Goal: Task Accomplishment & Management: Use online tool/utility

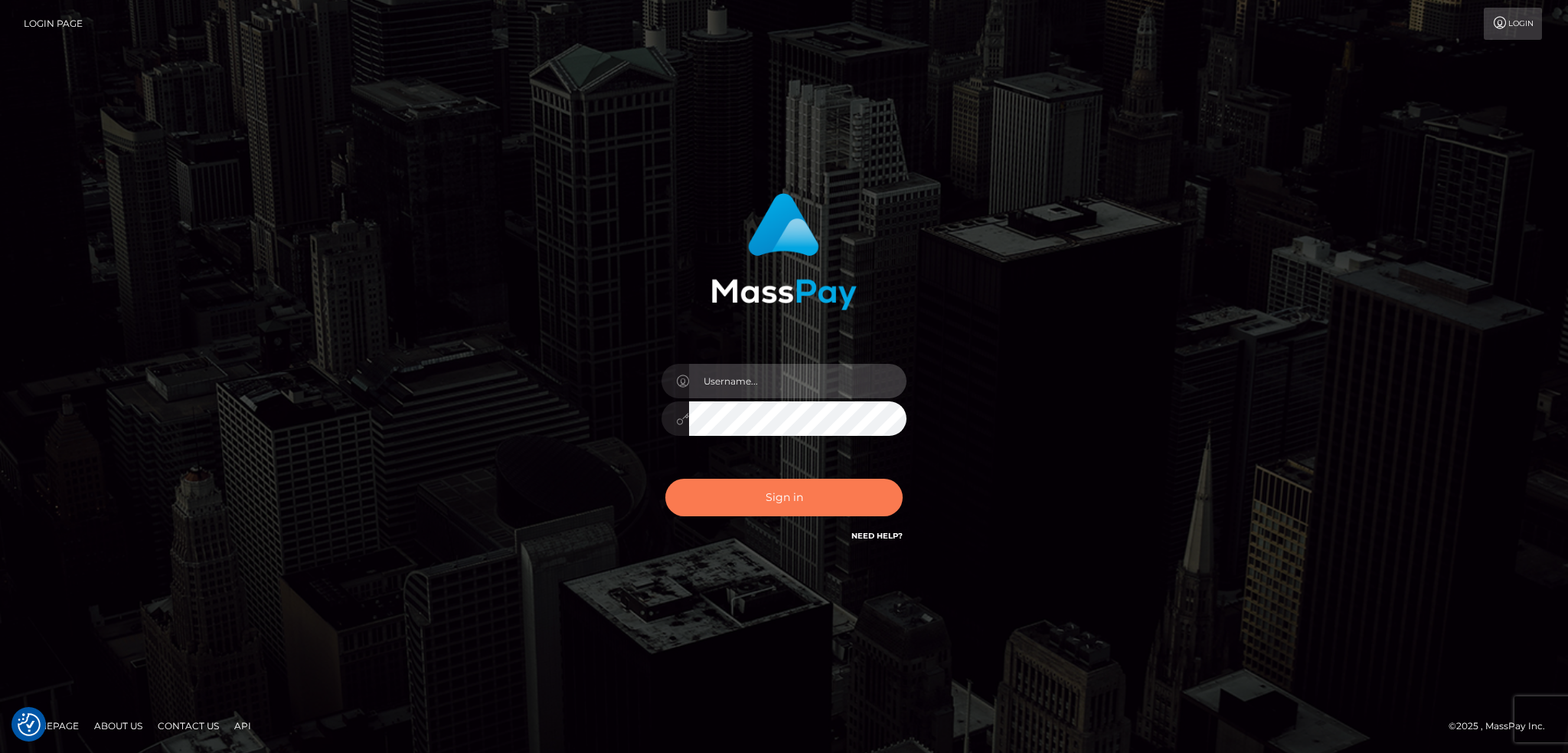
type input "alexstef"
click at [827, 496] on button "Sign in" at bounding box center [783, 497] width 237 height 37
type input "alexstef"
click at [754, 493] on button "Sign in" at bounding box center [783, 497] width 237 height 37
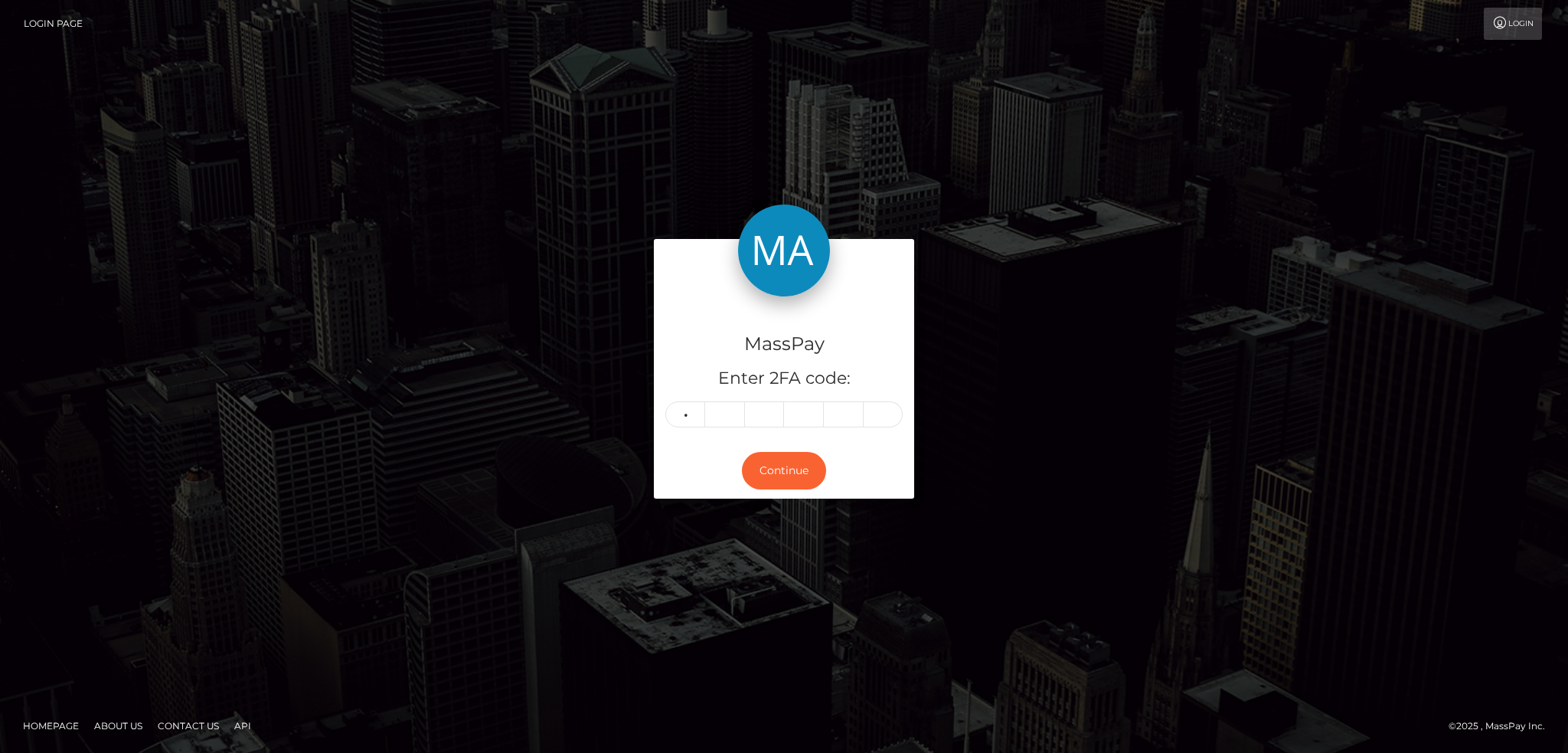
type input "9"
type input "4"
type input "5"
type input "1"
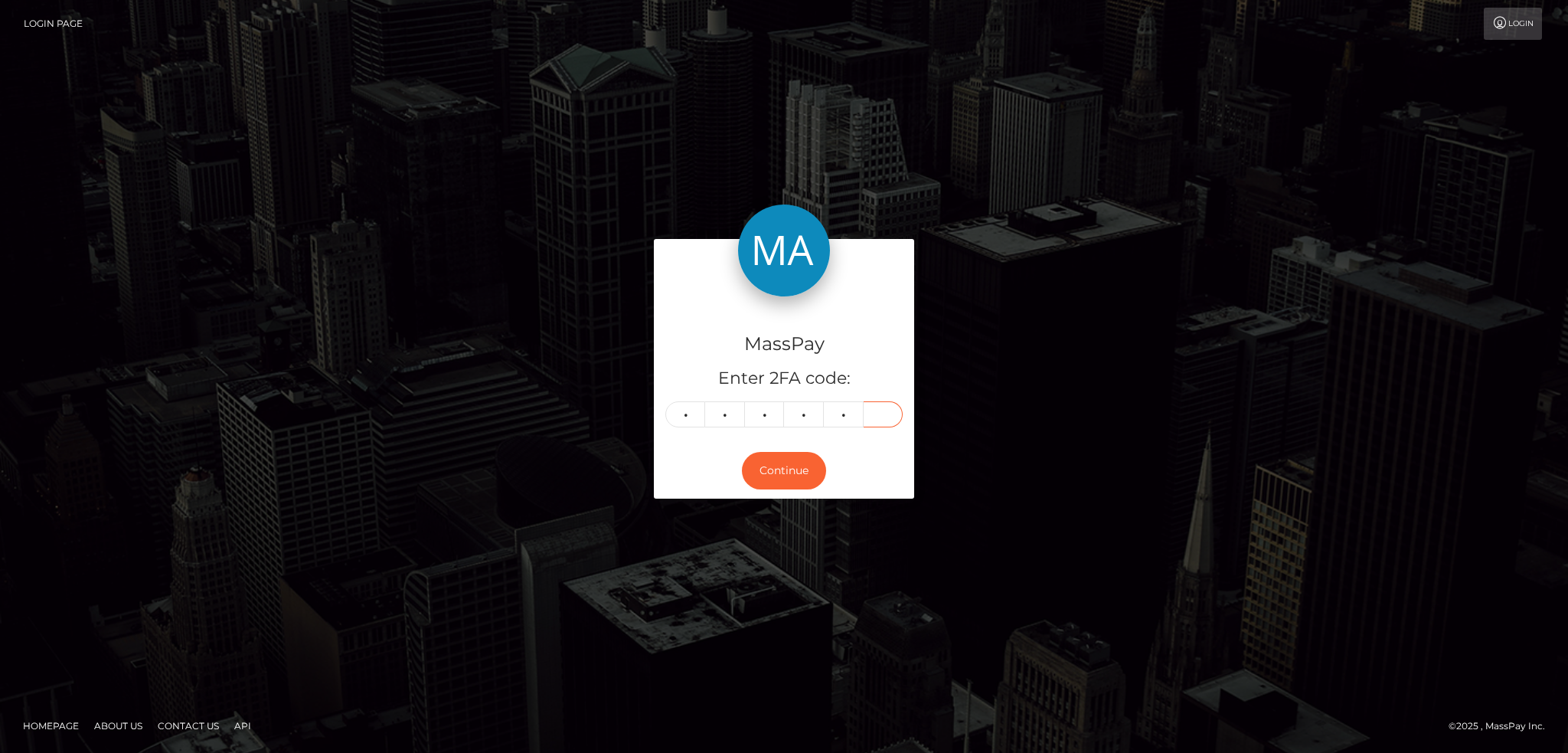
type input "7"
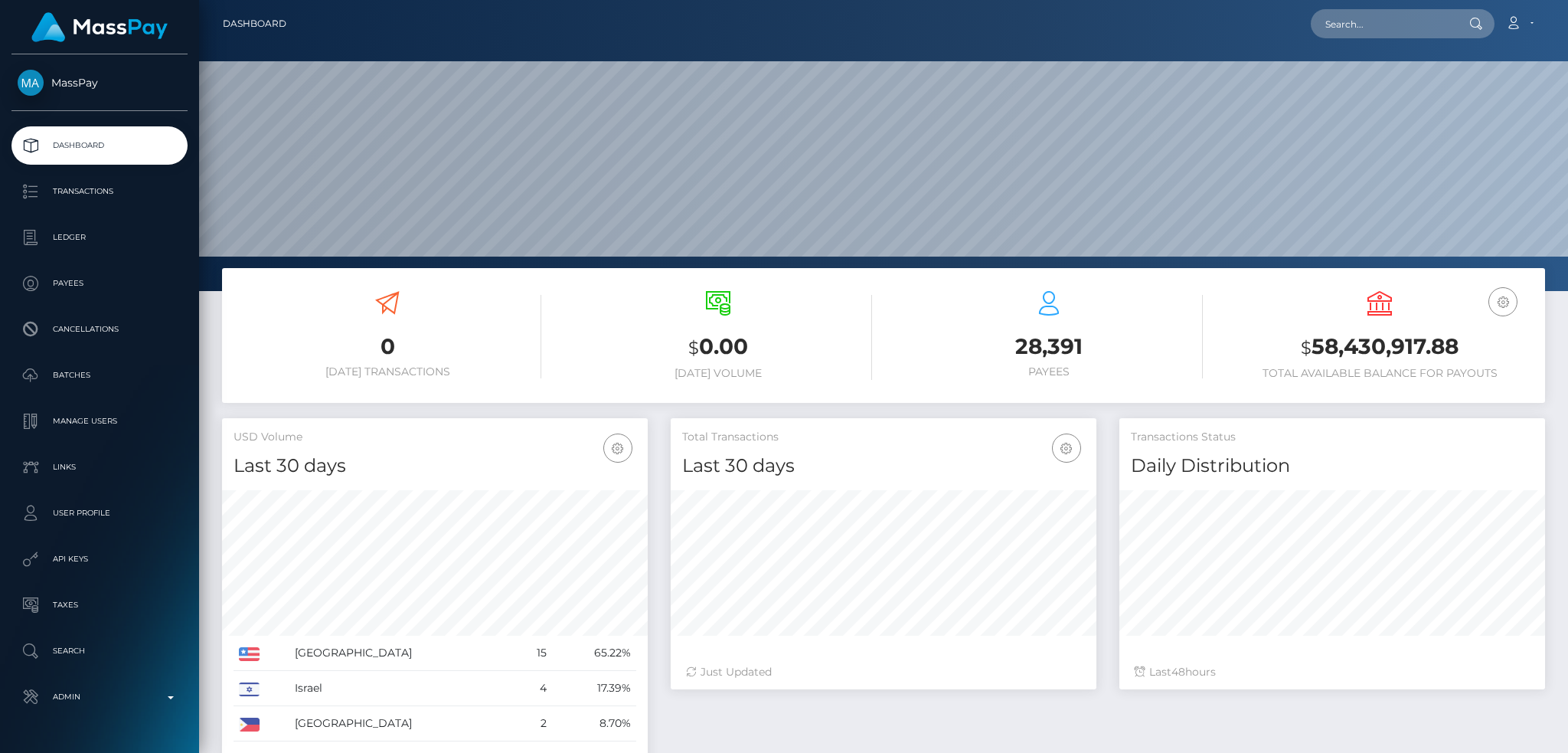
scroll to position [272, 425]
click at [1393, 27] on input "text" at bounding box center [1382, 23] width 144 height 29
paste input "poact_m4et3nF3uA9O"
type input "poact_m4et3nF3uA9O"
click at [1398, 75] on link "MUHAMMAD MUZAMMIL BAIZ" at bounding box center [1372, 79] width 123 height 28
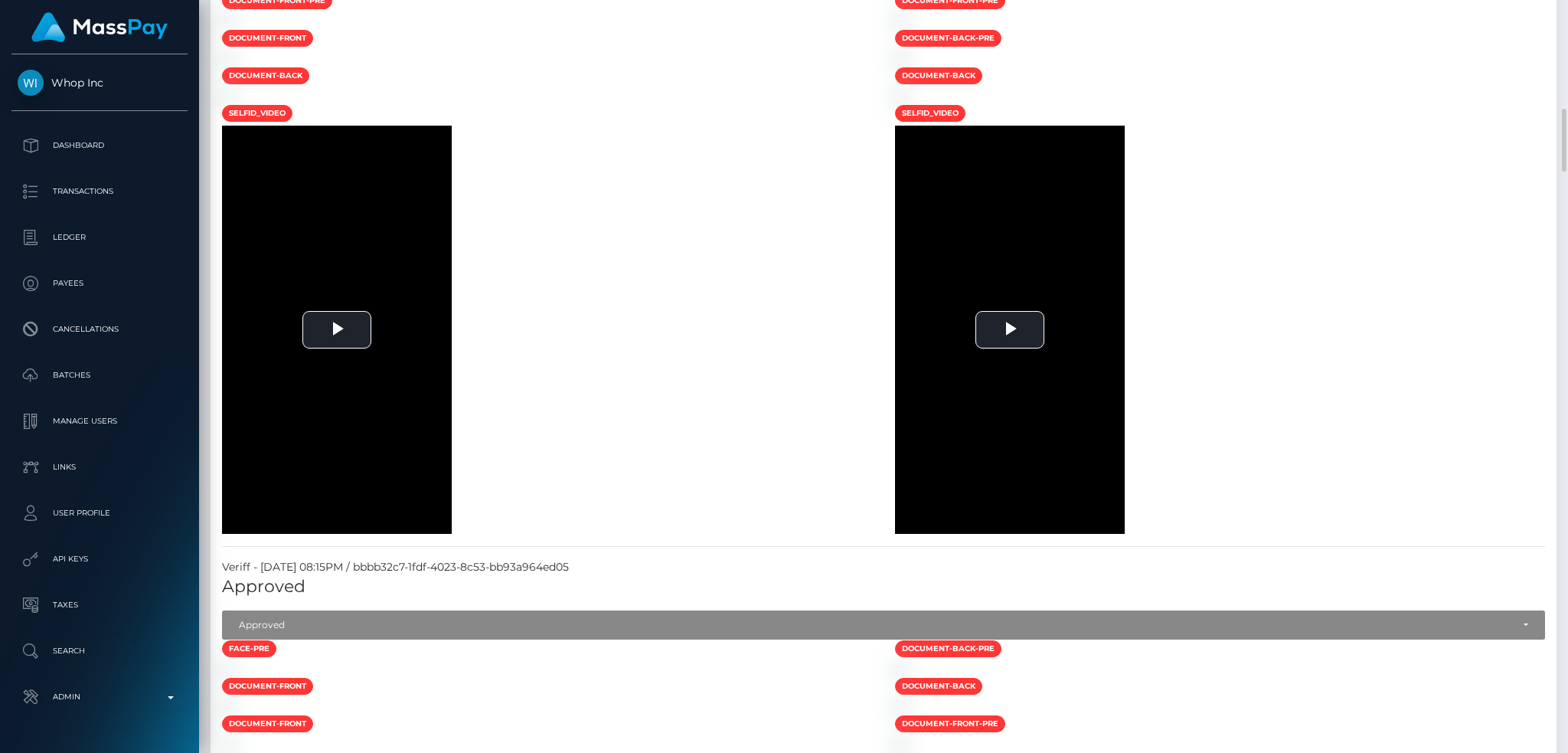
scroll to position [793, 0]
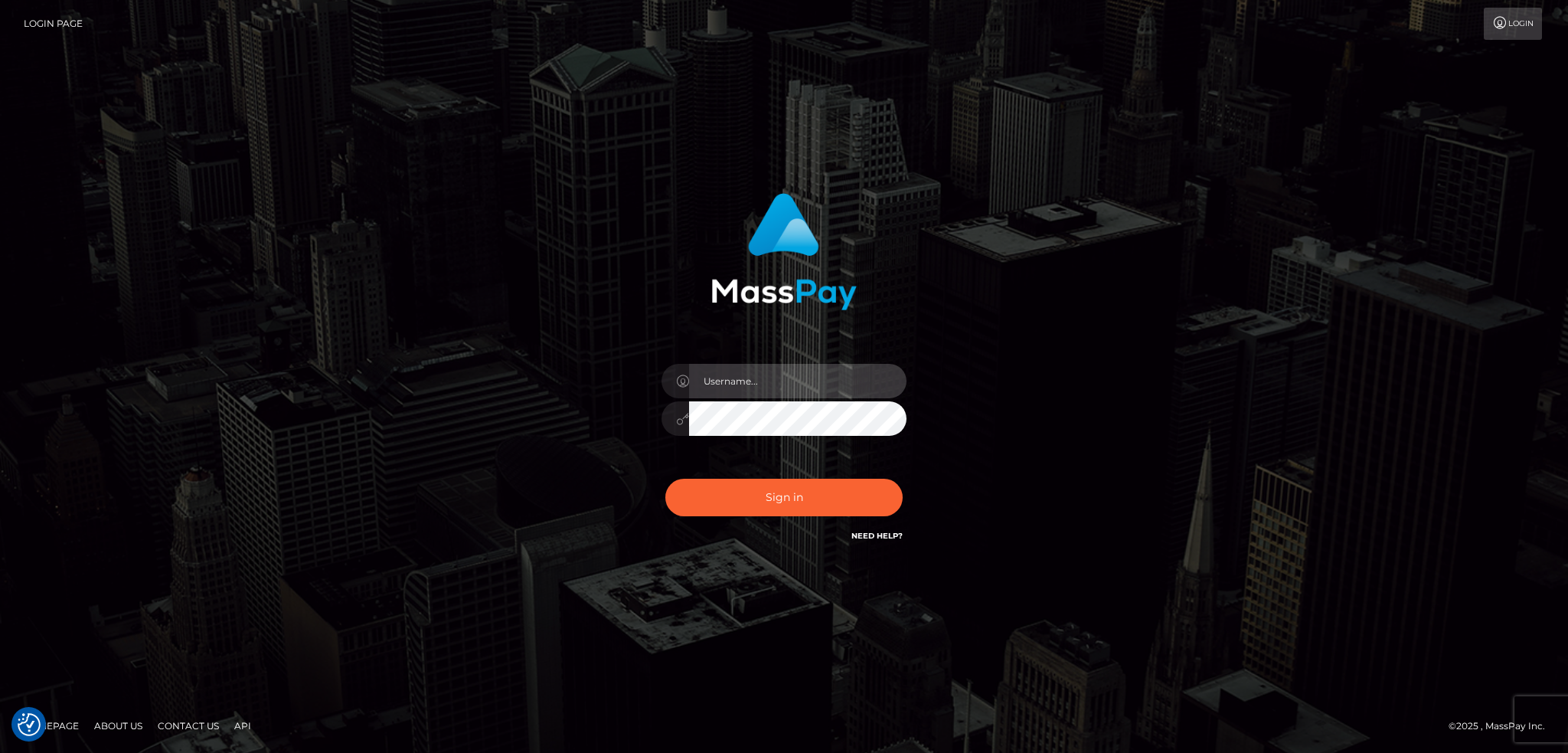
type input "alexstef"
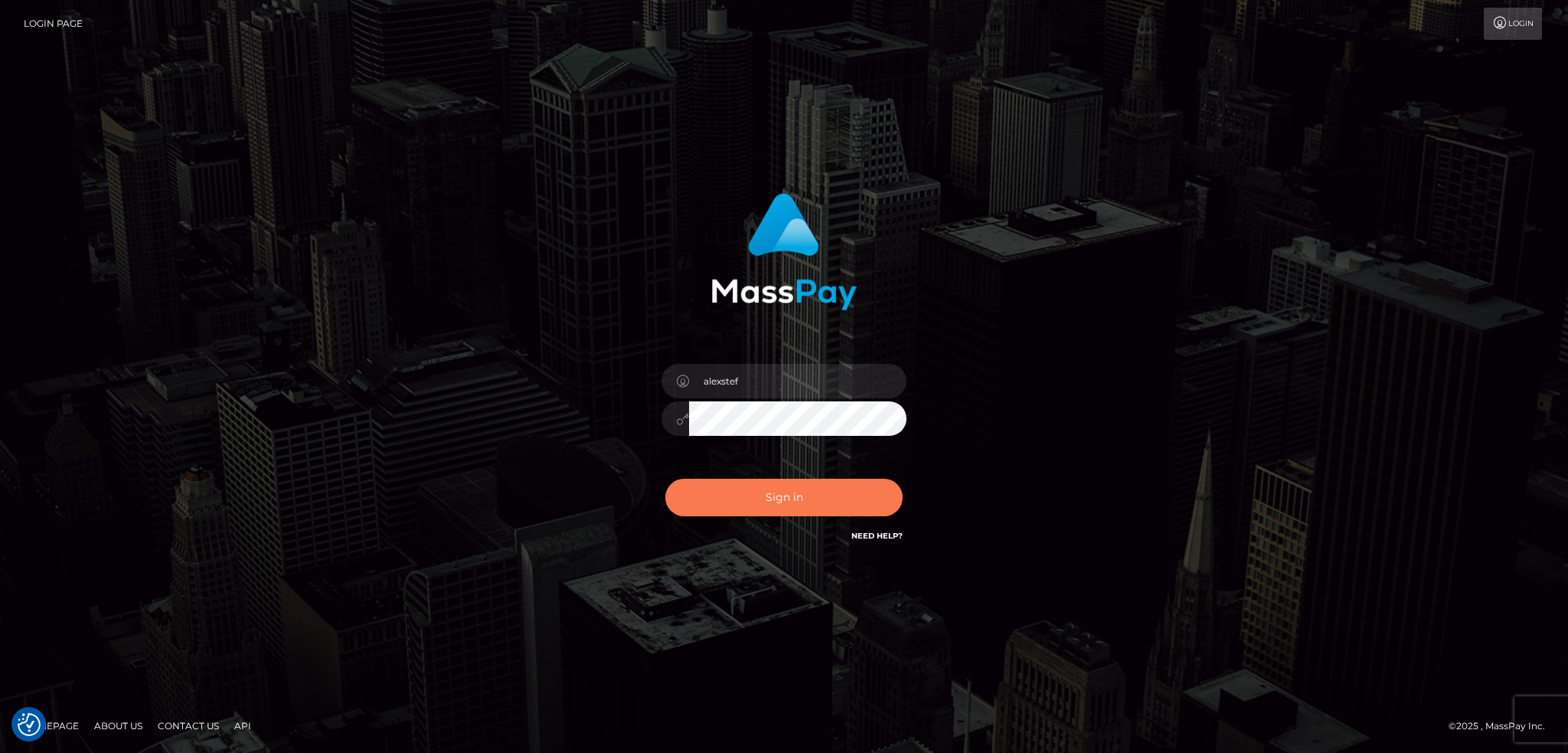
click at [795, 497] on button "Sign in" at bounding box center [783, 497] width 237 height 37
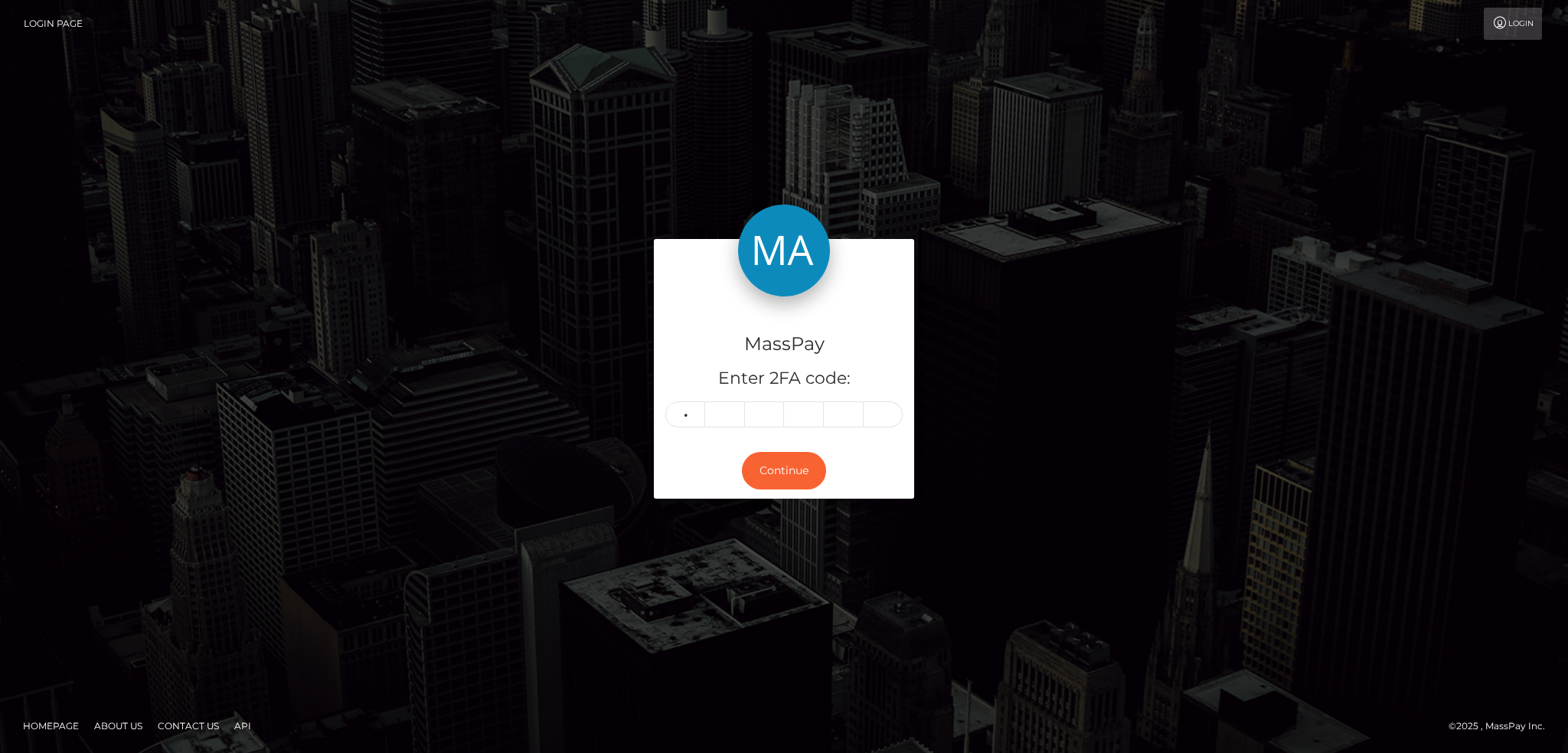
type input "3"
type input "4"
type input "5"
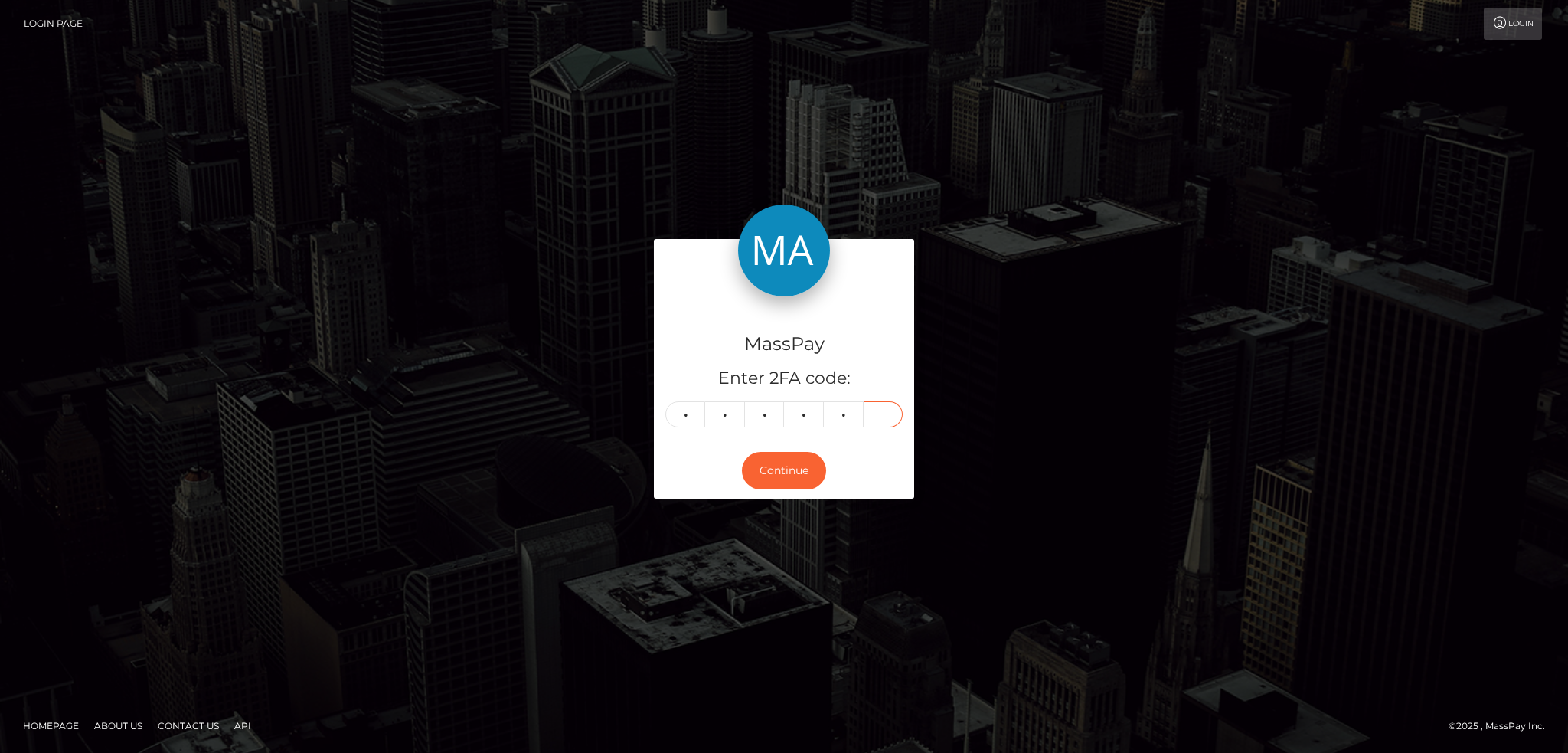
type input "9"
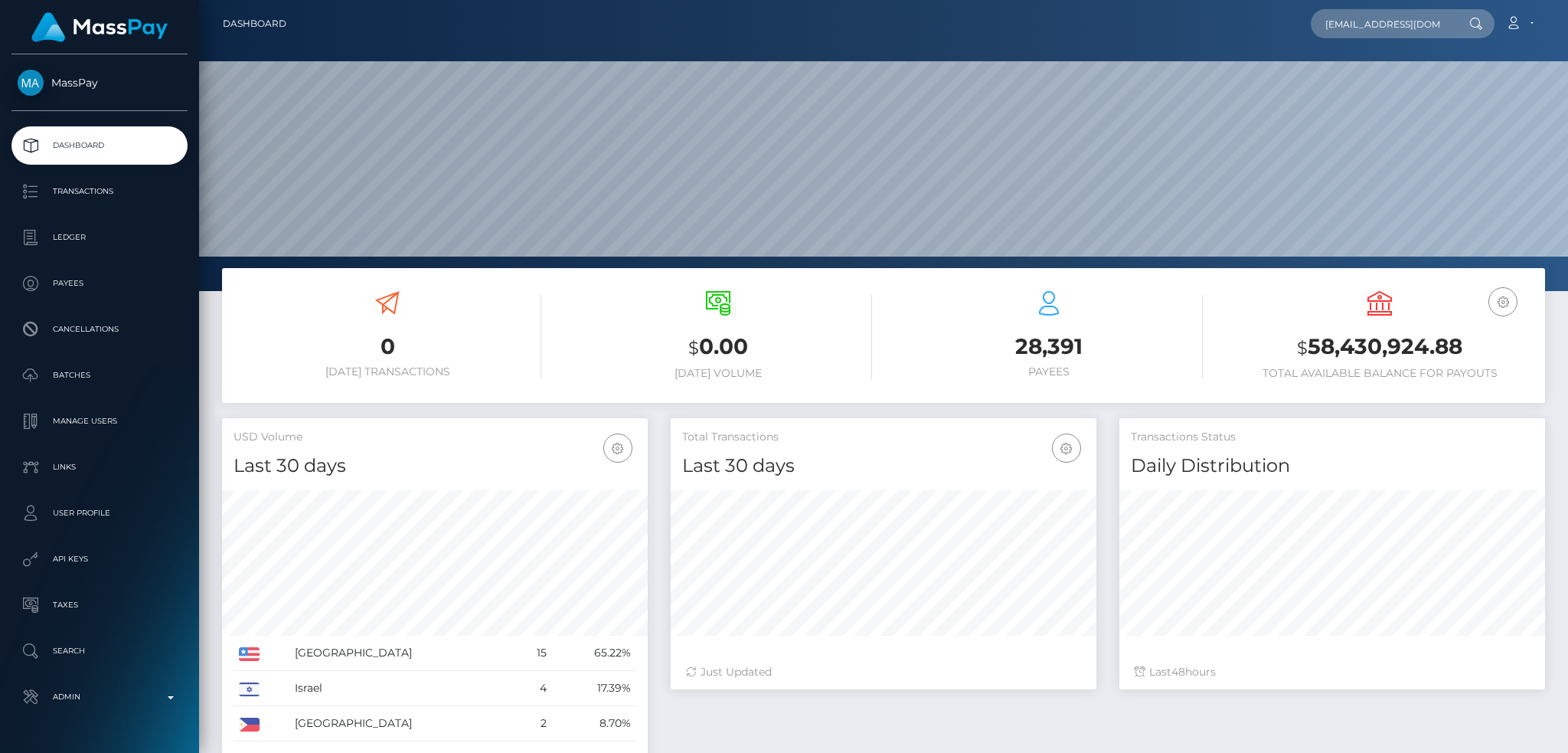
scroll to position [272, 425]
type input "[EMAIL_ADDRESS][DOMAIN_NAME]"
click at [1360, 75] on link "UzestA LLC" at bounding box center [1372, 79] width 123 height 28
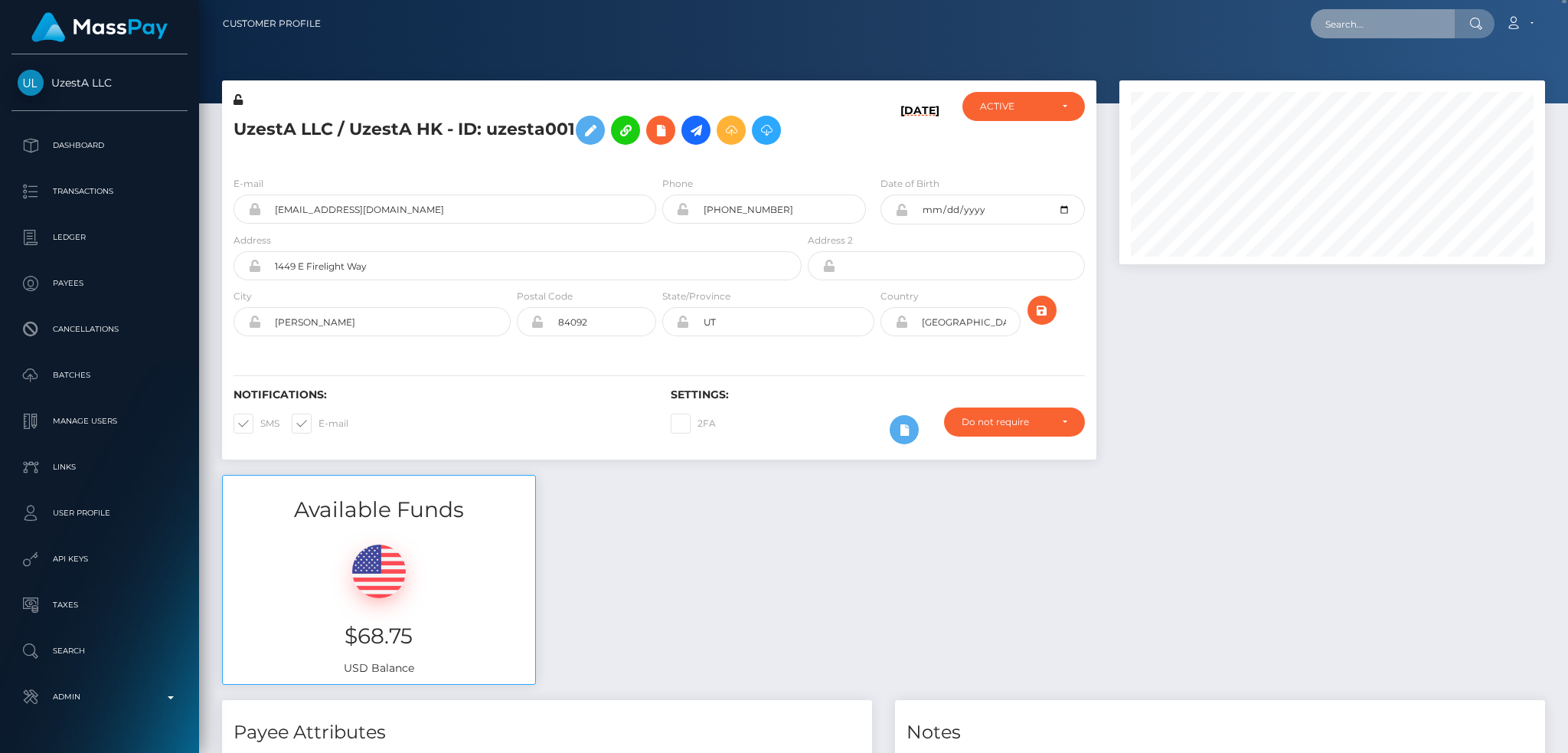
click at [1402, 25] on input "text" at bounding box center [1382, 23] width 144 height 29
paste input "3ddasha_96@mail.ru"
type input "3ddasha_96@mail.ru"
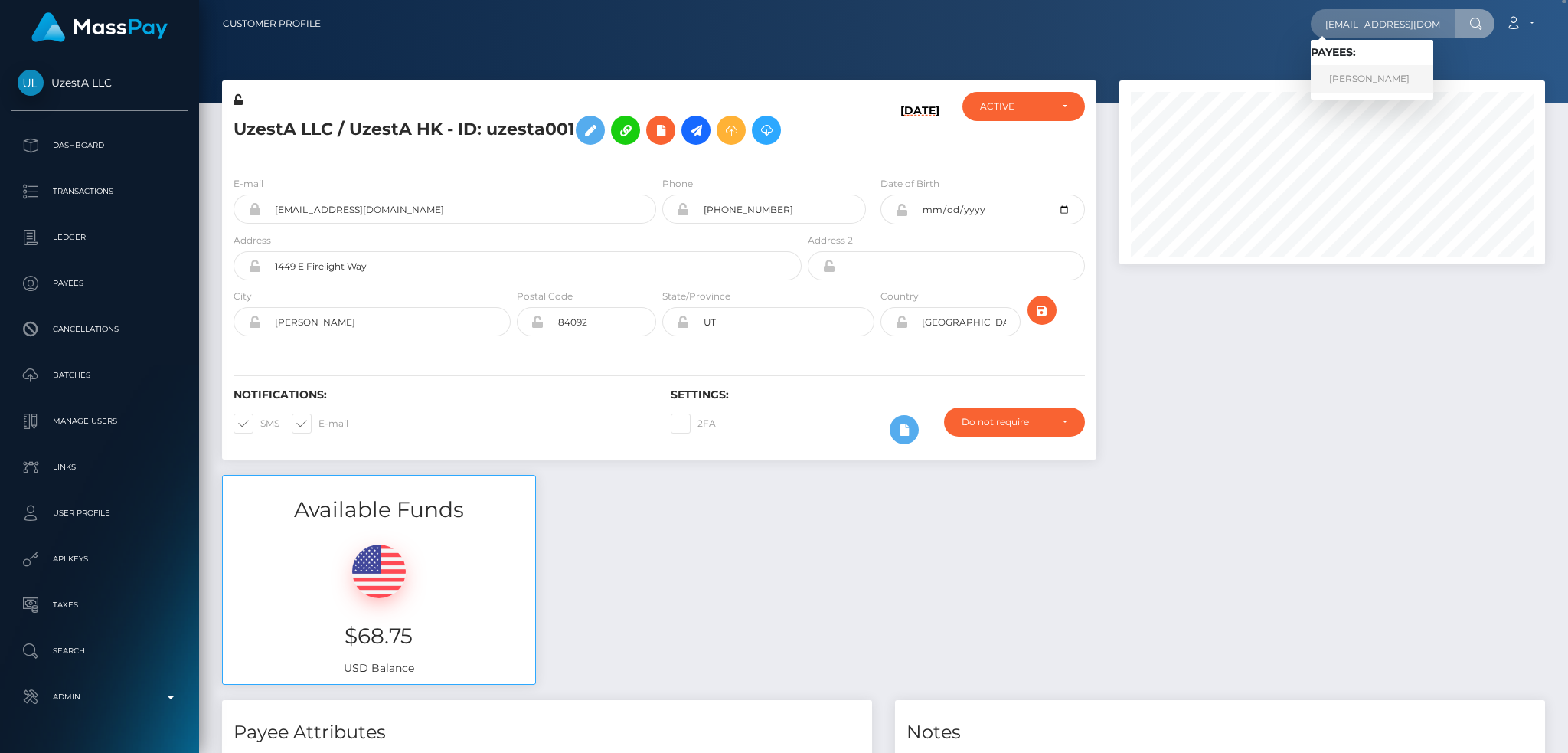
click at [1388, 77] on link "Daria Savicheva" at bounding box center [1372, 79] width 123 height 28
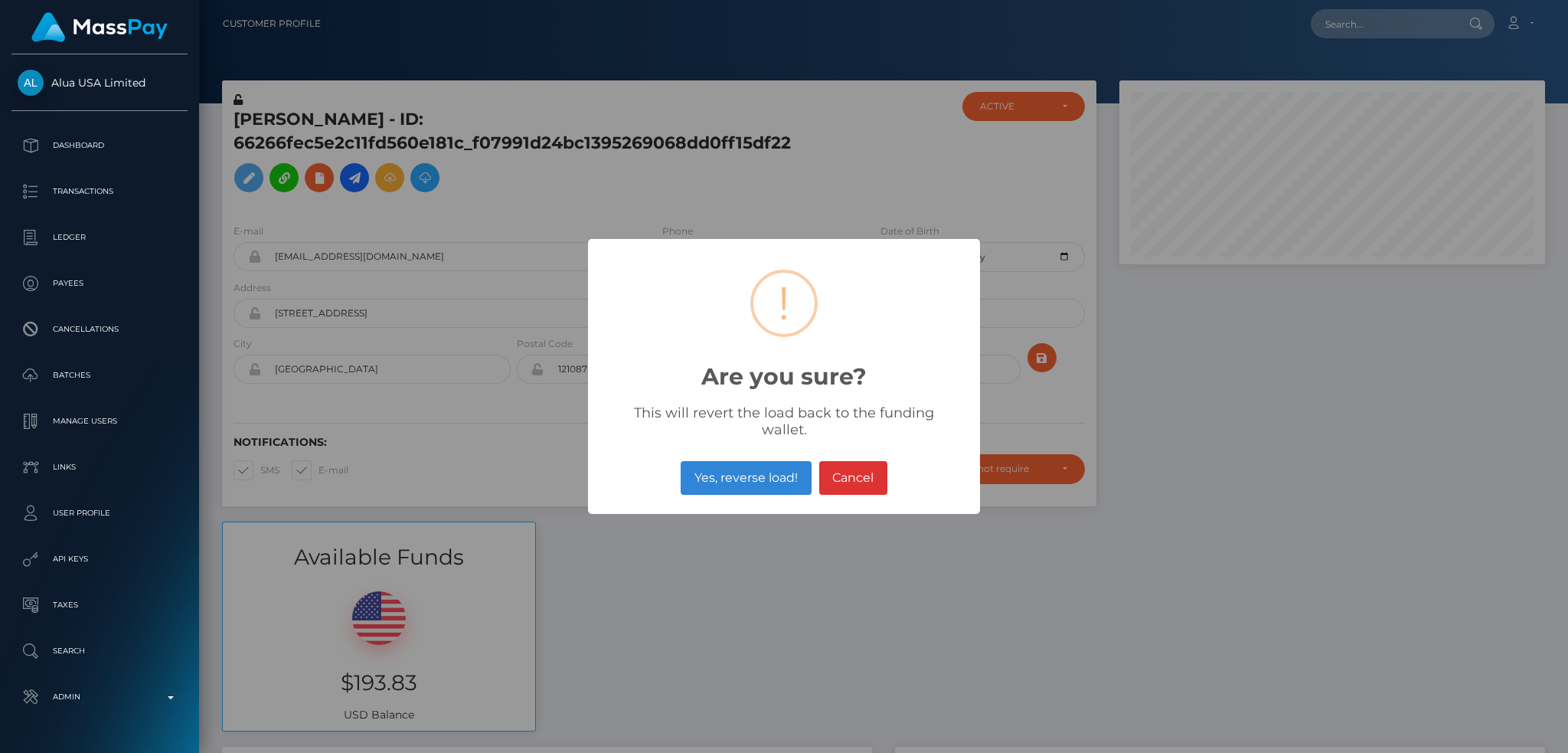
scroll to position [184, 425]
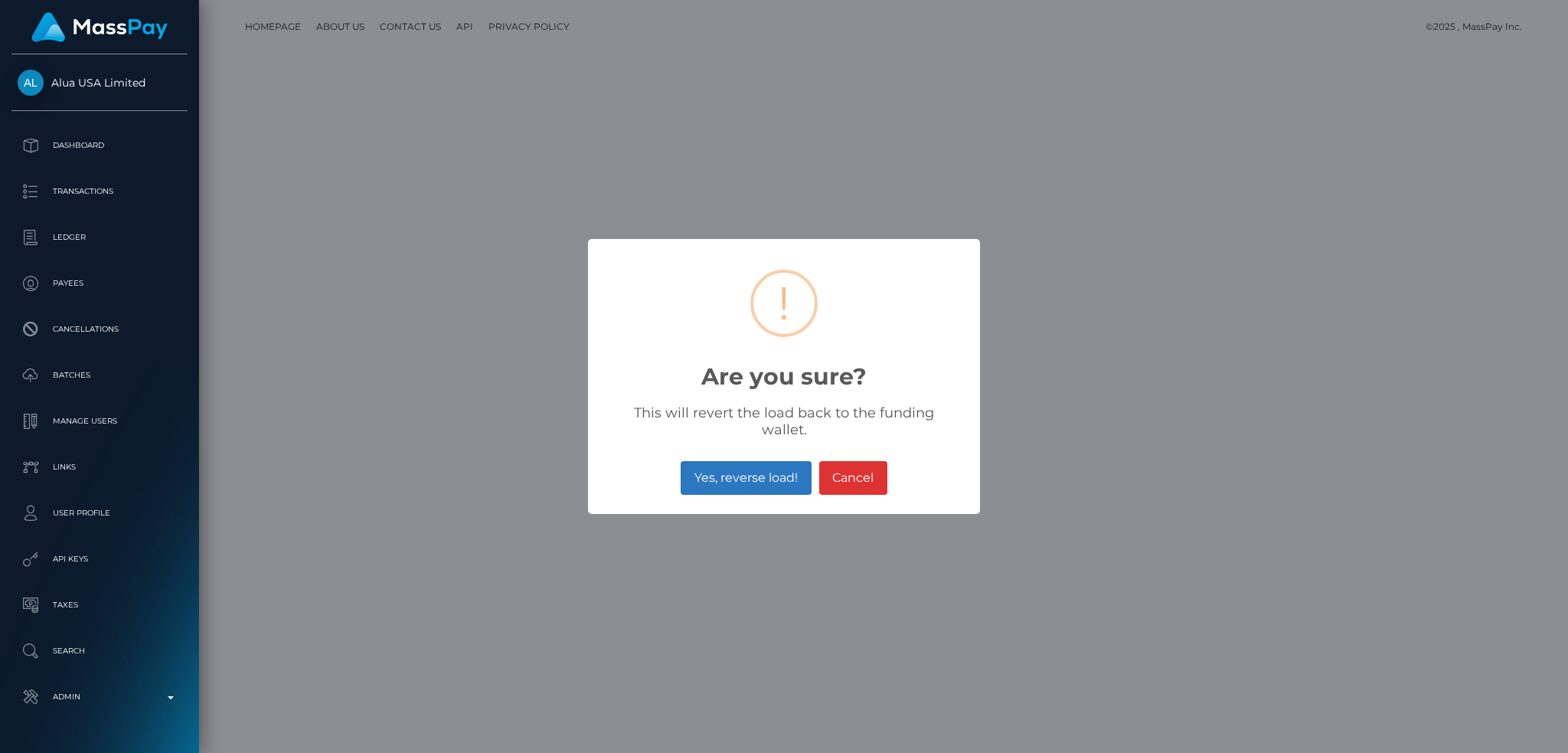
click at [758, 461] on button "Yes, reverse load!" at bounding box center [746, 477] width 130 height 34
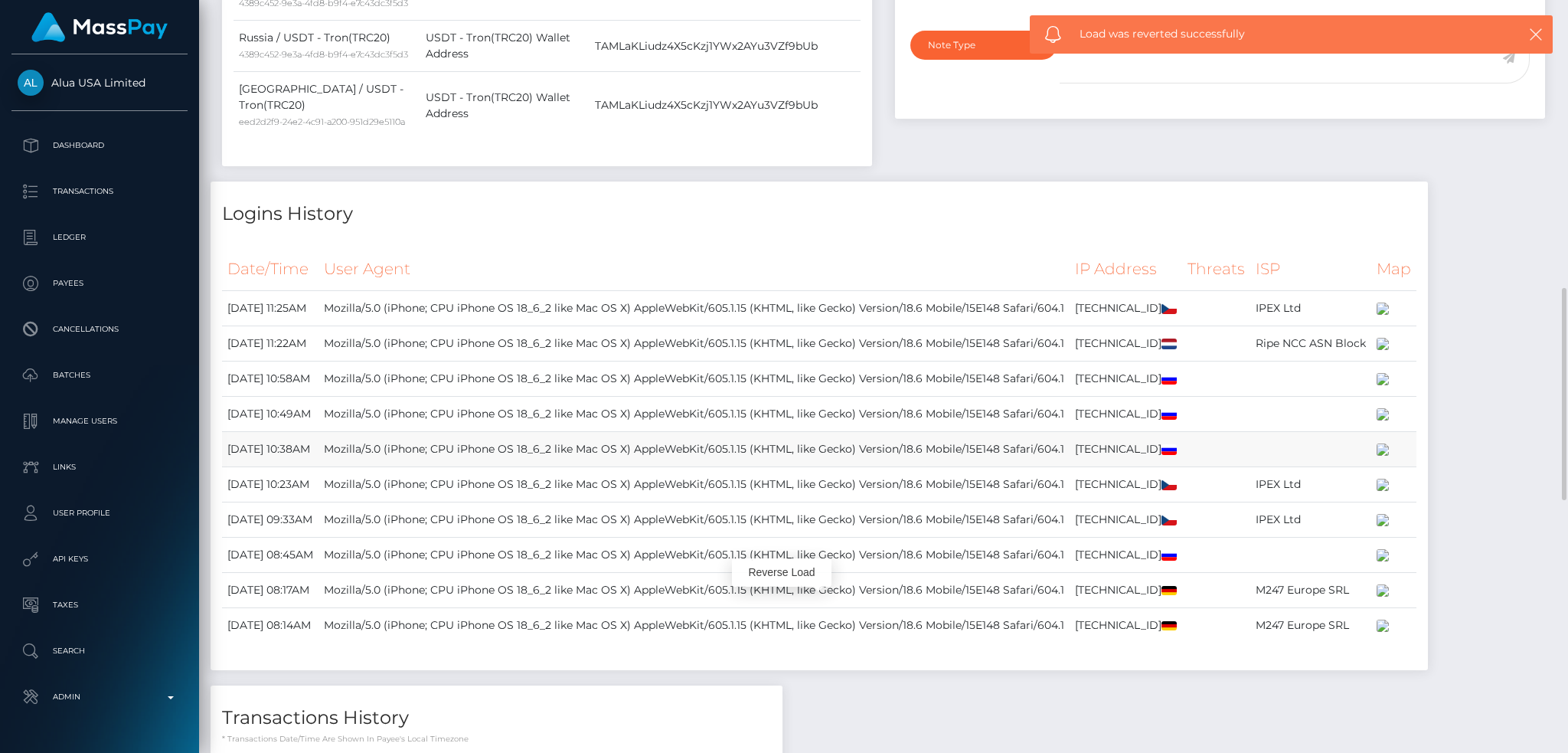
scroll to position [1633, 0]
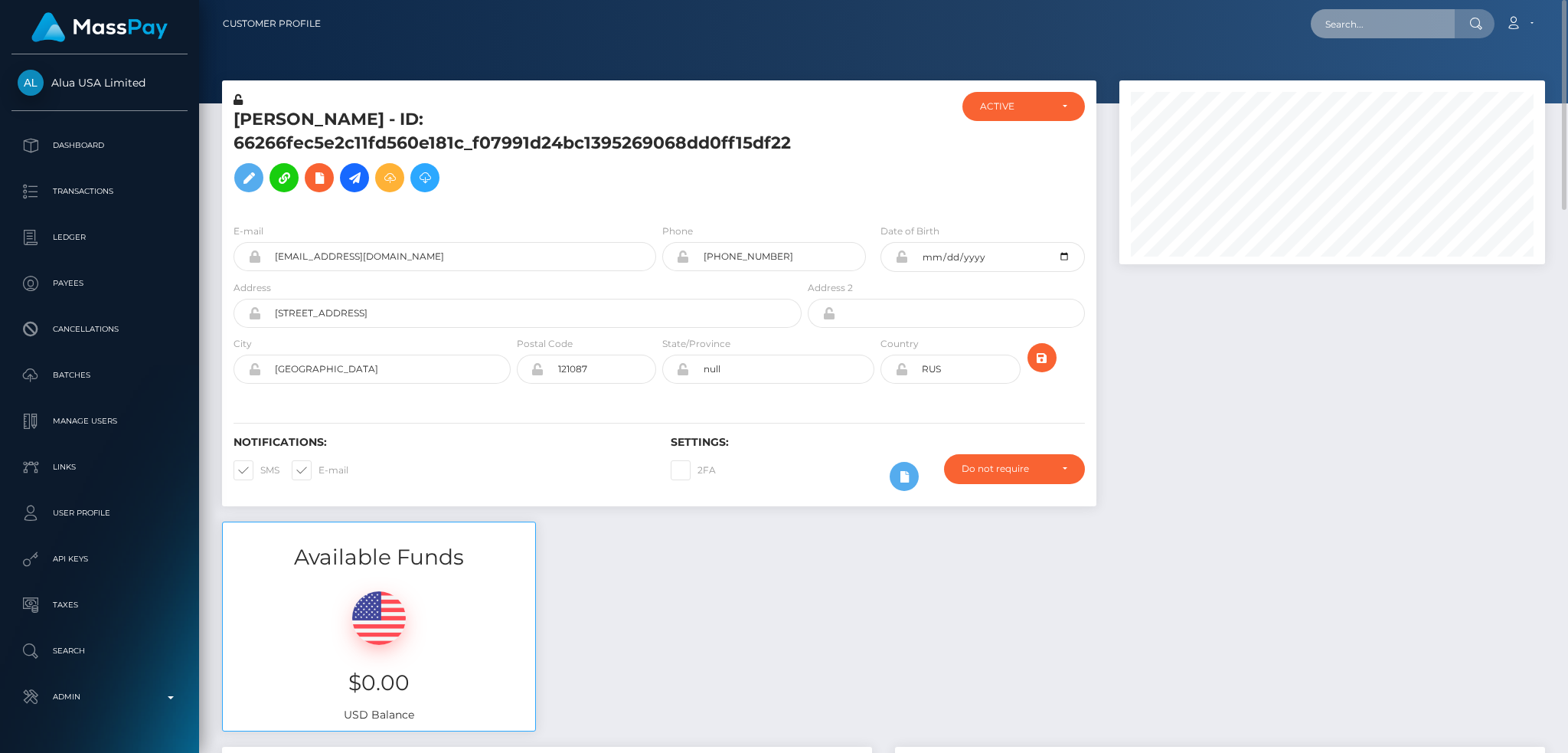
click at [1410, 21] on input "text" at bounding box center [1382, 23] width 144 height 29
paste input "MSPc3bc5ab98382e0c"
type input "MSPc3bc5ab98382e0c"
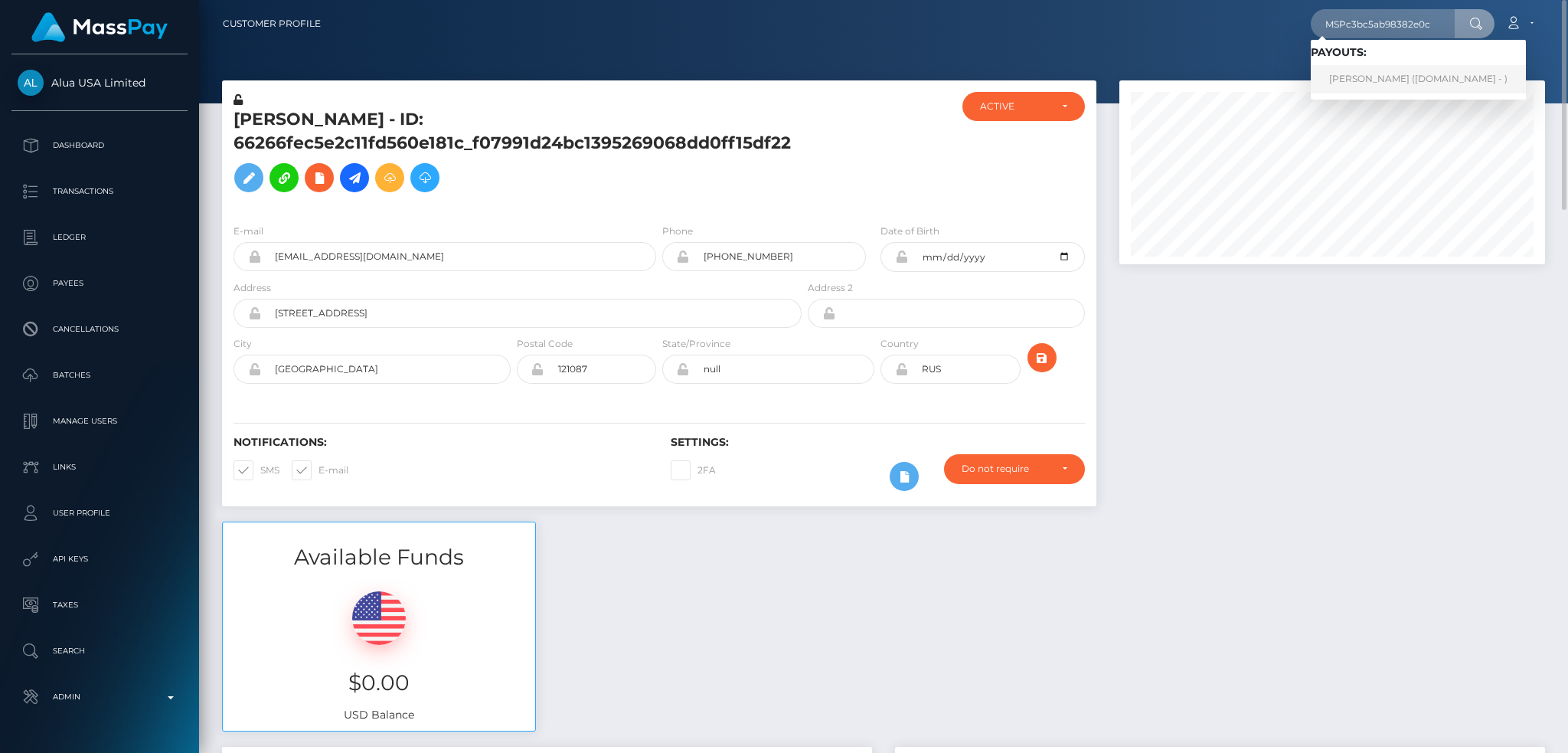
click at [1360, 79] on link "FEDERICO GAVIRIA CASTAÑO (Unlockt.me - )" at bounding box center [1418, 79] width 215 height 28
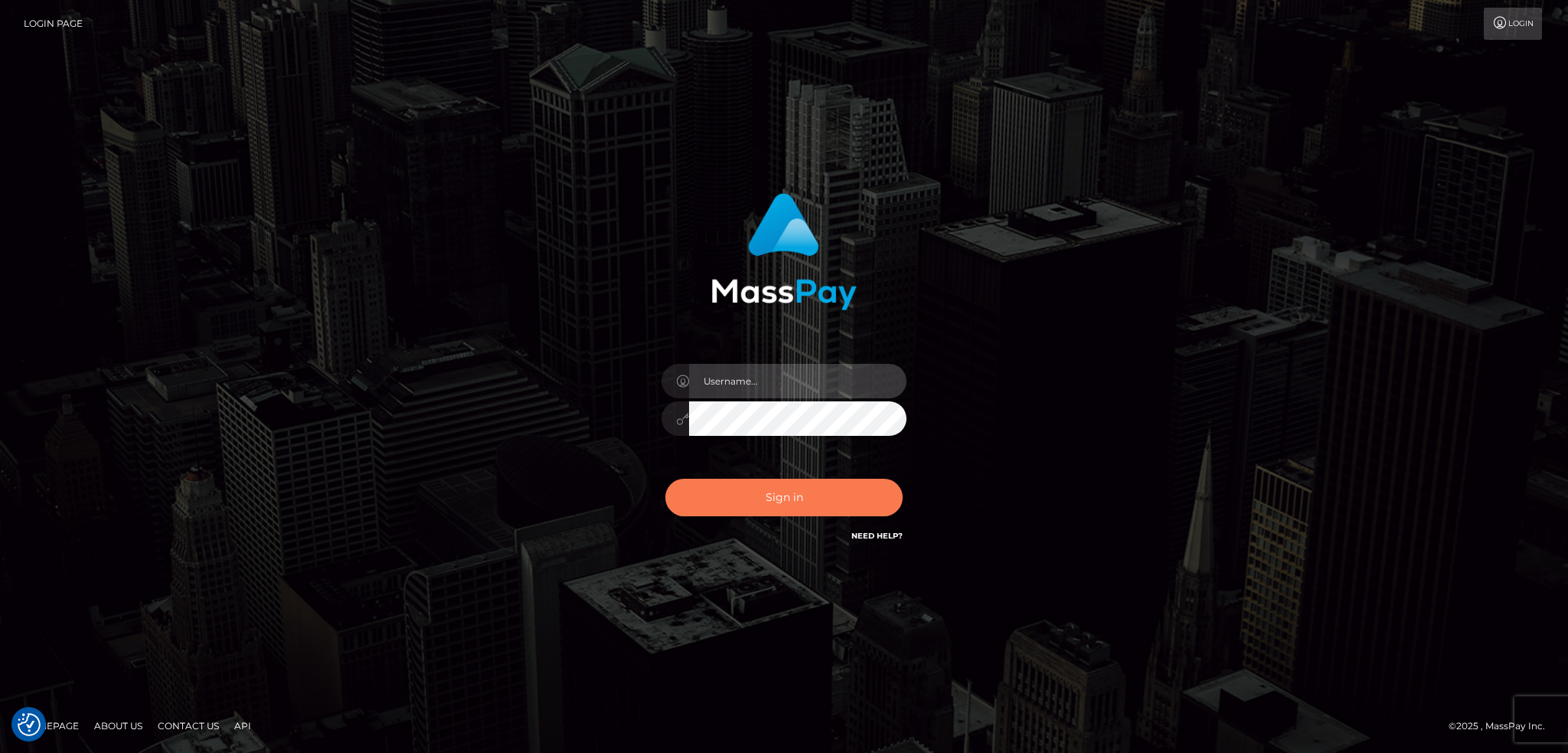
type input "alexstef"
click at [817, 495] on button "Sign in" at bounding box center [783, 497] width 237 height 37
type input "alexstef"
click at [823, 489] on button "Sign in" at bounding box center [783, 497] width 237 height 37
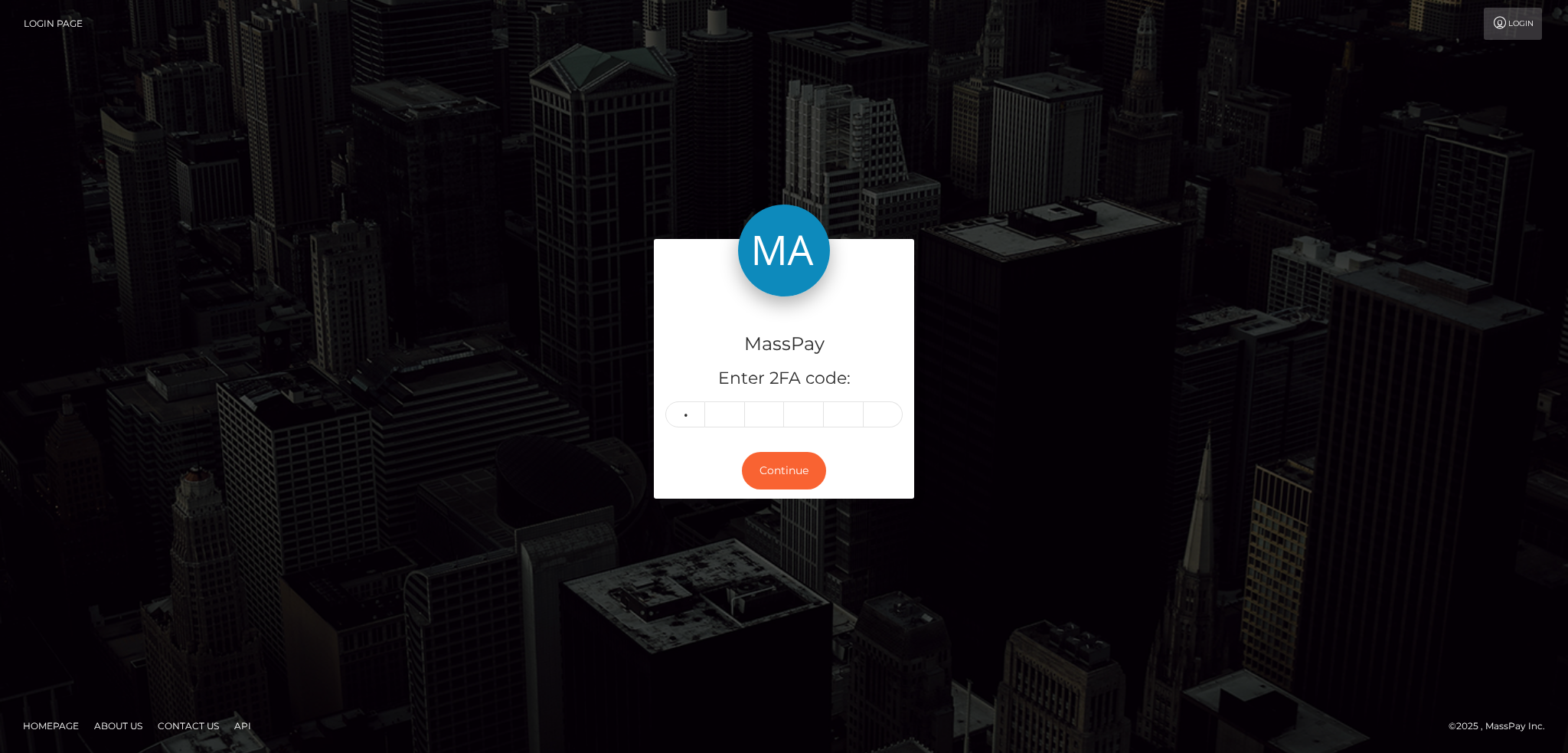
type input "9"
type input "3"
type input "5"
type input "8"
type input "9"
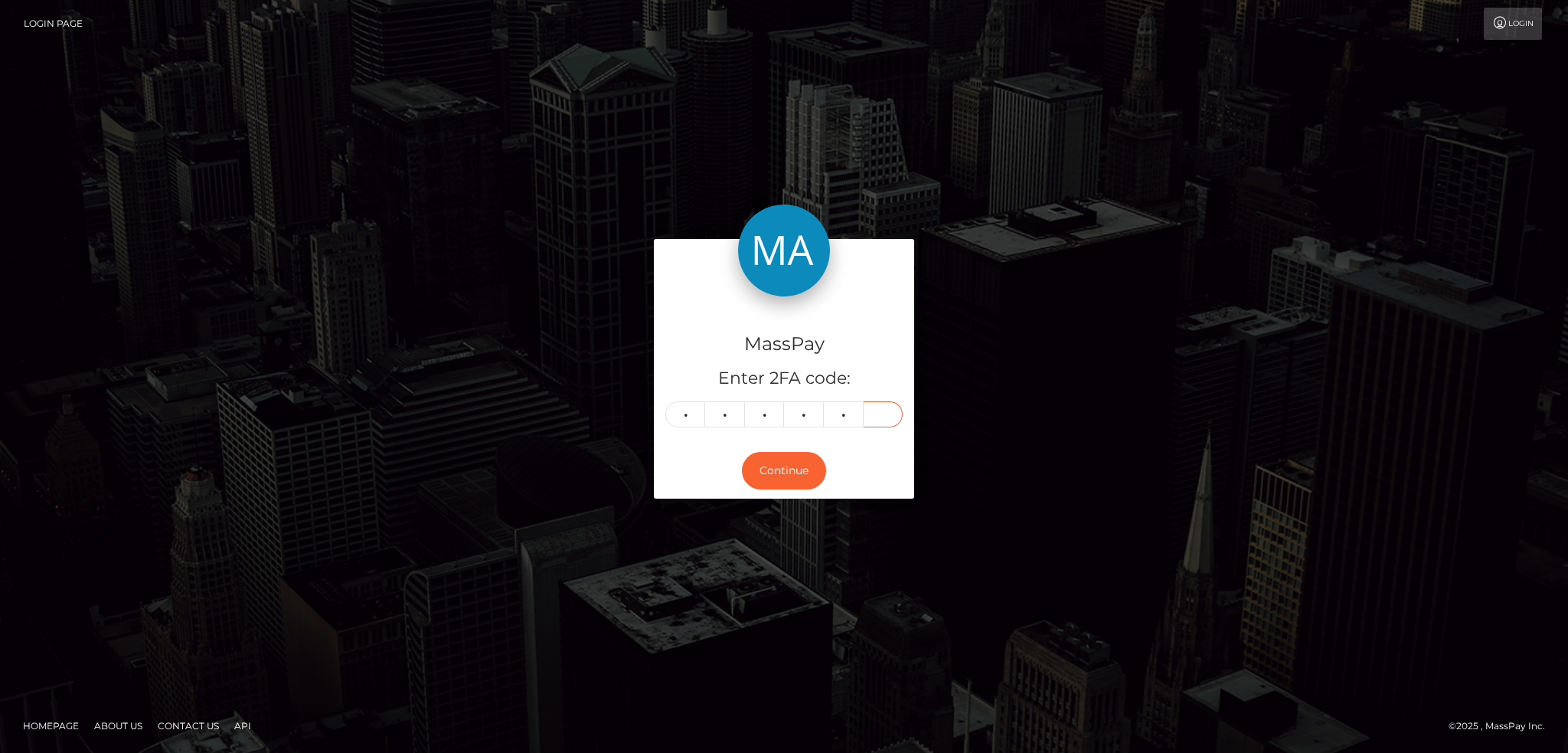
type input "9"
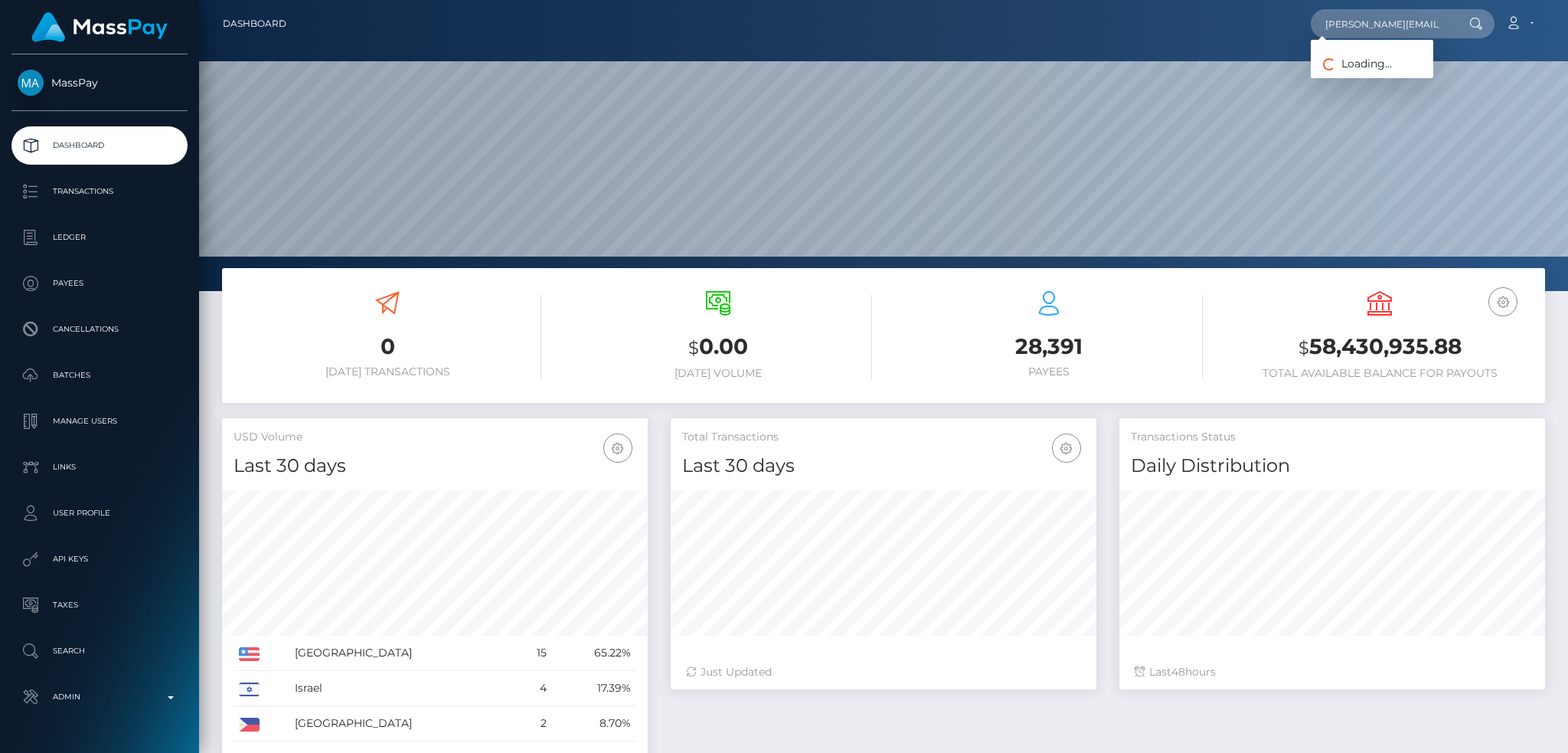
scroll to position [272, 425]
type input "reid@knowledgesource.com.au"
click at [1365, 84] on link "Knowledge Events Pty Ltd" at bounding box center [1389, 79] width 159 height 28
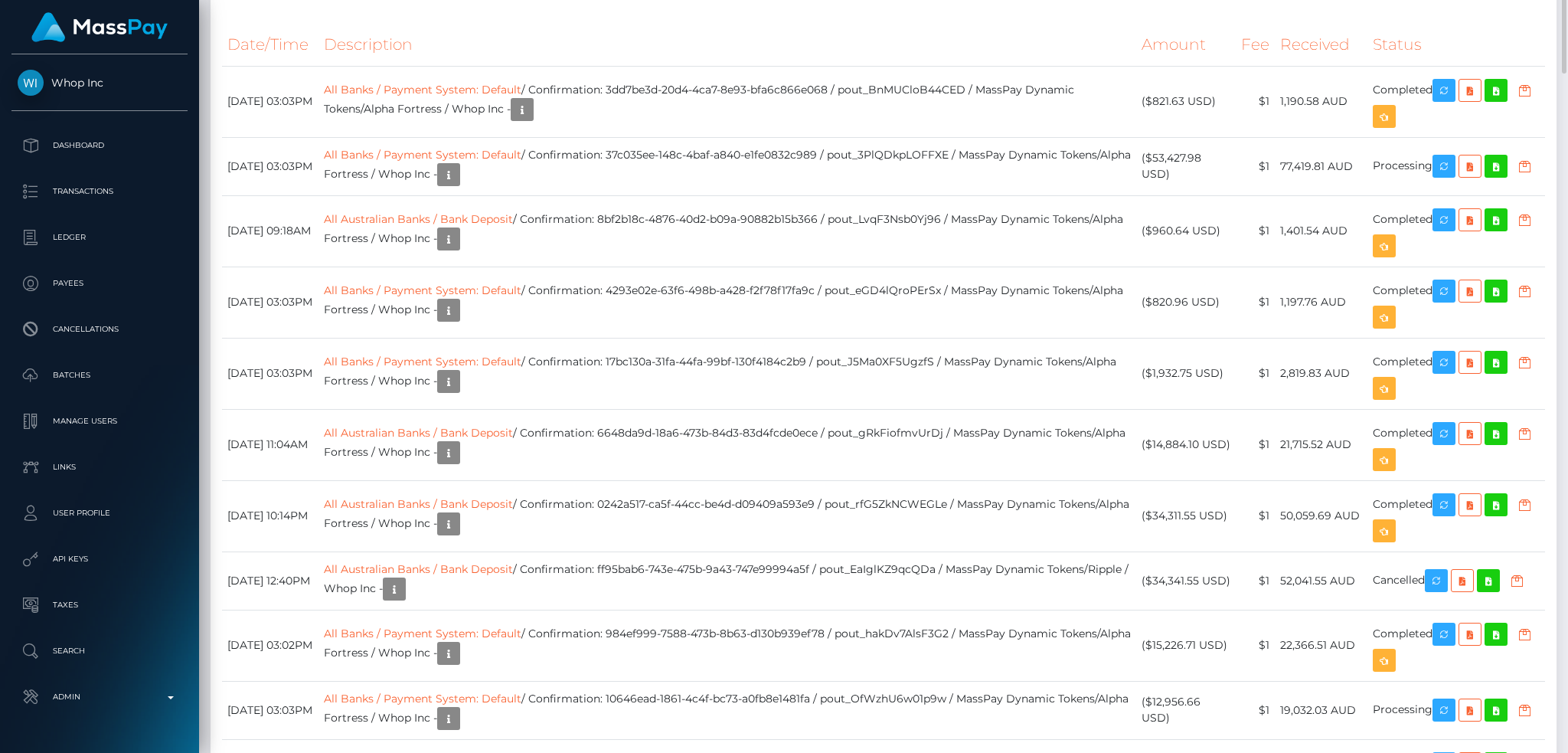
scroll to position [1735, 0]
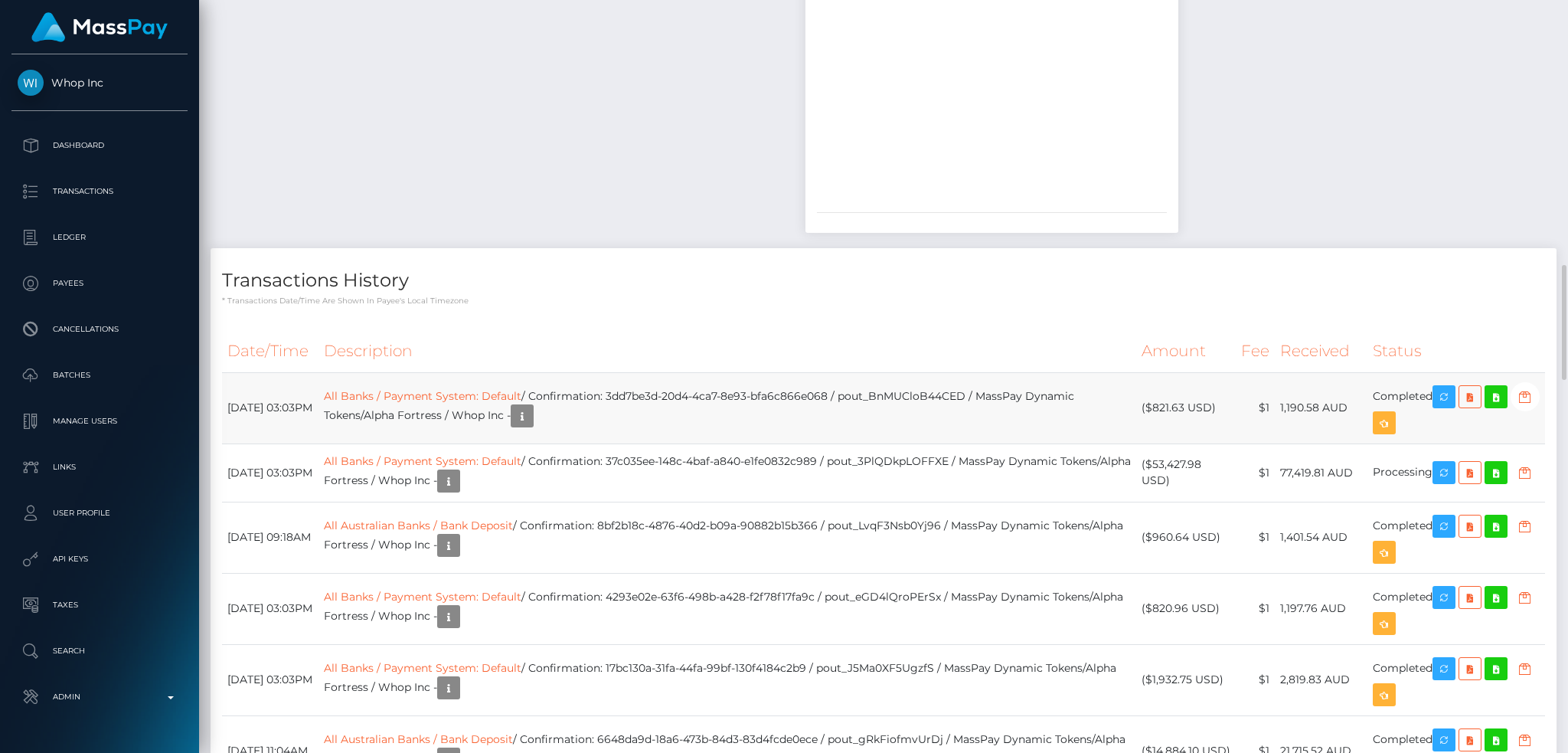
click at [883, 393] on td "All Banks / Payment System: Default / Confirmation: 3dd7be3d-20d4-4ca7-8e93-bfa…" at bounding box center [727, 408] width 818 height 71
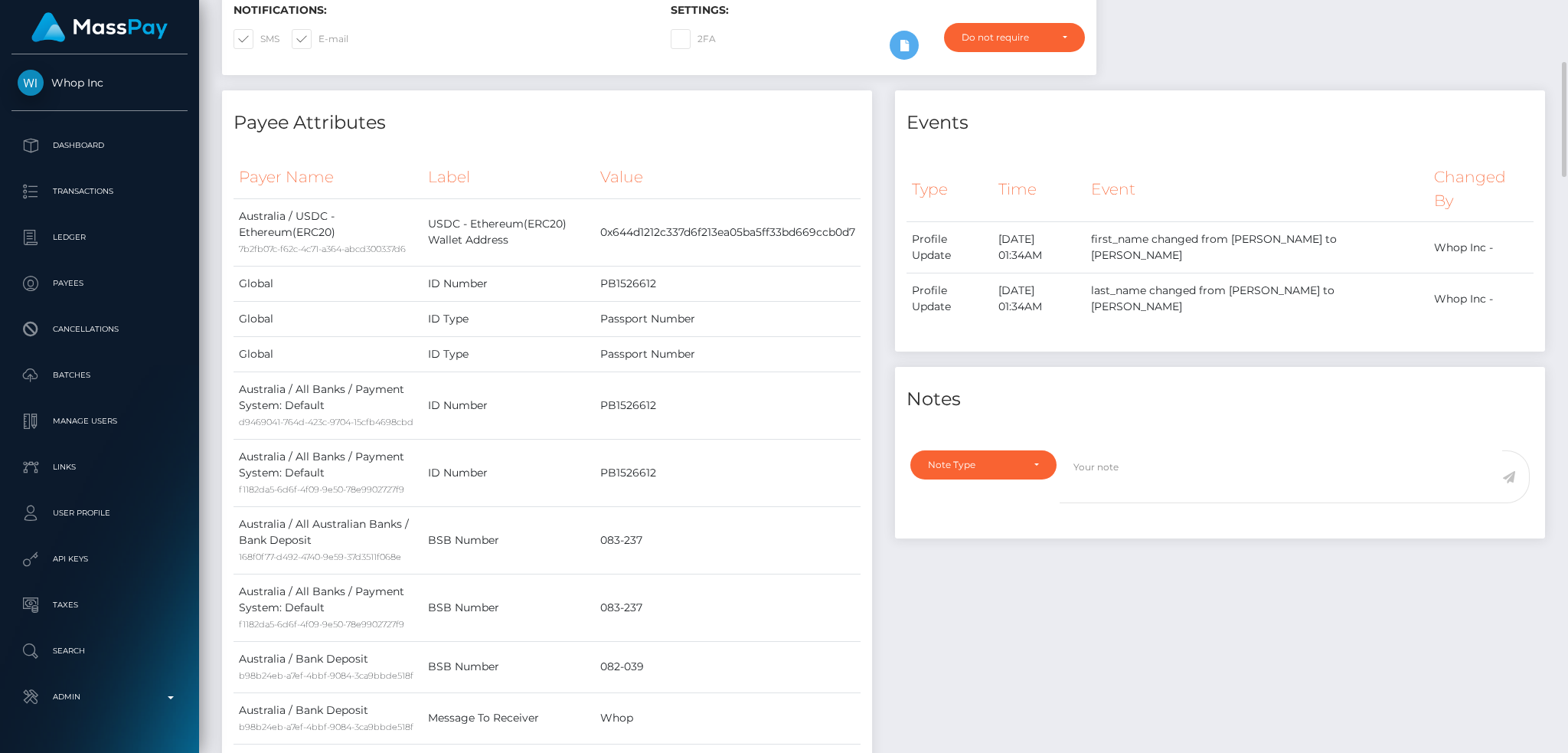
scroll to position [0, 0]
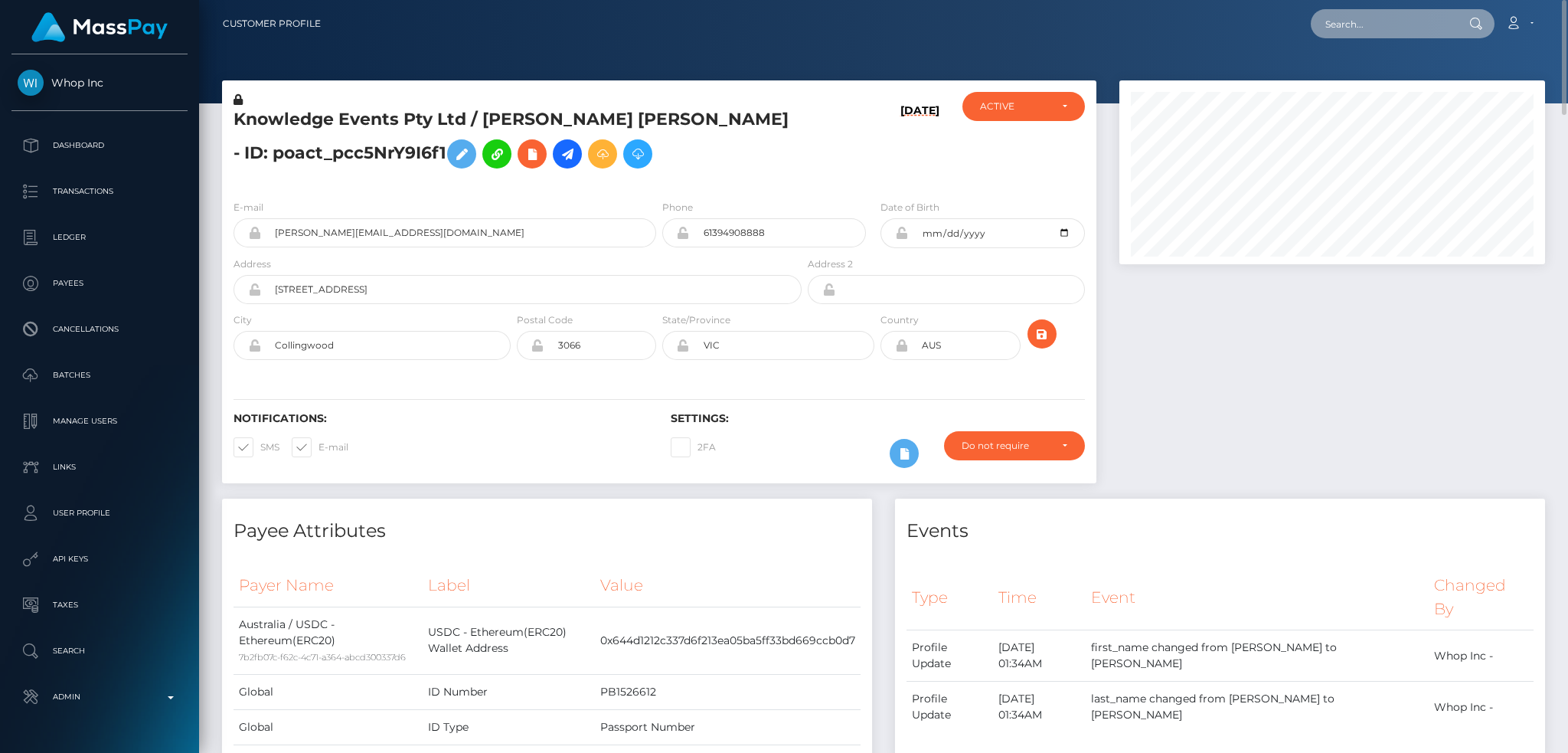
click at [1395, 14] on input "text" at bounding box center [1382, 23] width 144 height 29
paste input "[EMAIL_ADDRESS][DOMAIN_NAME]"
type input "[EMAIL_ADDRESS][DOMAIN_NAME]"
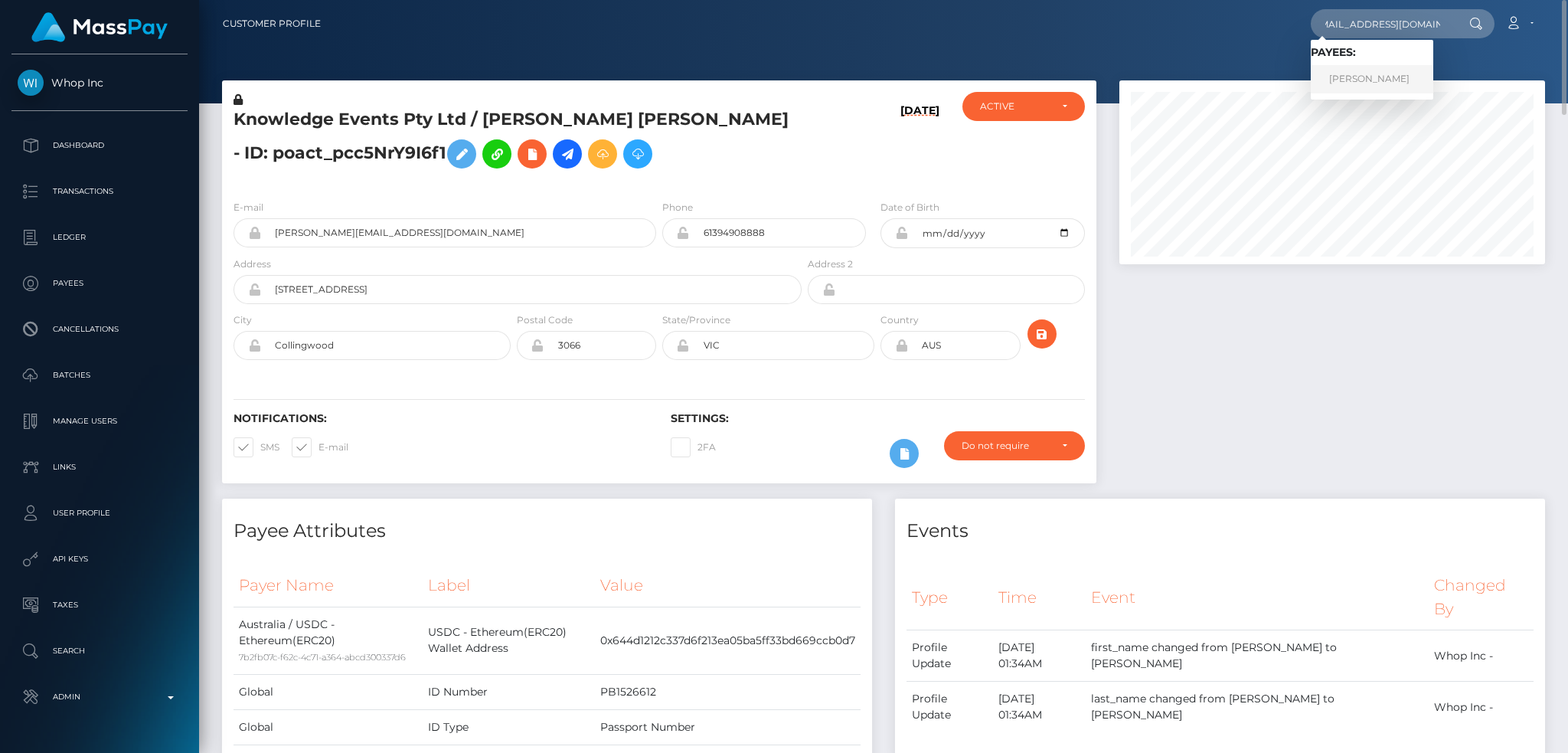
click at [1372, 80] on link "[PERSON_NAME]" at bounding box center [1372, 79] width 123 height 28
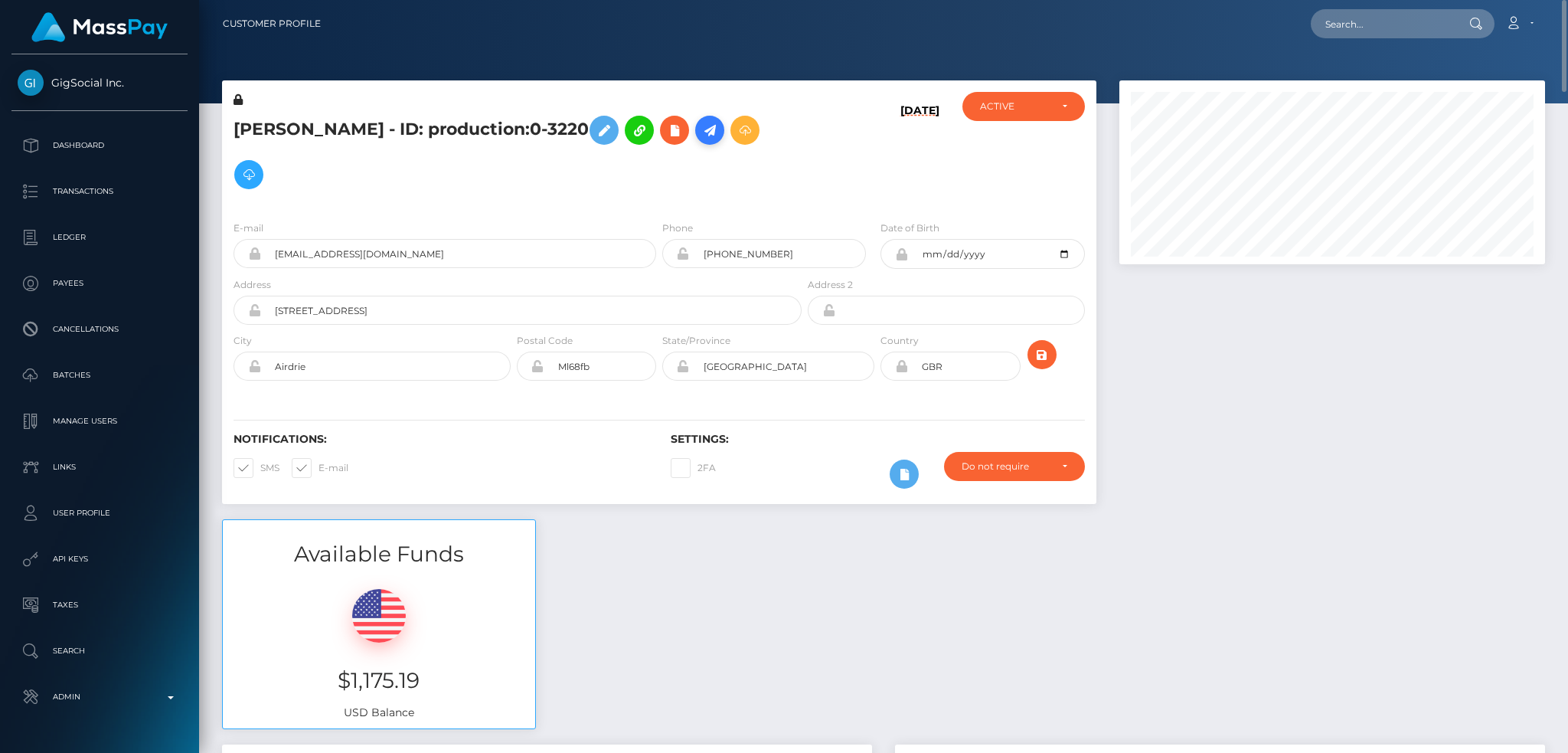
click at [700, 133] on icon at bounding box center [709, 131] width 19 height 20
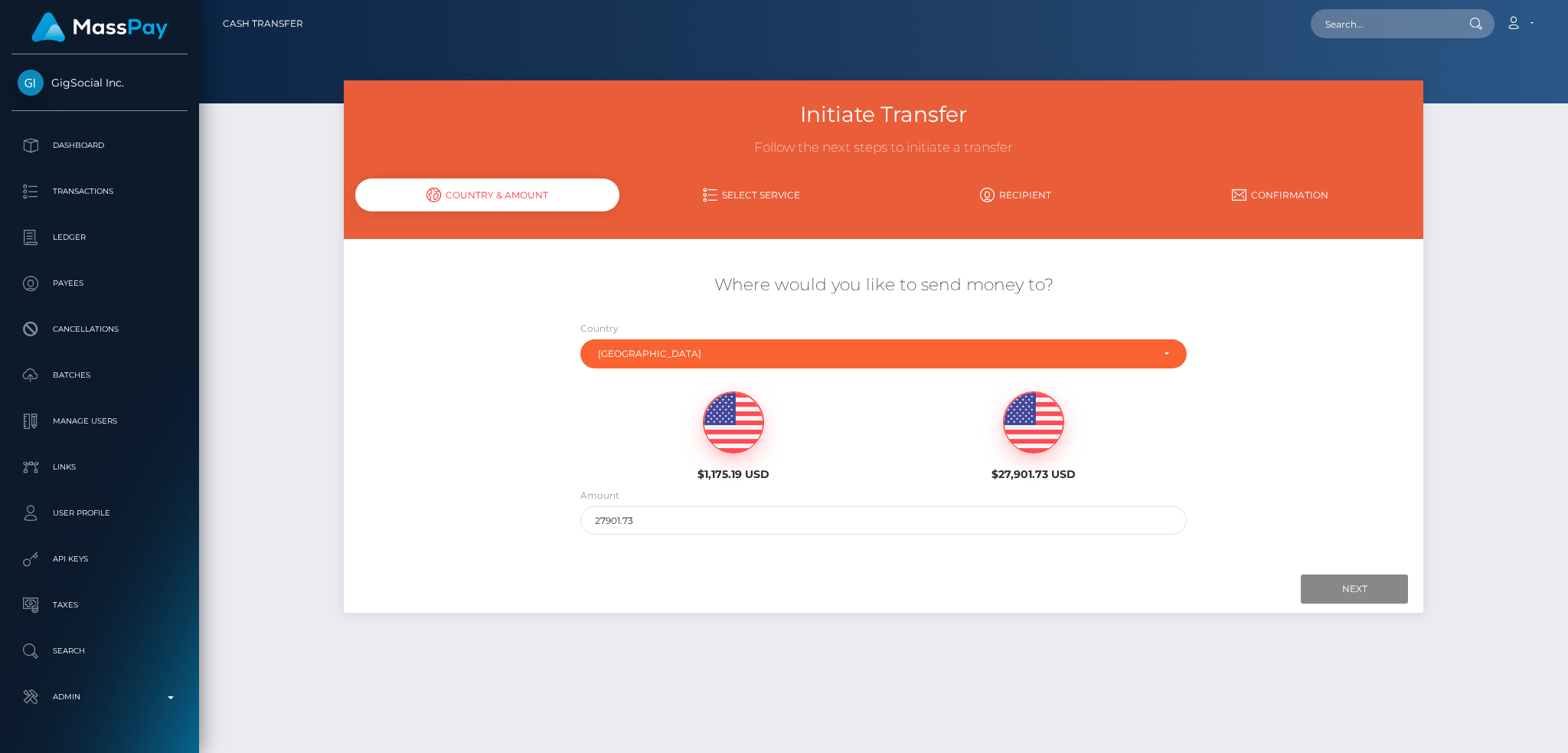
click at [733, 427] on img at bounding box center [732, 422] width 60 height 61
type input "1175.19"
click at [1336, 573] on div "Next Finish Previous" at bounding box center [884, 589] width 1079 height 47
click at [1352, 591] on input "Next" at bounding box center [1354, 589] width 108 height 29
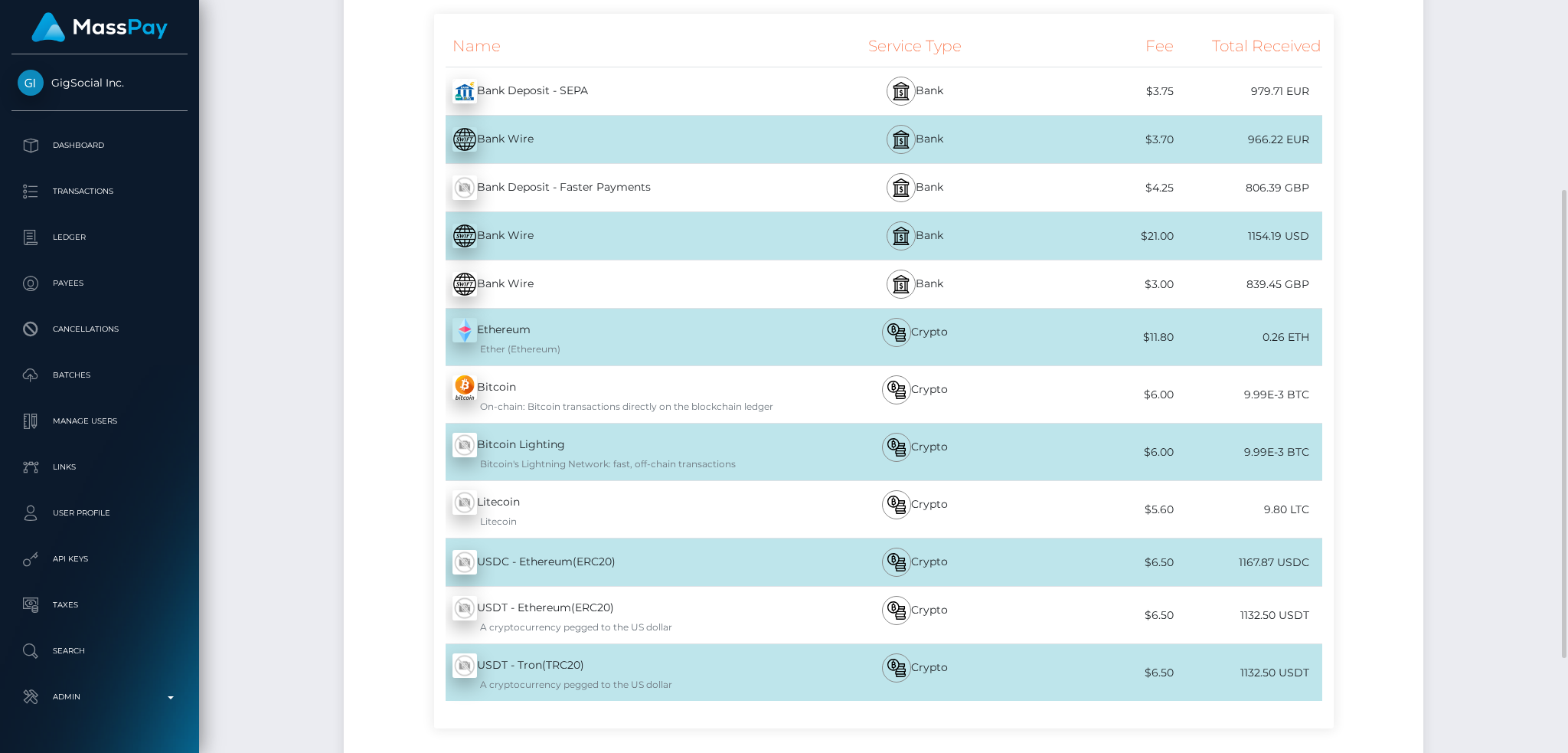
scroll to position [460, 0]
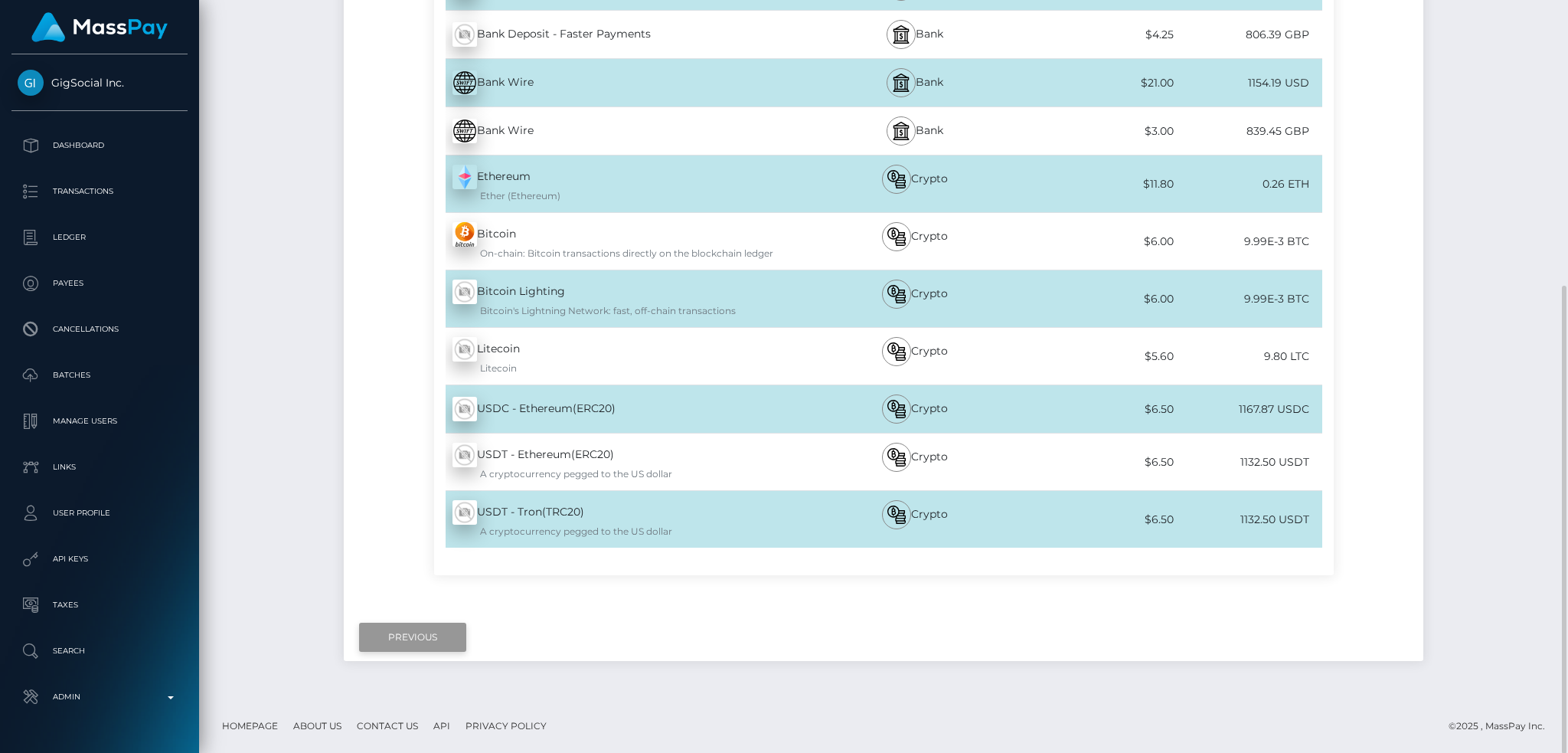
click at [395, 640] on input "Previous" at bounding box center [412, 637] width 108 height 29
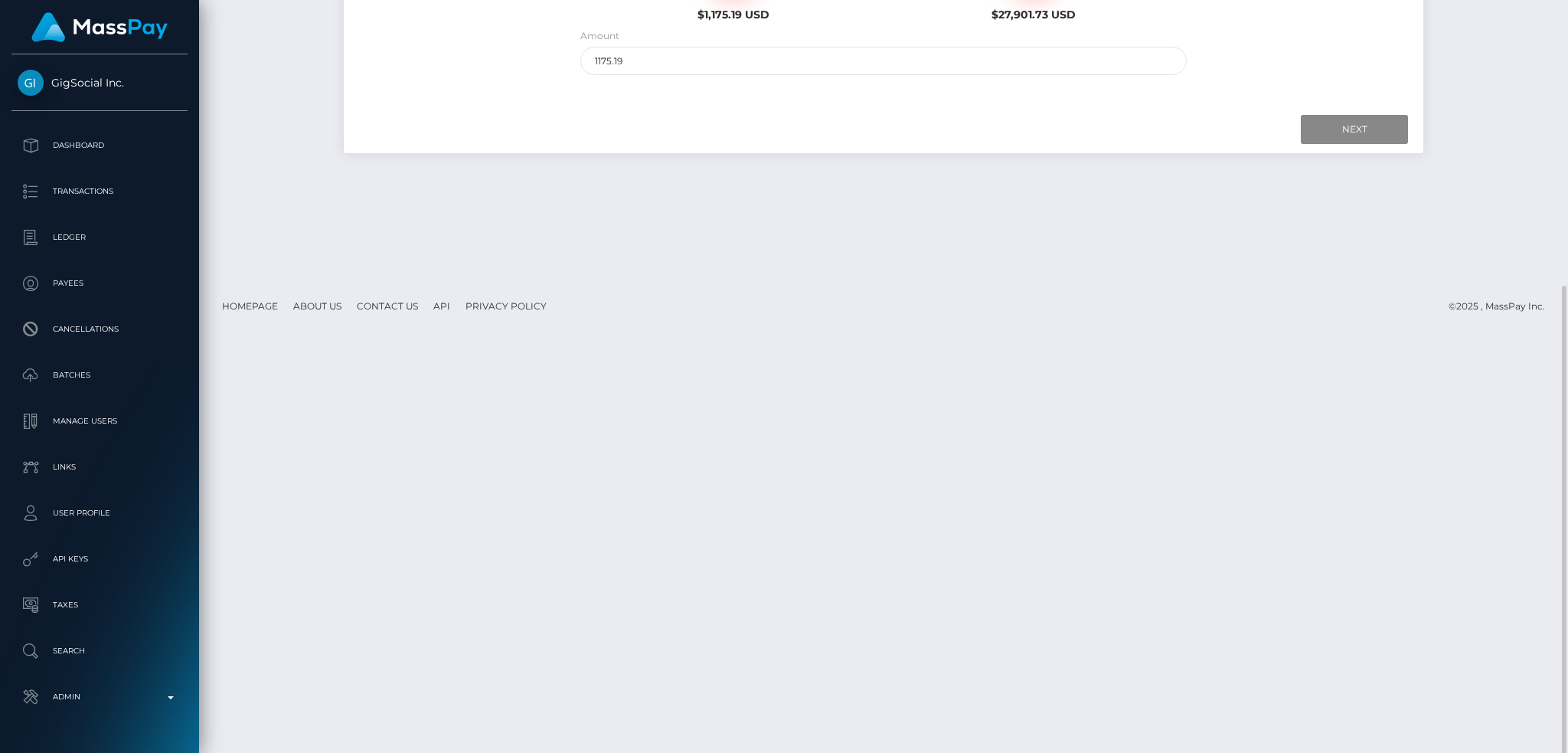
scroll to position [0, 0]
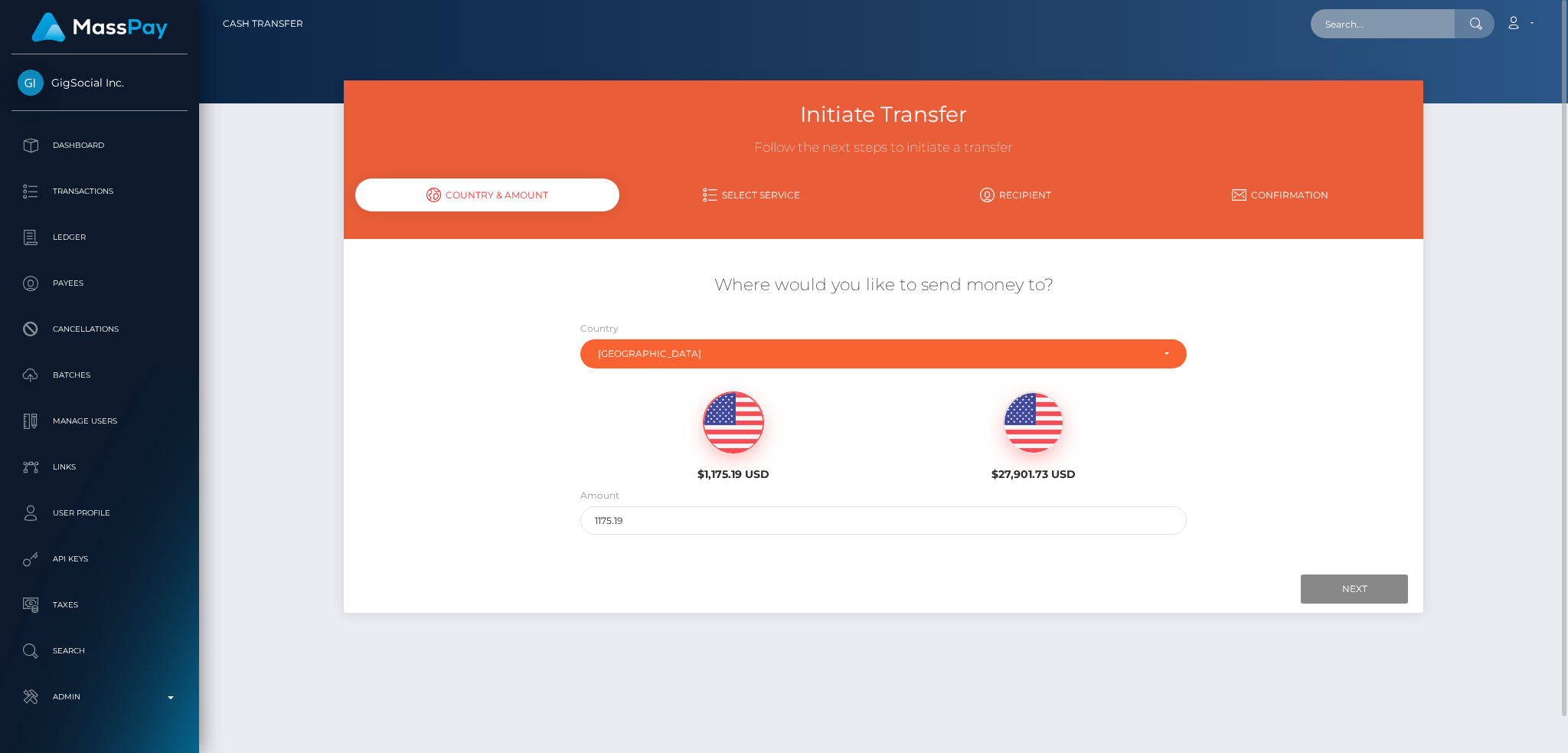
click at [1415, 28] on input "text" at bounding box center [1382, 23] width 144 height 29
paste input "[EMAIL_ADDRESS][DOMAIN_NAME]"
type input "[EMAIL_ADDRESS][DOMAIN_NAME]"
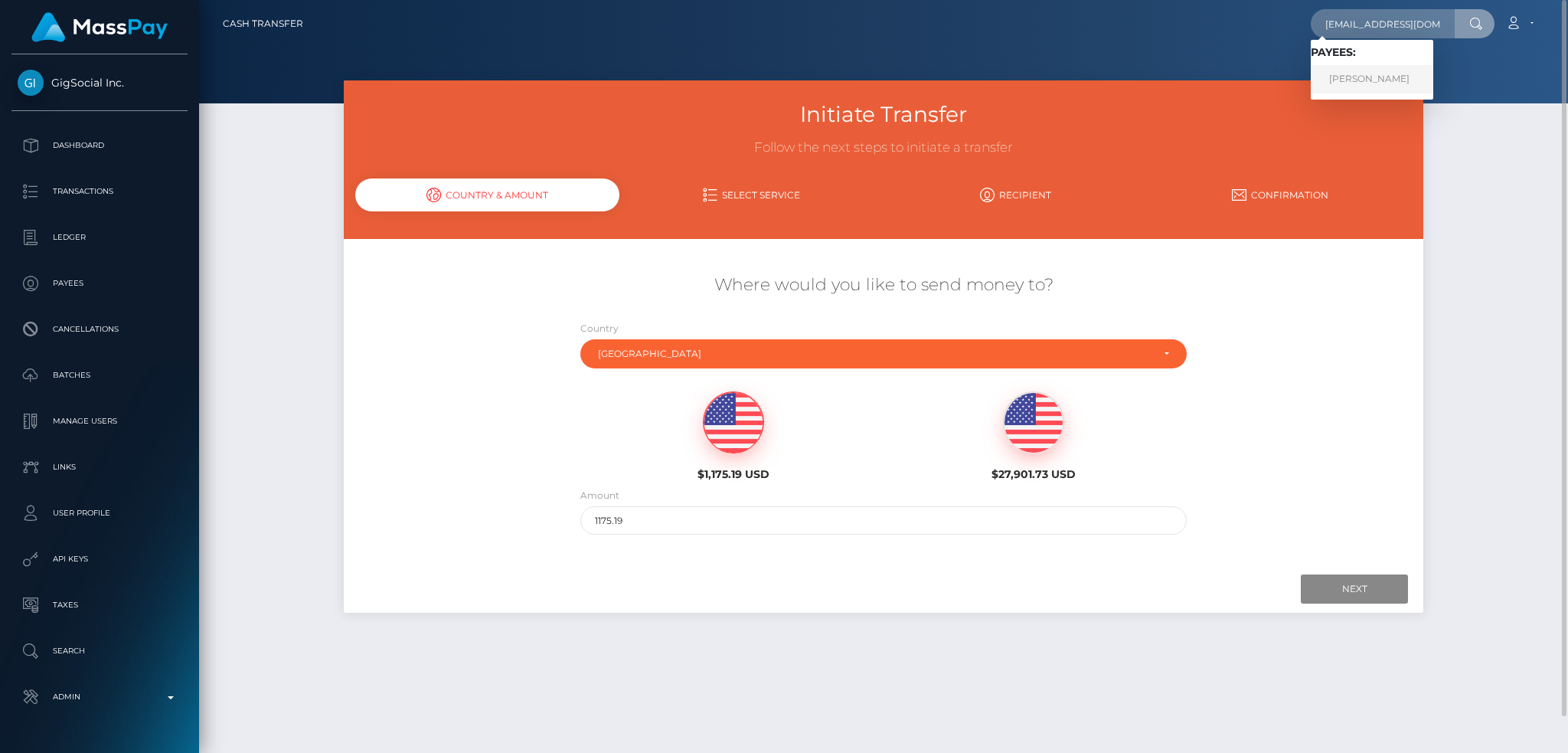
click at [1387, 84] on link "Megan Lewis" at bounding box center [1372, 79] width 123 height 28
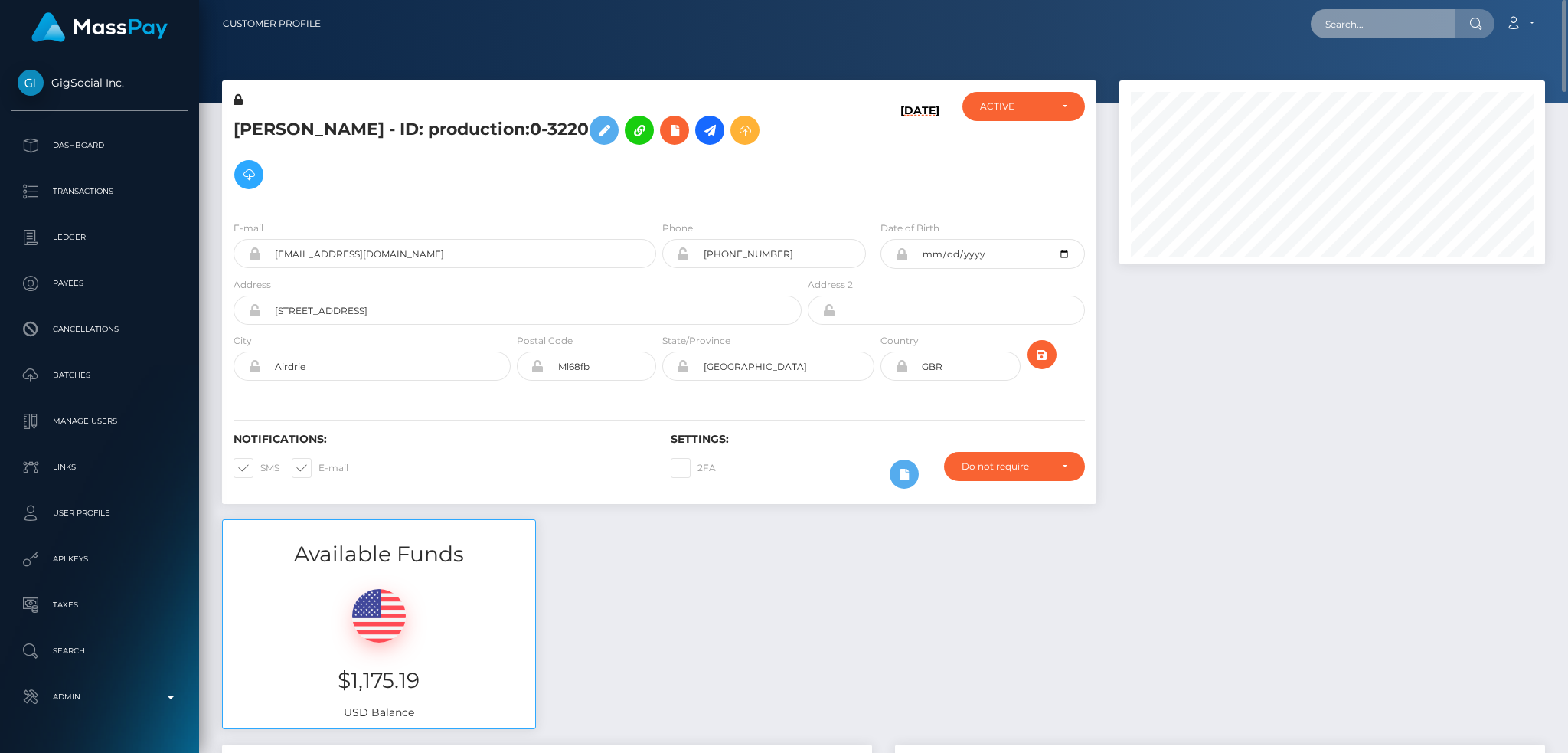
click at [1392, 24] on input "text" at bounding box center [1382, 23] width 144 height 29
paste input "[EMAIL_ADDRESS][DOMAIN_NAME]"
type input "[EMAIL_ADDRESS][DOMAIN_NAME]"
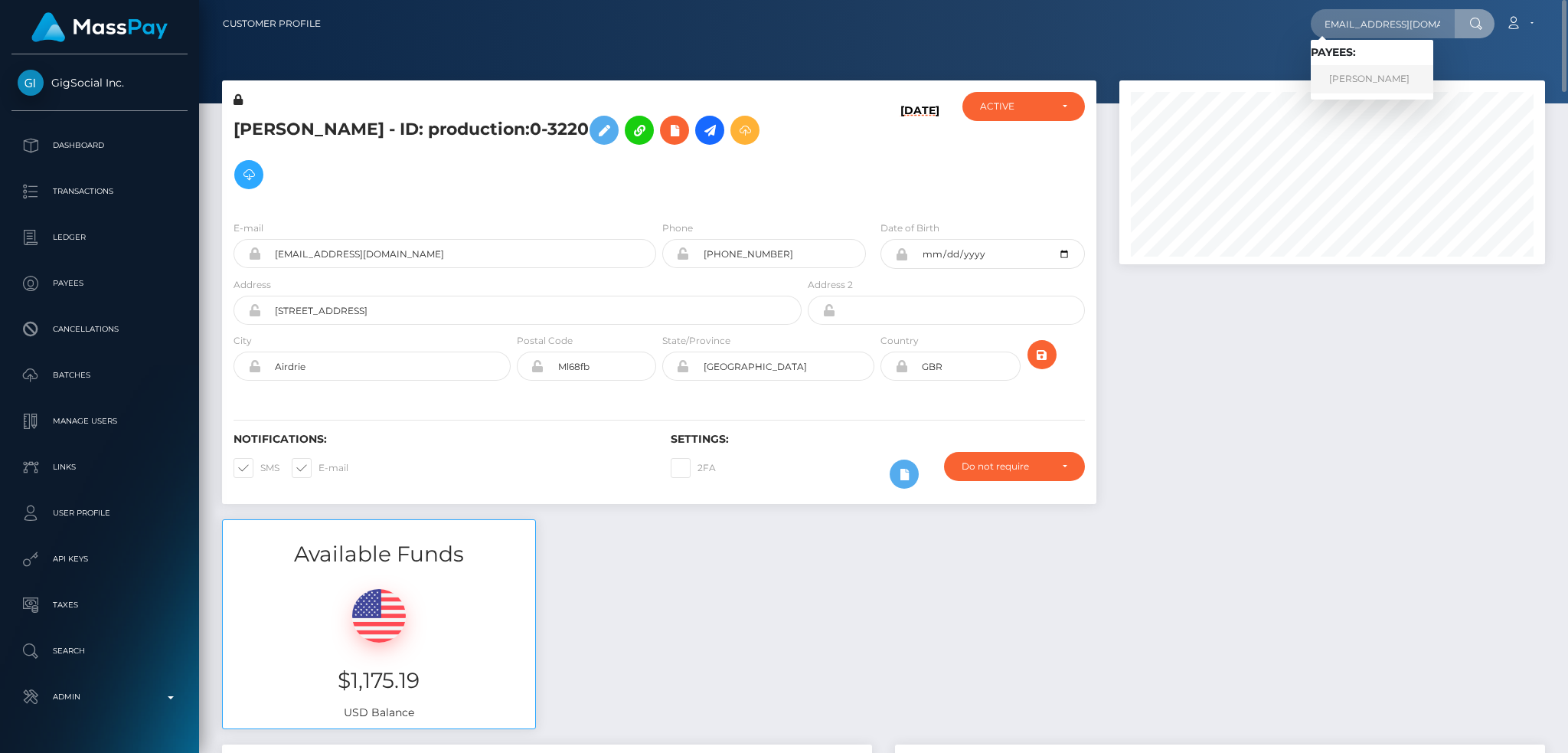
click at [1388, 75] on link "GELYN MARIE RICE" at bounding box center [1372, 79] width 123 height 28
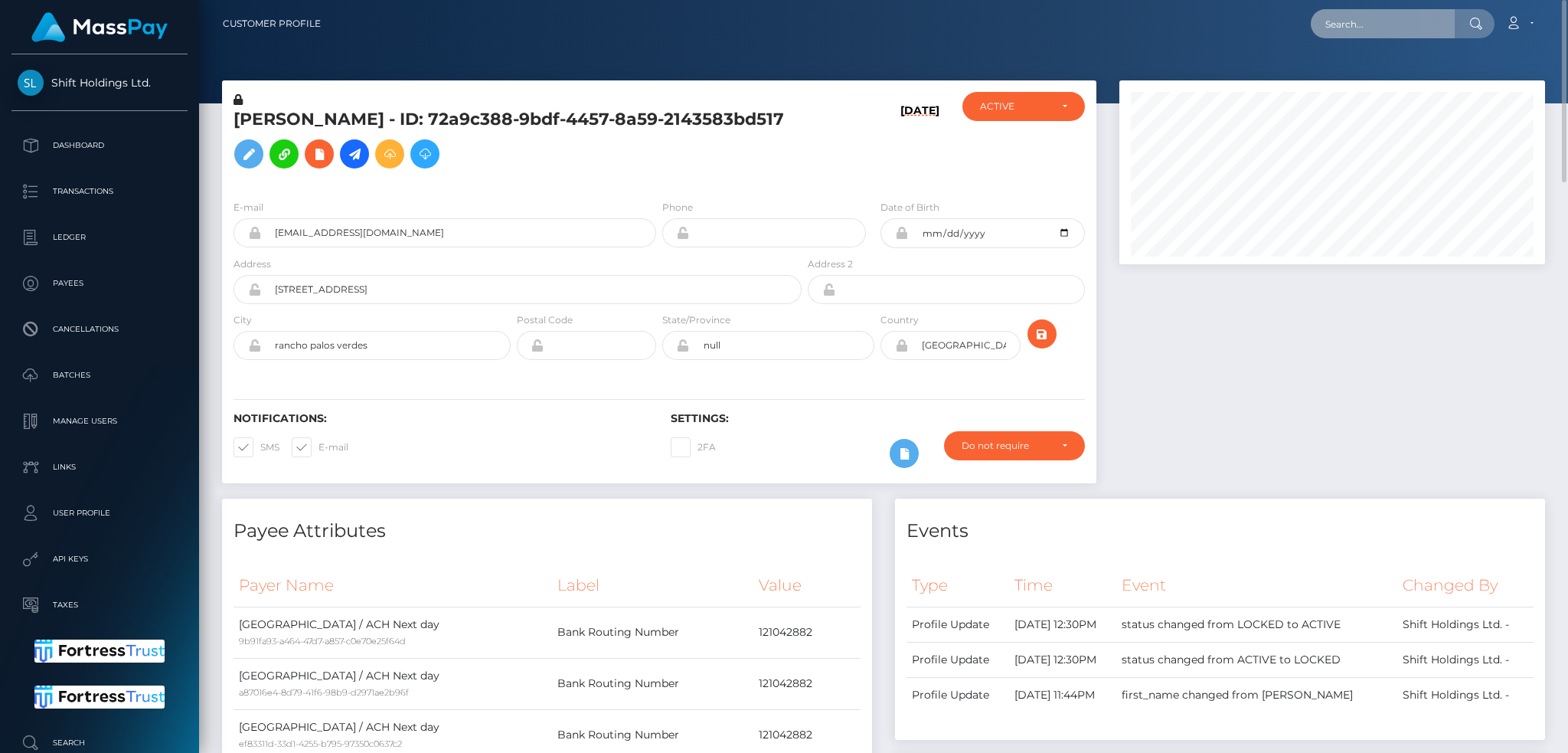
click at [1366, 28] on input "text" at bounding box center [1382, 23] width 144 height 29
paste input "91f2bb02a476491e98b41516f8569c6e"
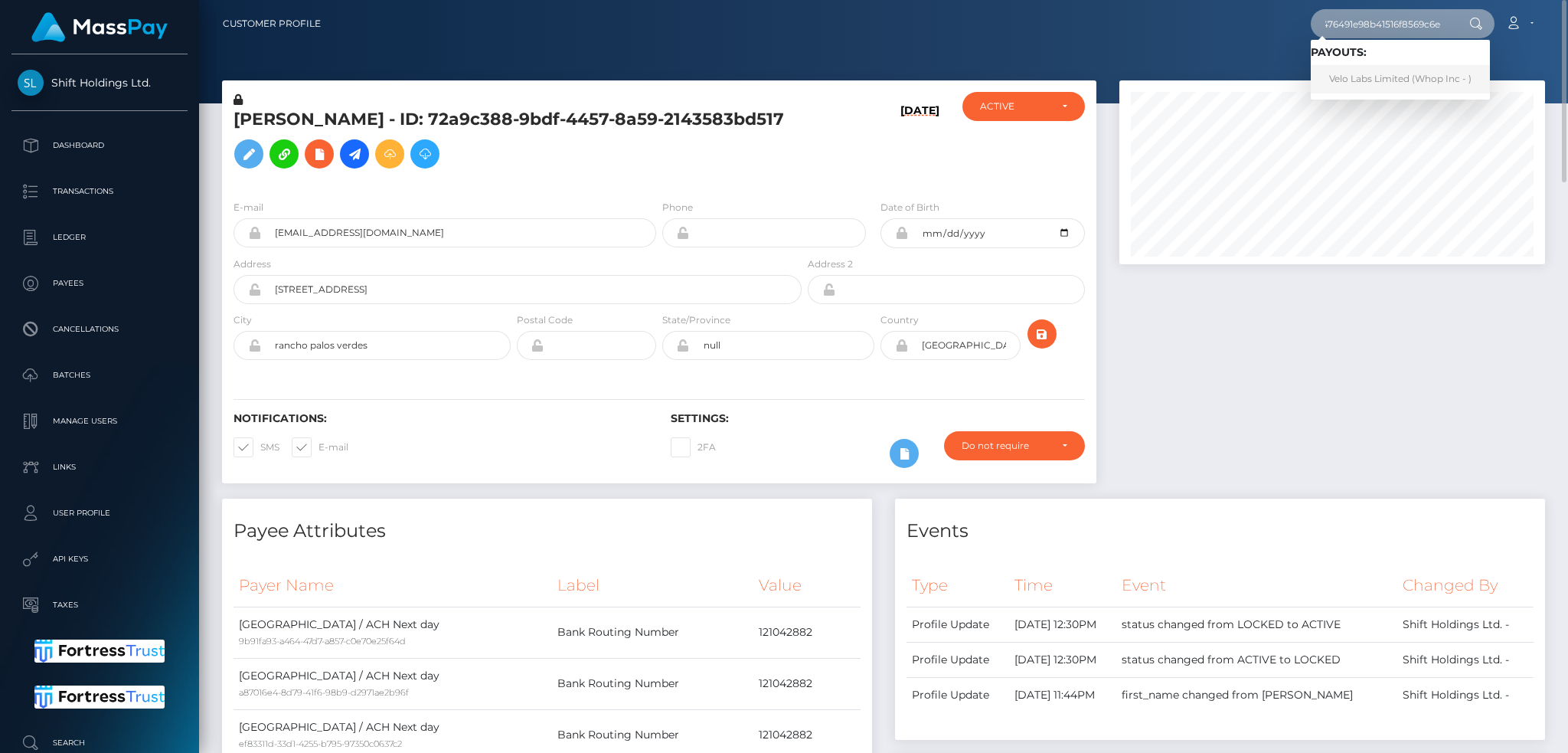
type input "91f2bb02a476491e98b41516f8569c6e"
click at [1418, 80] on link "Velo Labs Limited (Whop Inc - )" at bounding box center [1400, 79] width 180 height 28
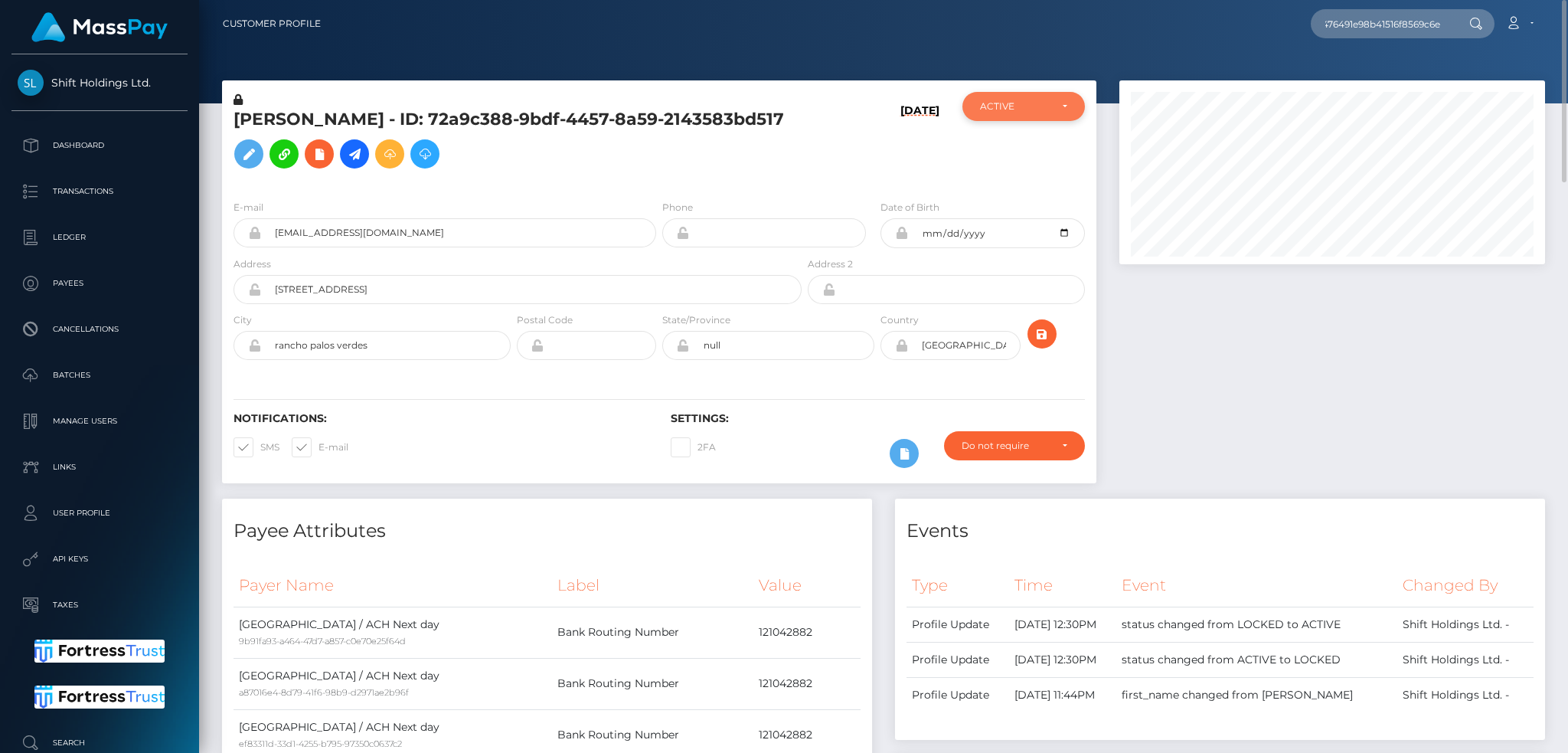
scroll to position [0, 0]
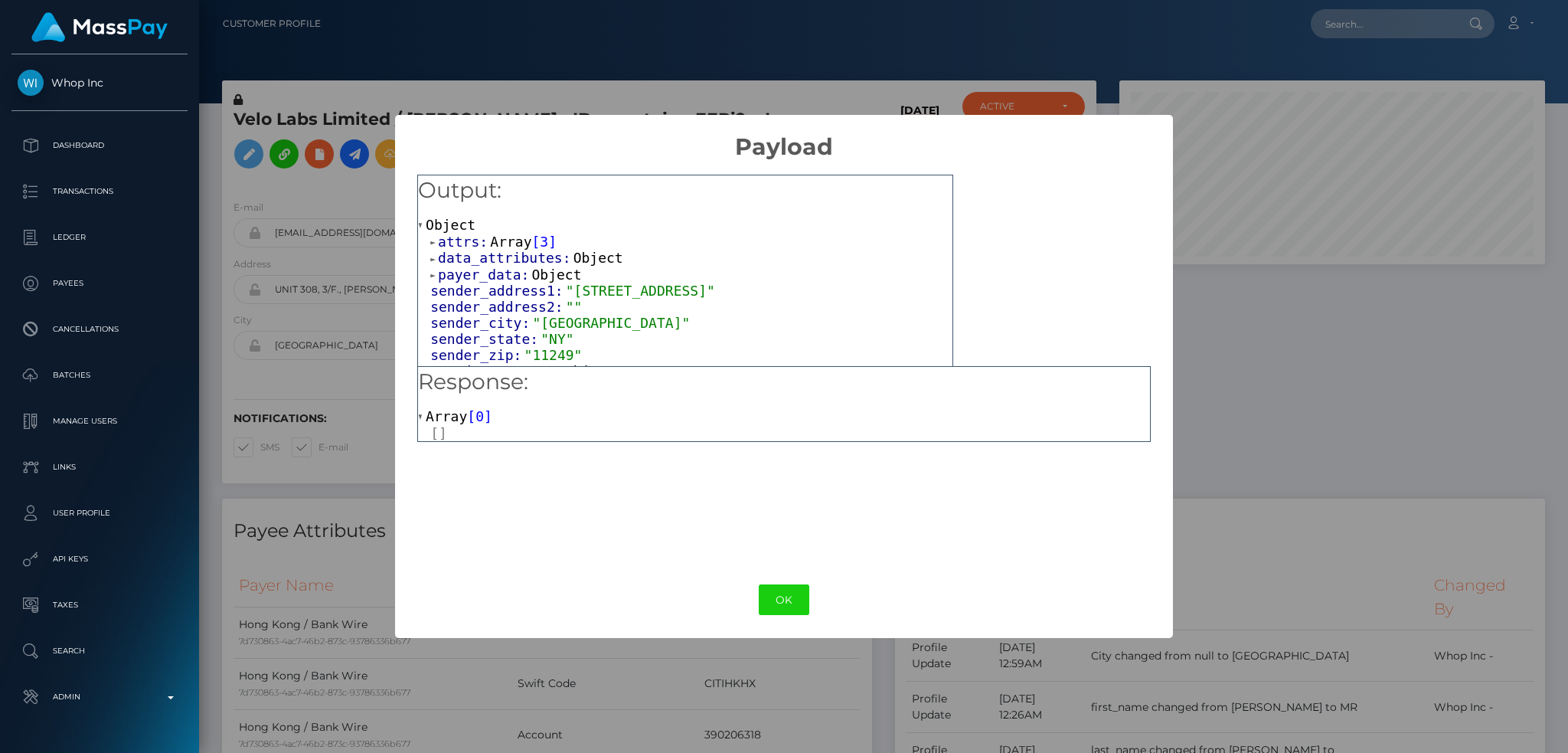
scroll to position [184, 425]
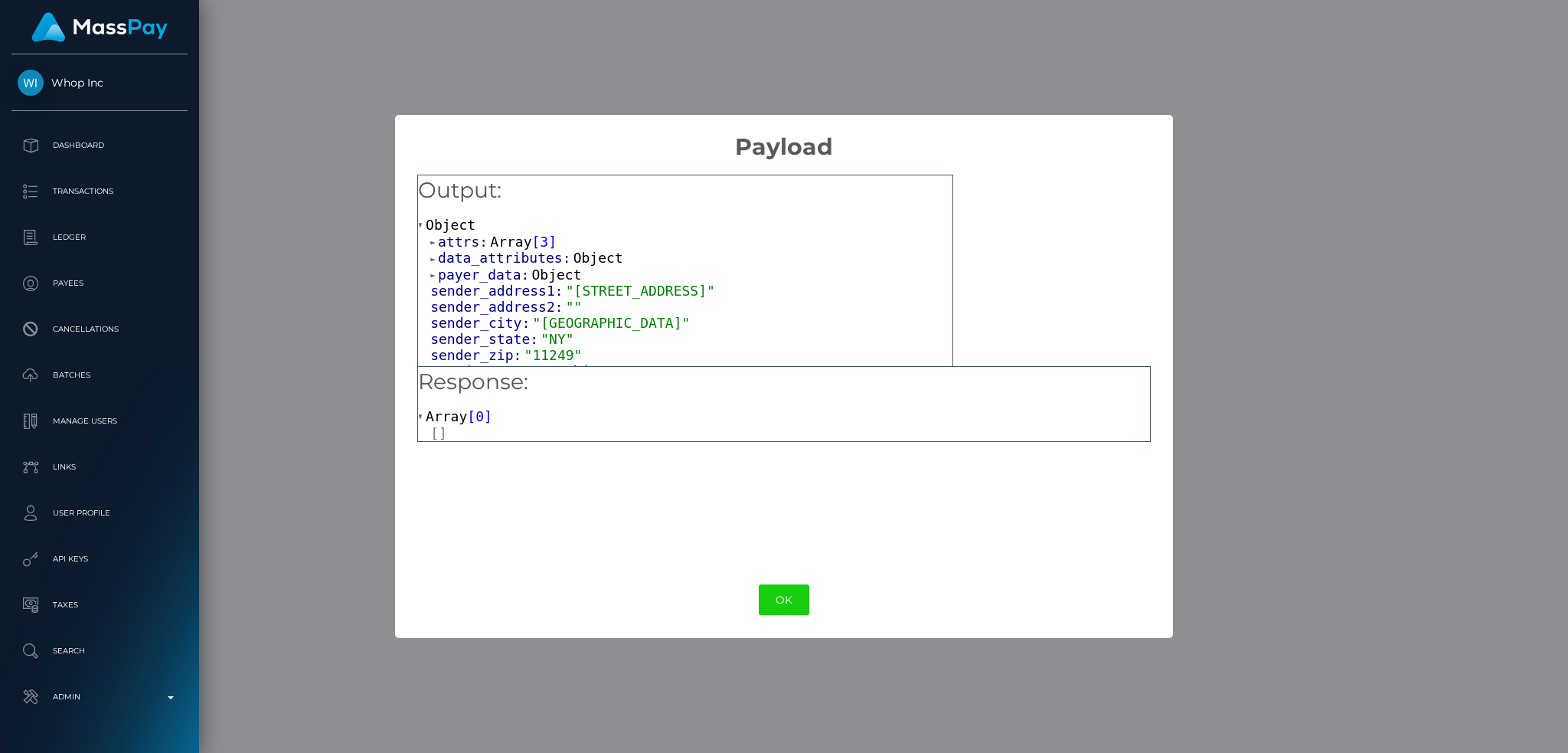
click at [542, 270] on span "Object" at bounding box center [557, 275] width 50 height 16
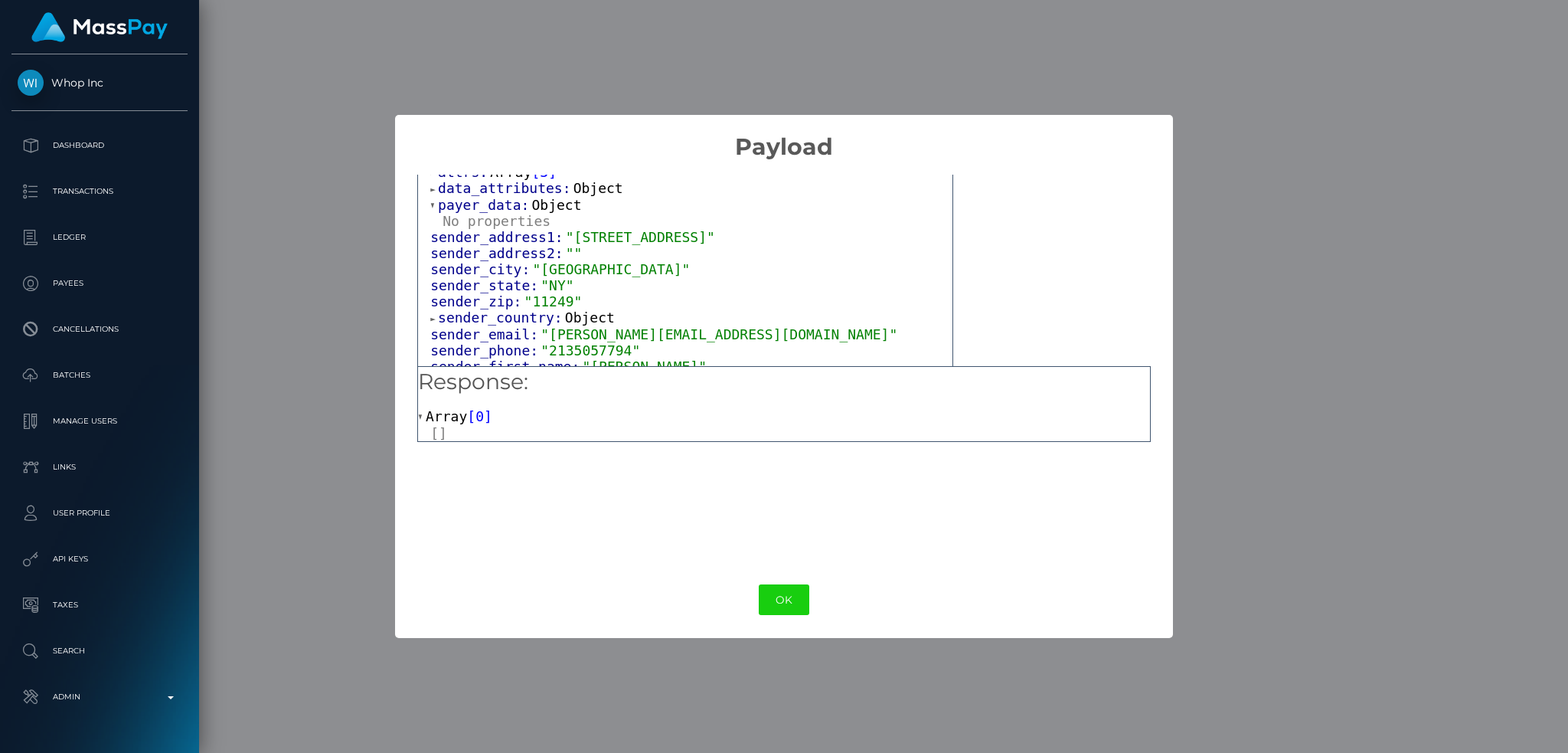
scroll to position [102, 0]
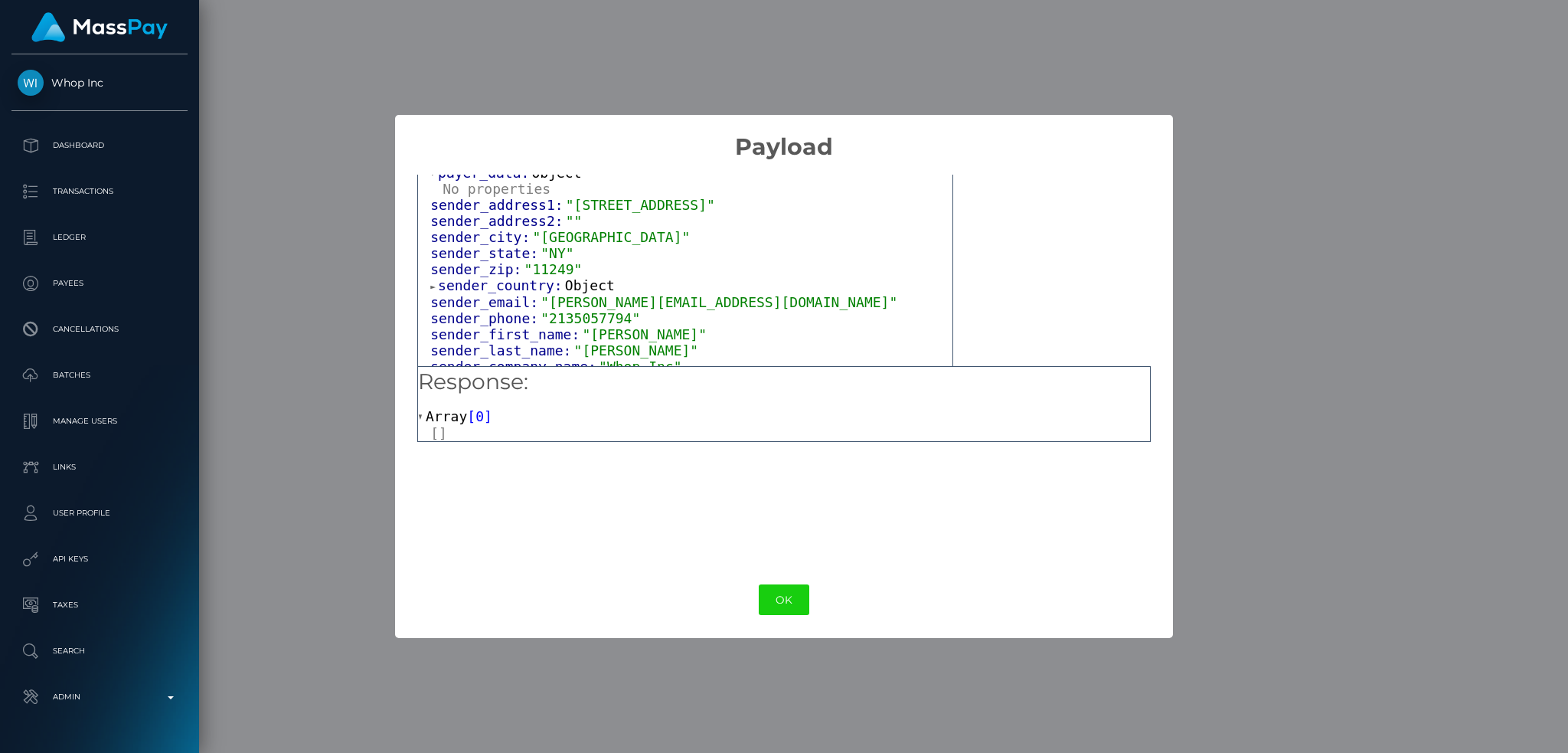
click at [565, 289] on span "Object" at bounding box center [590, 285] width 50 height 16
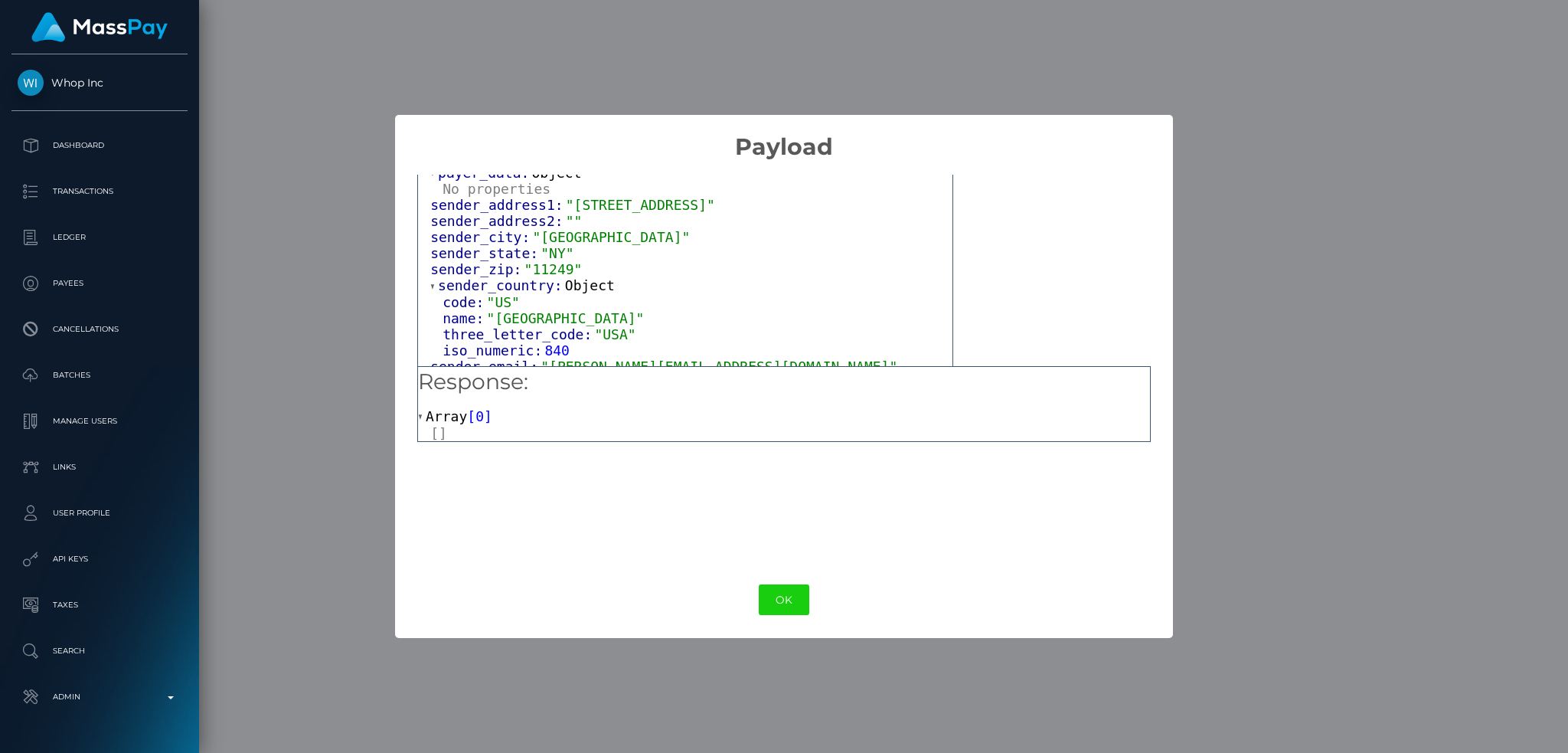
scroll to position [204, 0]
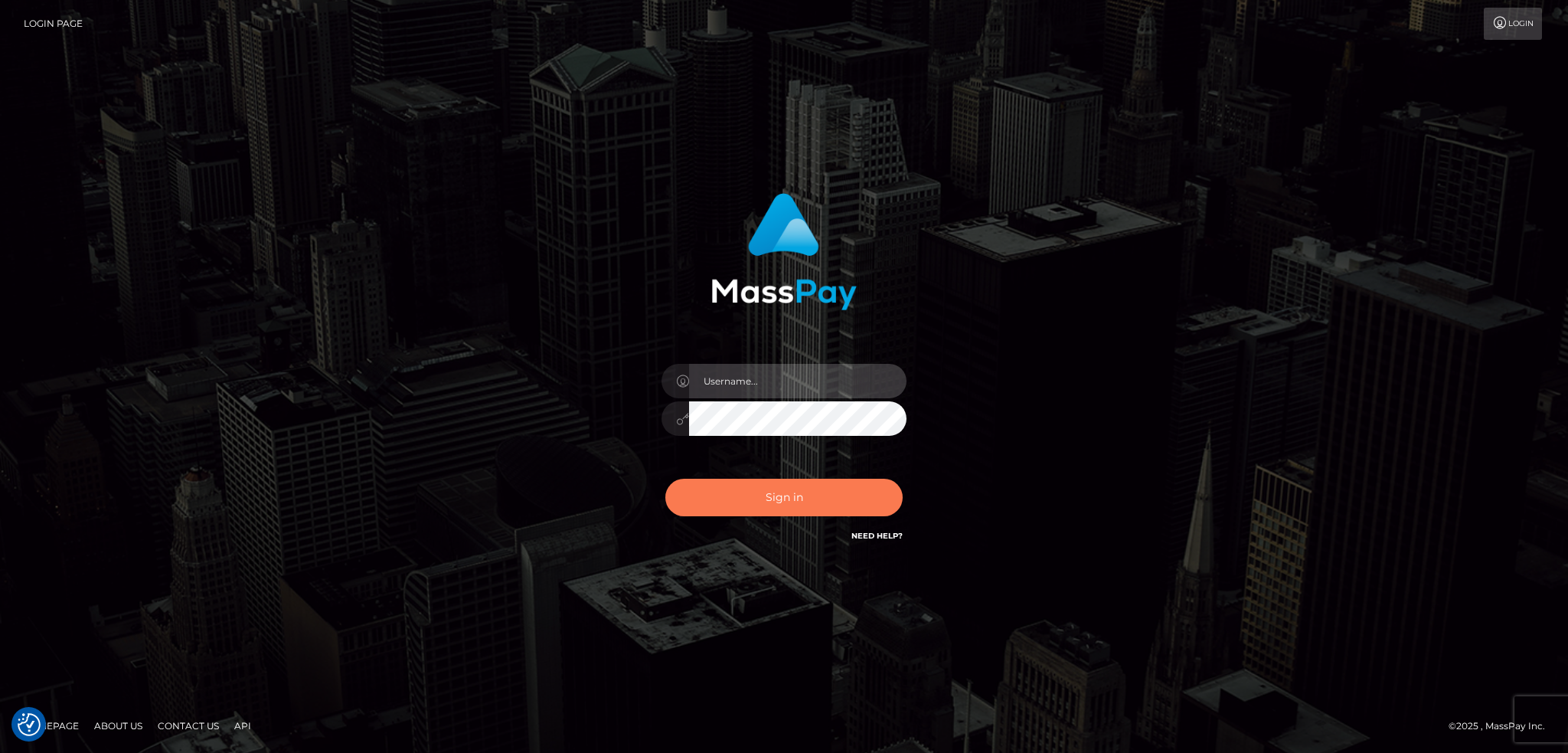
type input "alexstef"
click at [756, 492] on button "Sign in" at bounding box center [783, 497] width 237 height 37
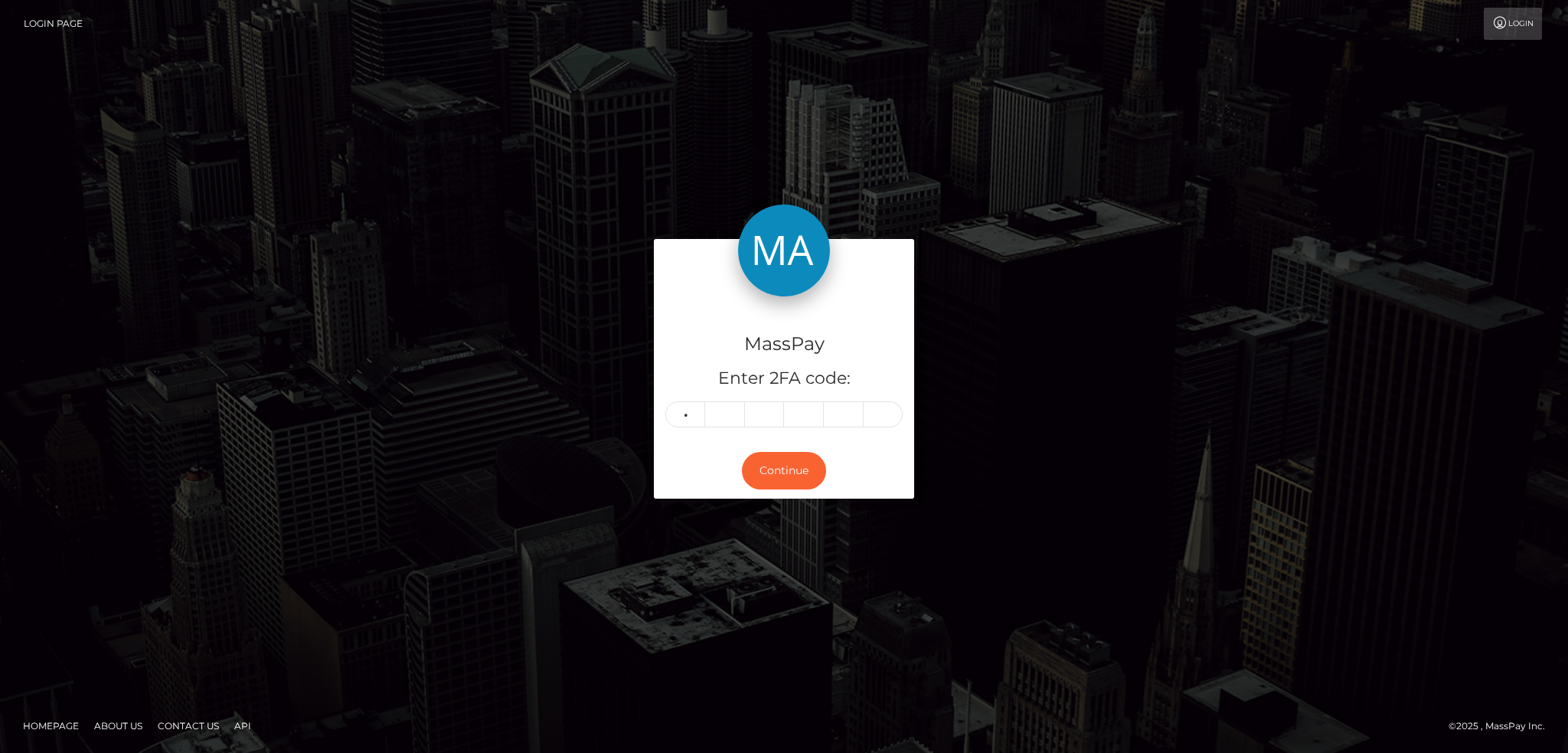
type input "7"
type input "9"
type input "5"
type input "6"
type input "1"
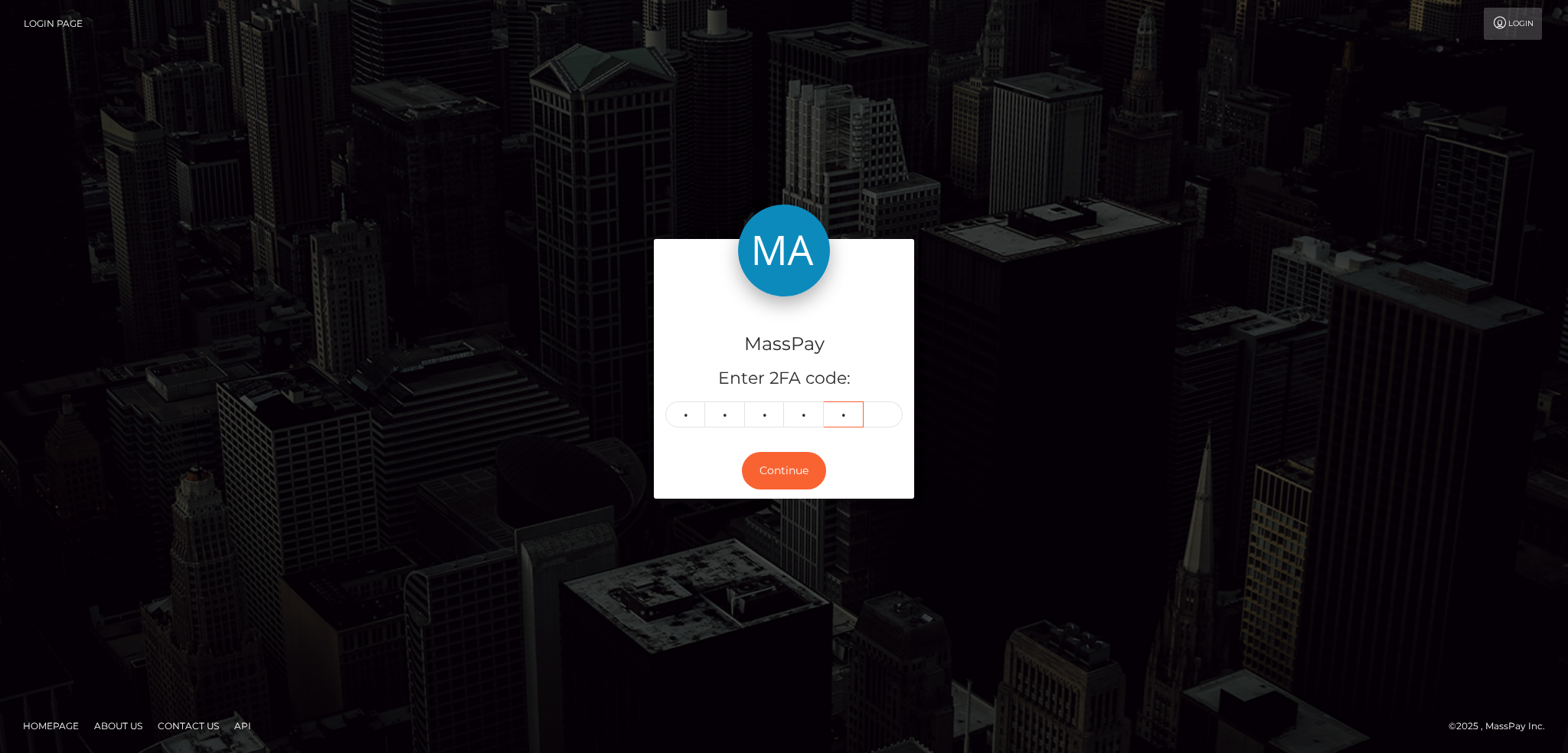
type input "0"
type input "5"
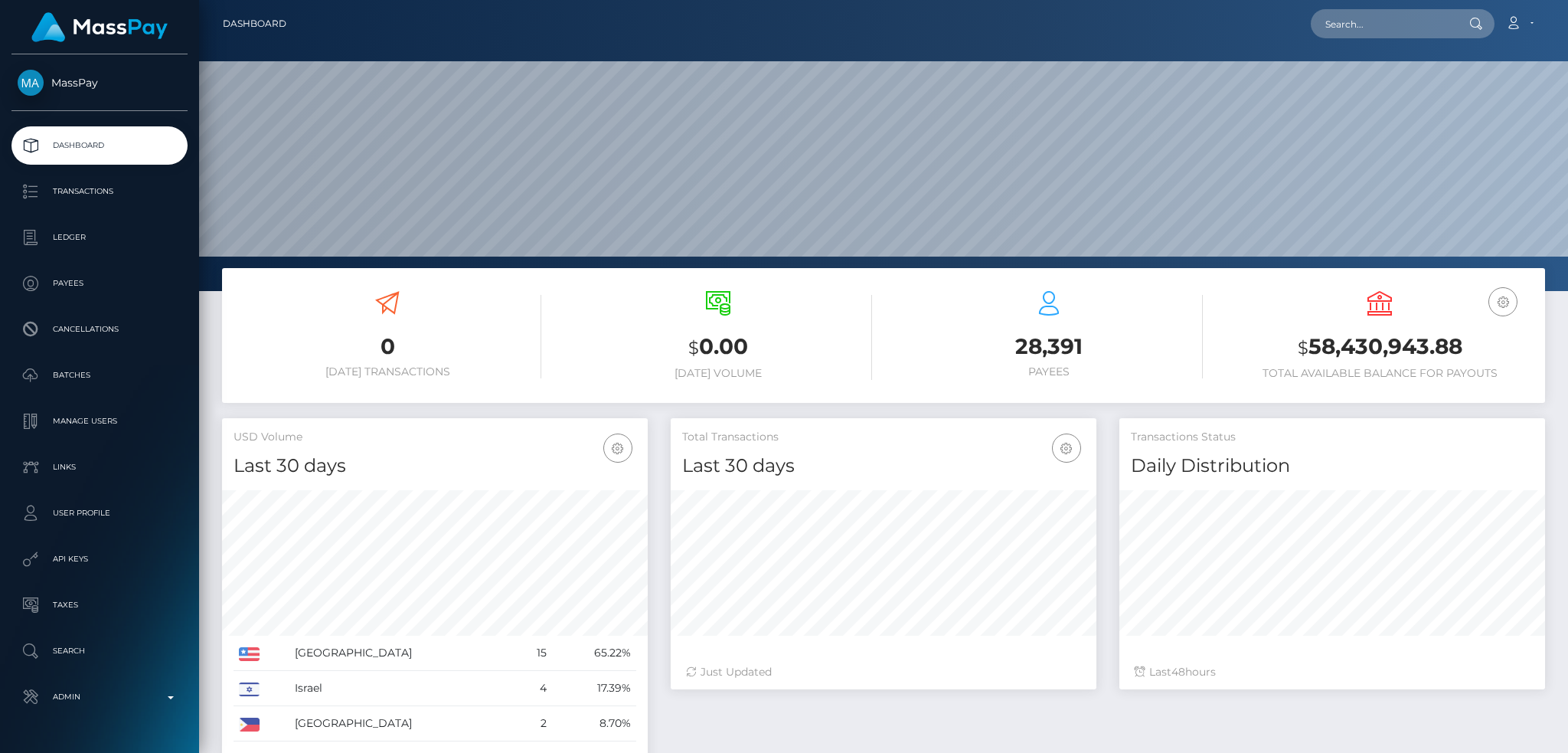
scroll to position [272, 425]
click at [1376, 38] on div "Loading... Loading... Account Edit Profile Logout" at bounding box center [921, 24] width 1245 height 32
click at [1374, 28] on input "text" at bounding box center [1382, 23] width 144 height 29
type input "[PERSON_NAME][EMAIL_ADDRESS][DOMAIN_NAME]"
click at [1353, 76] on link "[PERSON_NAME] [PERSON_NAME]" at bounding box center [1410, 79] width 200 height 28
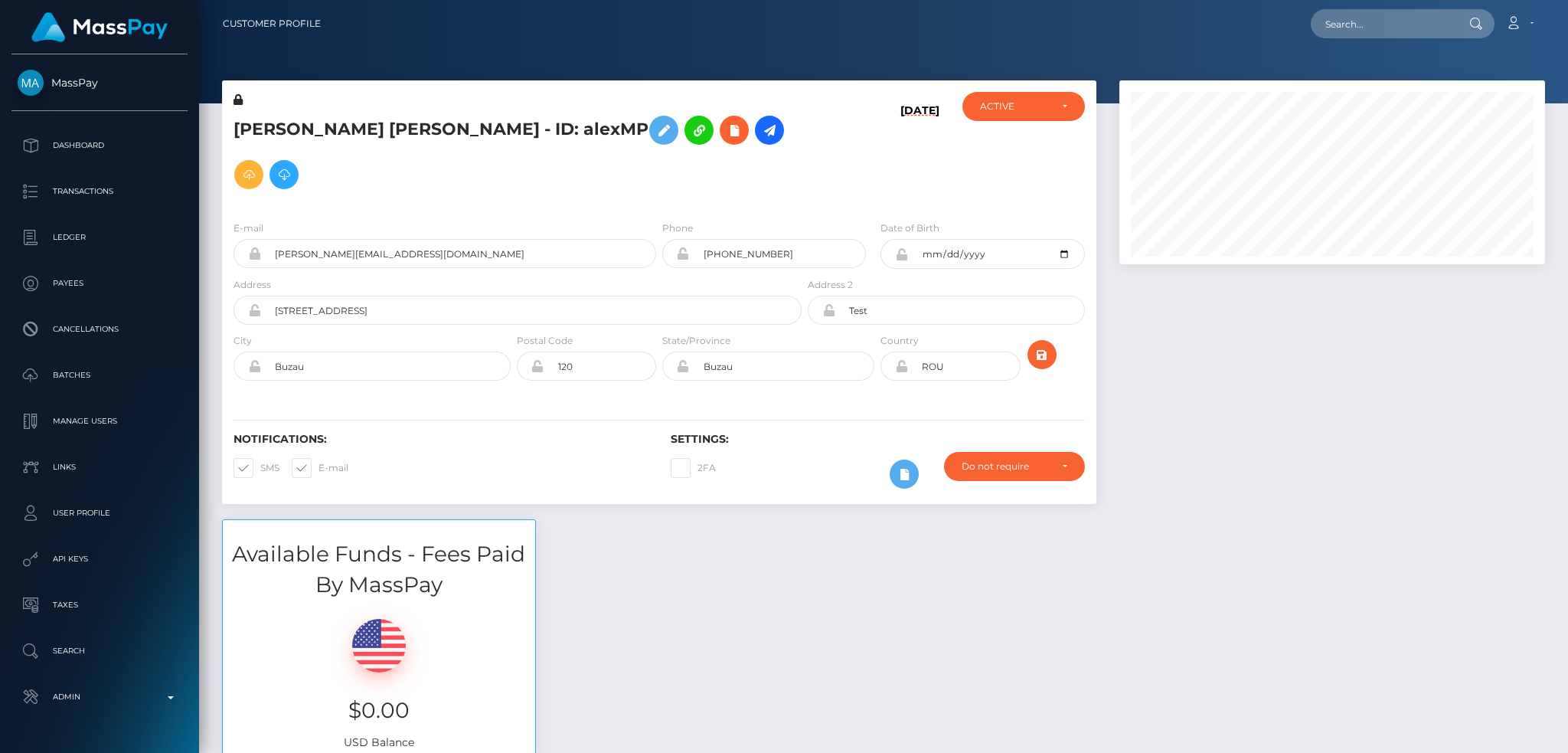
scroll to position [184, 425]
drag, startPoint x: 1410, startPoint y: 28, endPoint x: 1301, endPoint y: 62, distance: 114.2
click at [1407, 28] on input "text" at bounding box center [1382, 23] width 144 height 29
paste input "91f2bb02a476491e98b41516f8569c6e"
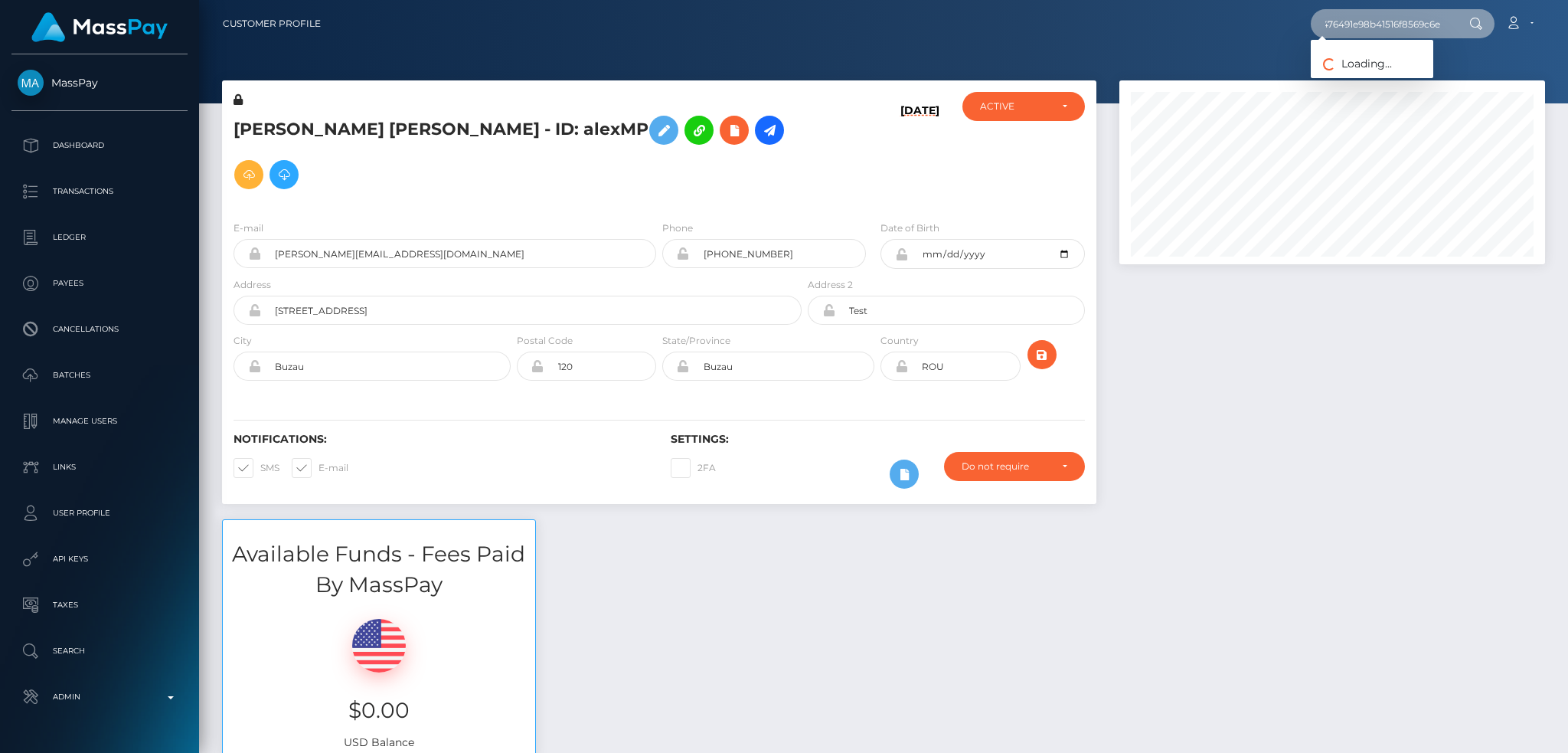
type input "91f2bb02a476491e98b41516f8569c6e"
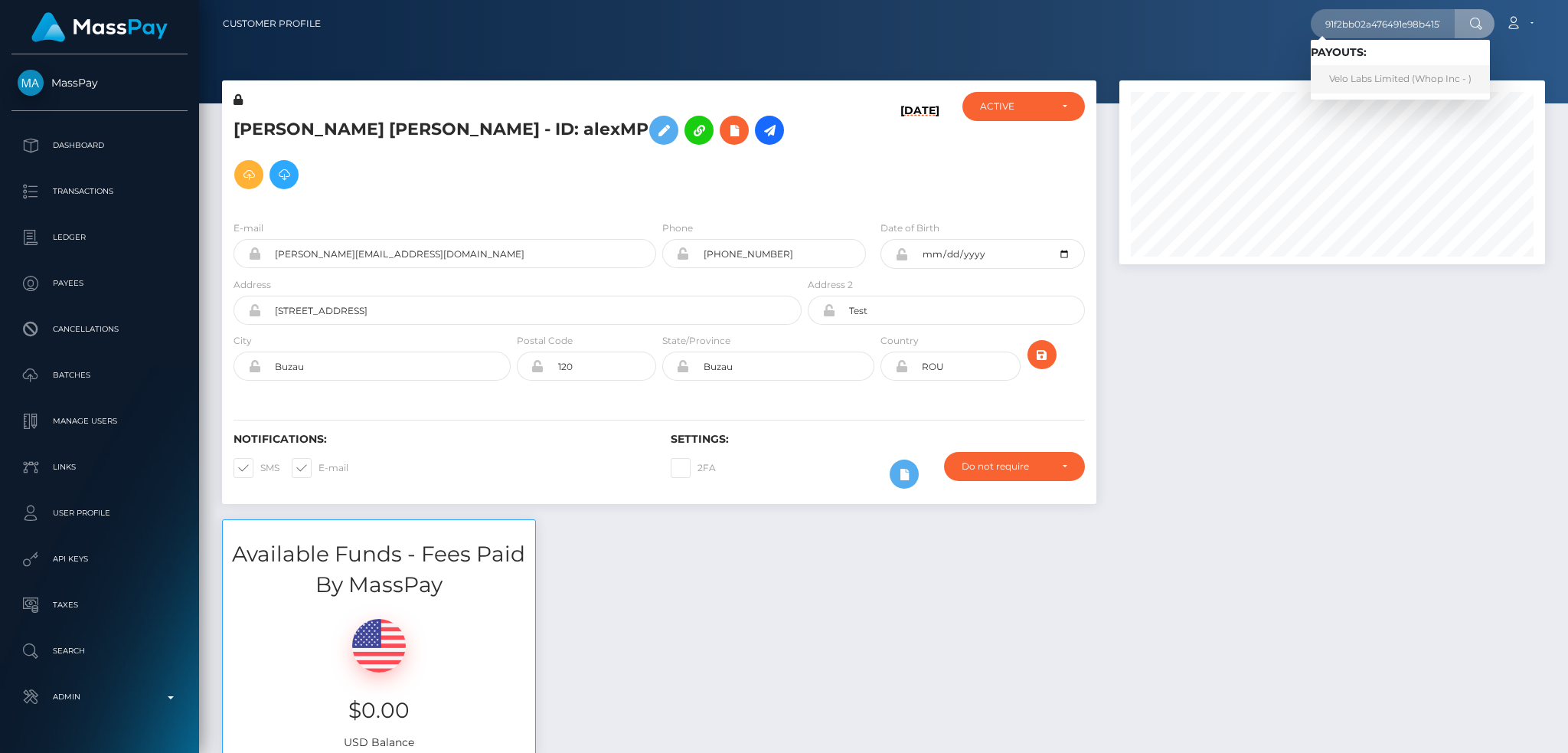
click at [1368, 72] on link "Velo Labs Limited (Whop Inc - )" at bounding box center [1400, 79] width 180 height 28
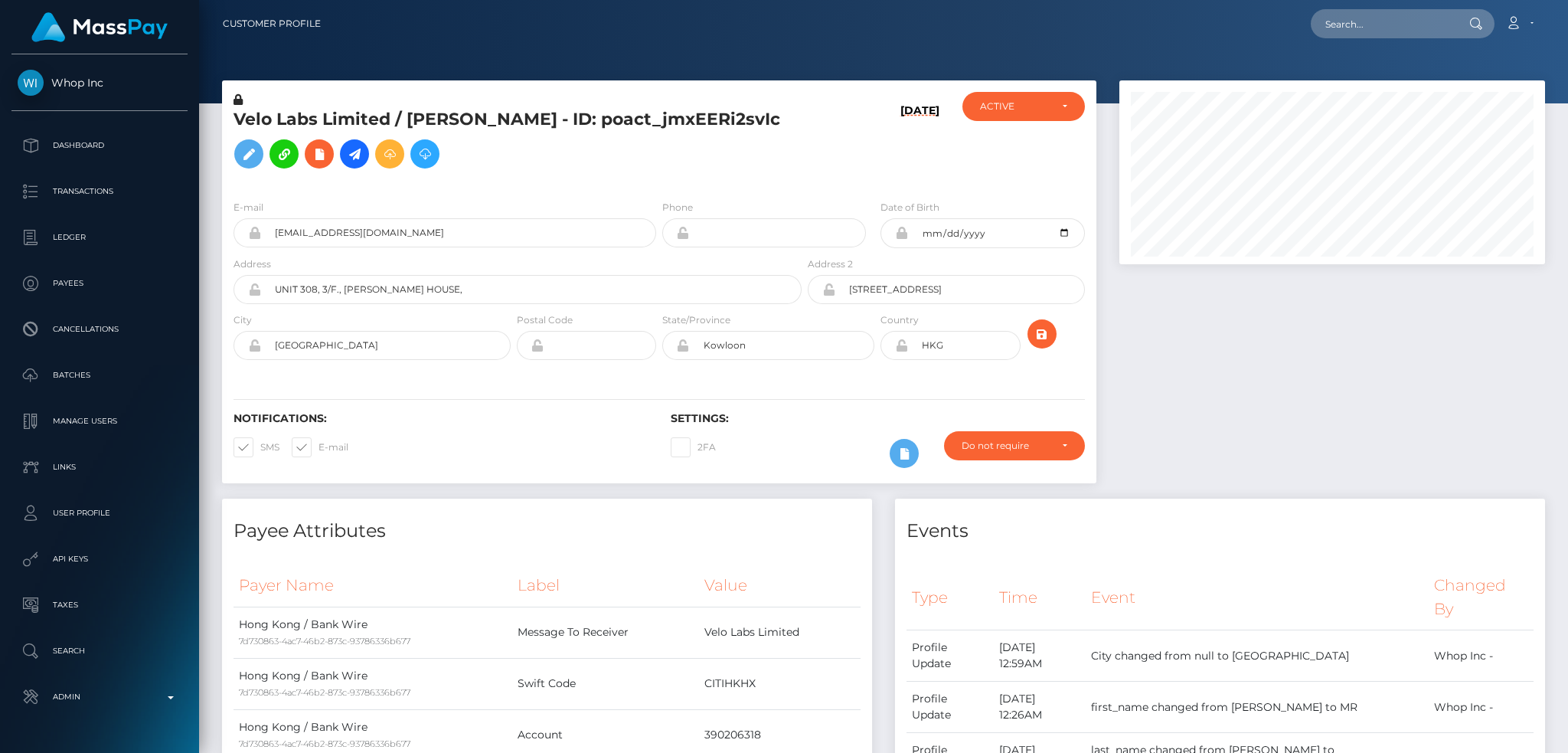
scroll to position [184, 425]
click at [585, 229] on input "60914171-b769-4099-a1d1-f14ef2817959@payouts.whop.com" at bounding box center [459, 232] width 395 height 29
click at [1183, 372] on div at bounding box center [1332, 289] width 449 height 418
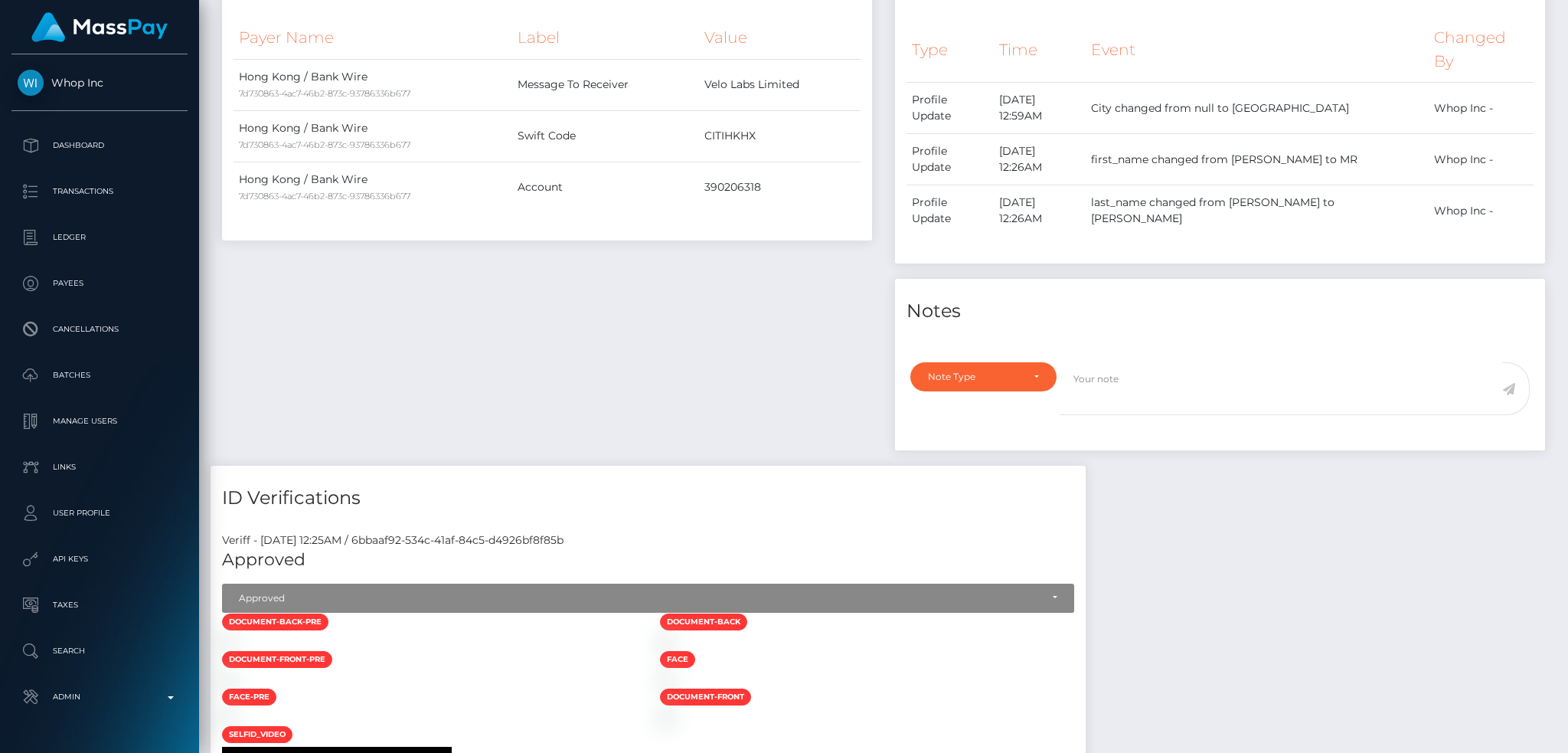
scroll to position [37, 0]
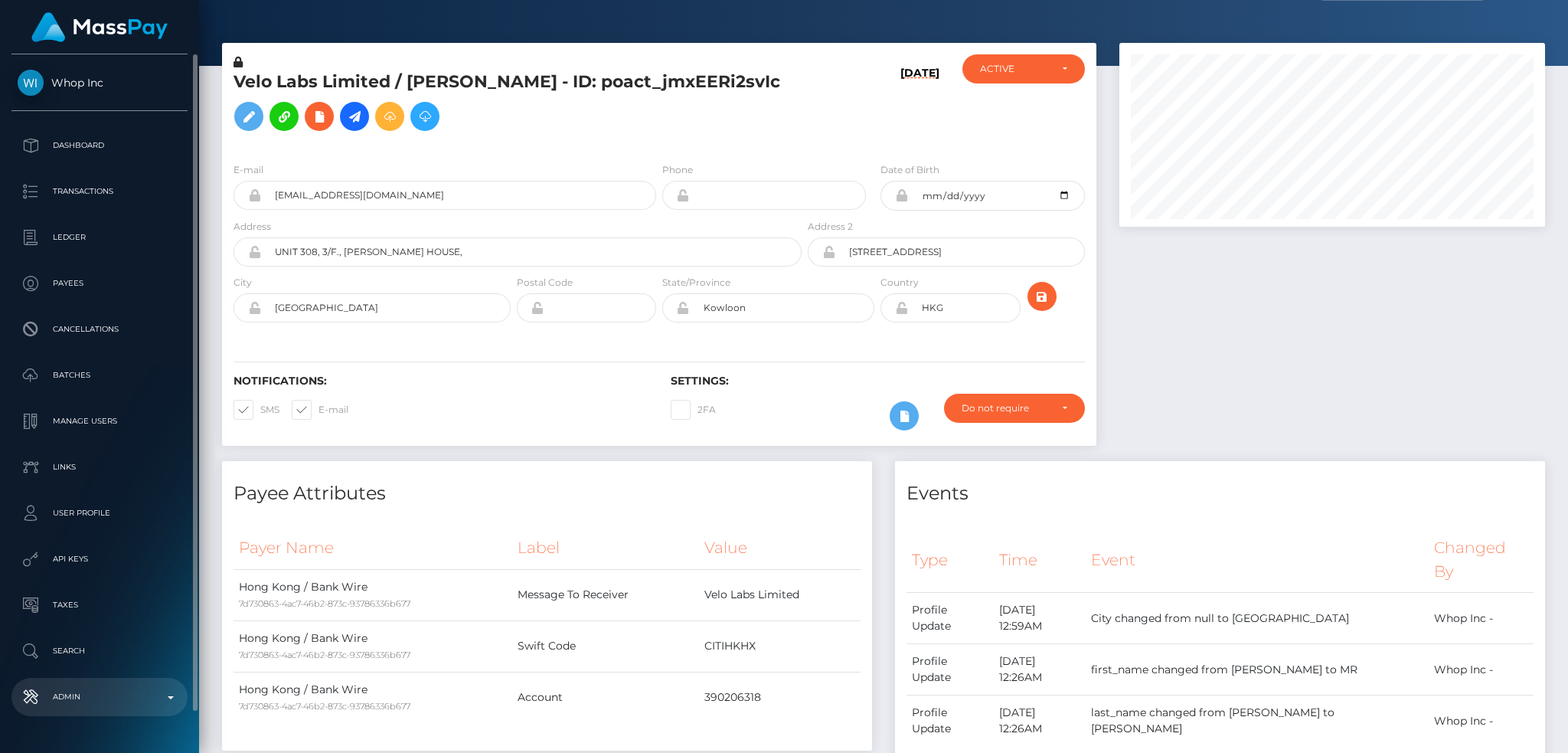
click at [113, 681] on link "Admin" at bounding box center [100, 696] width 176 height 38
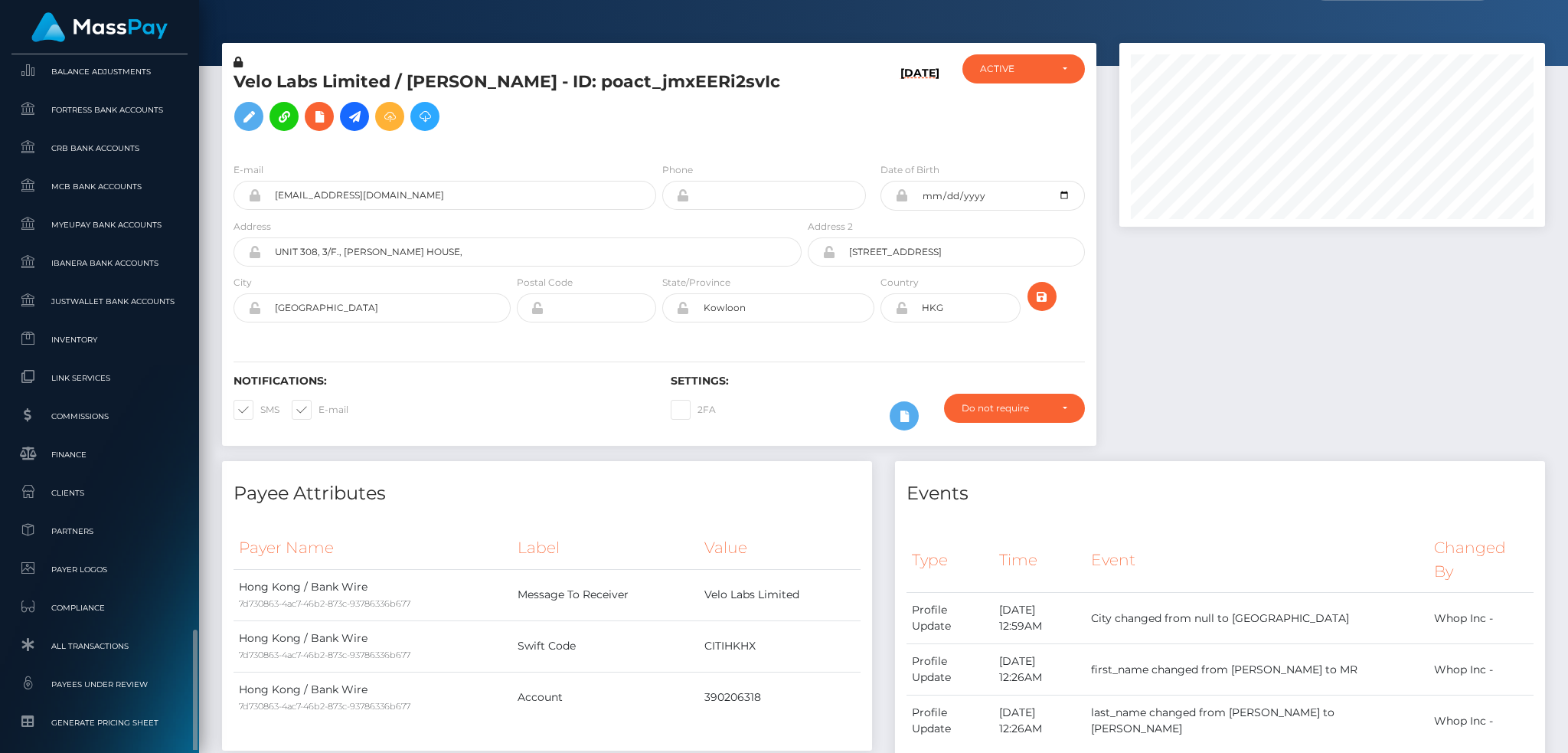
scroll to position [897, 0]
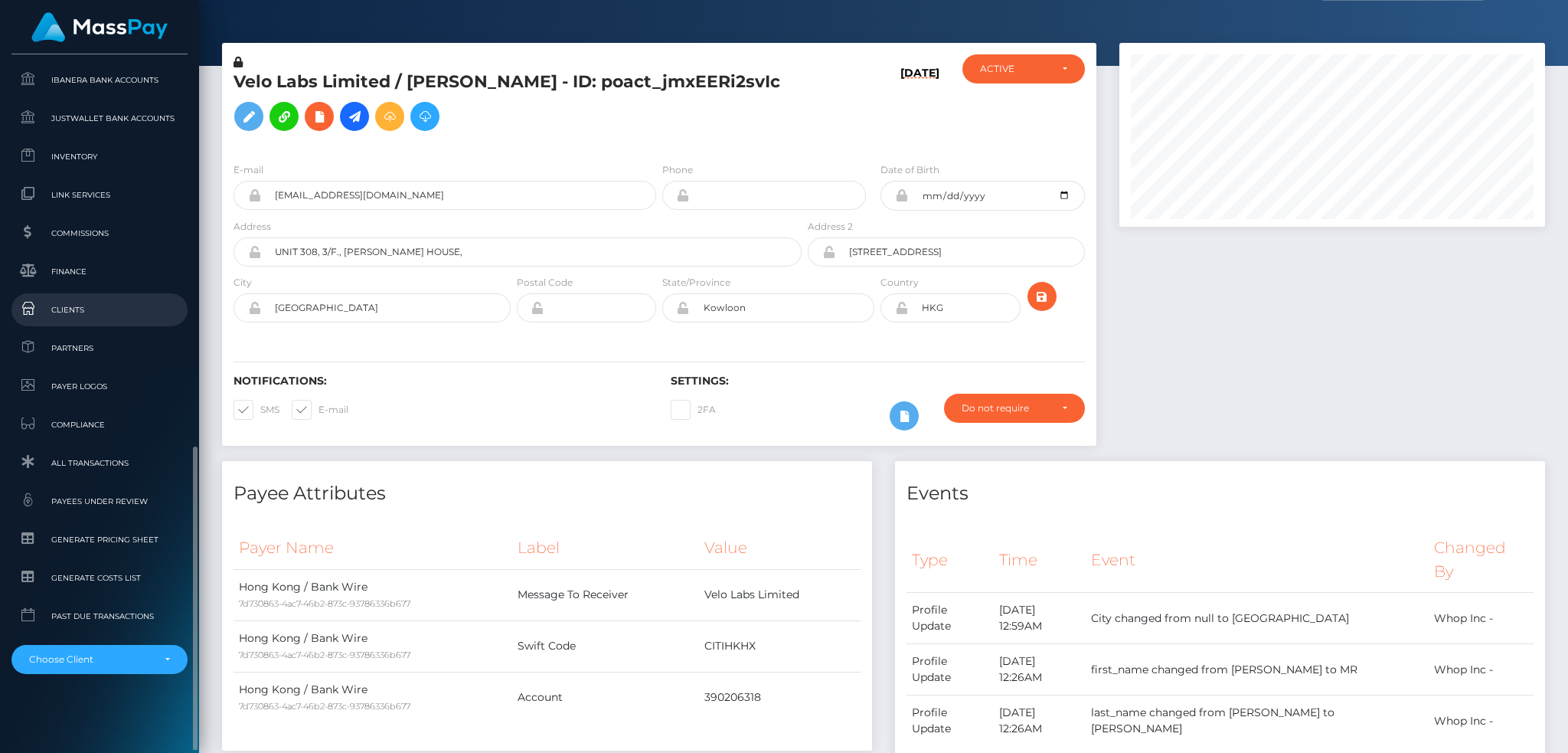
click at [100, 300] on span "Clients" at bounding box center [100, 309] width 164 height 18
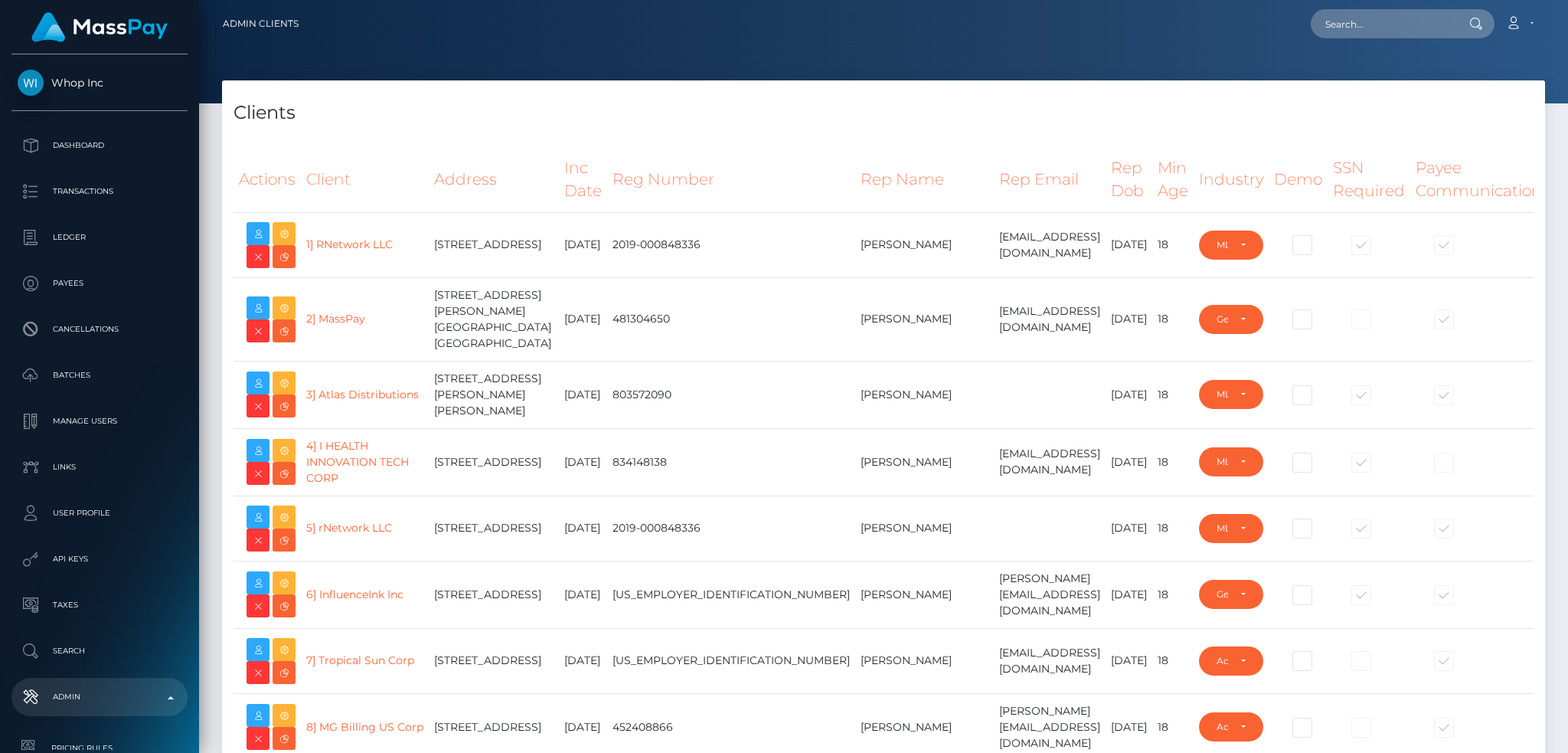
select select "223"
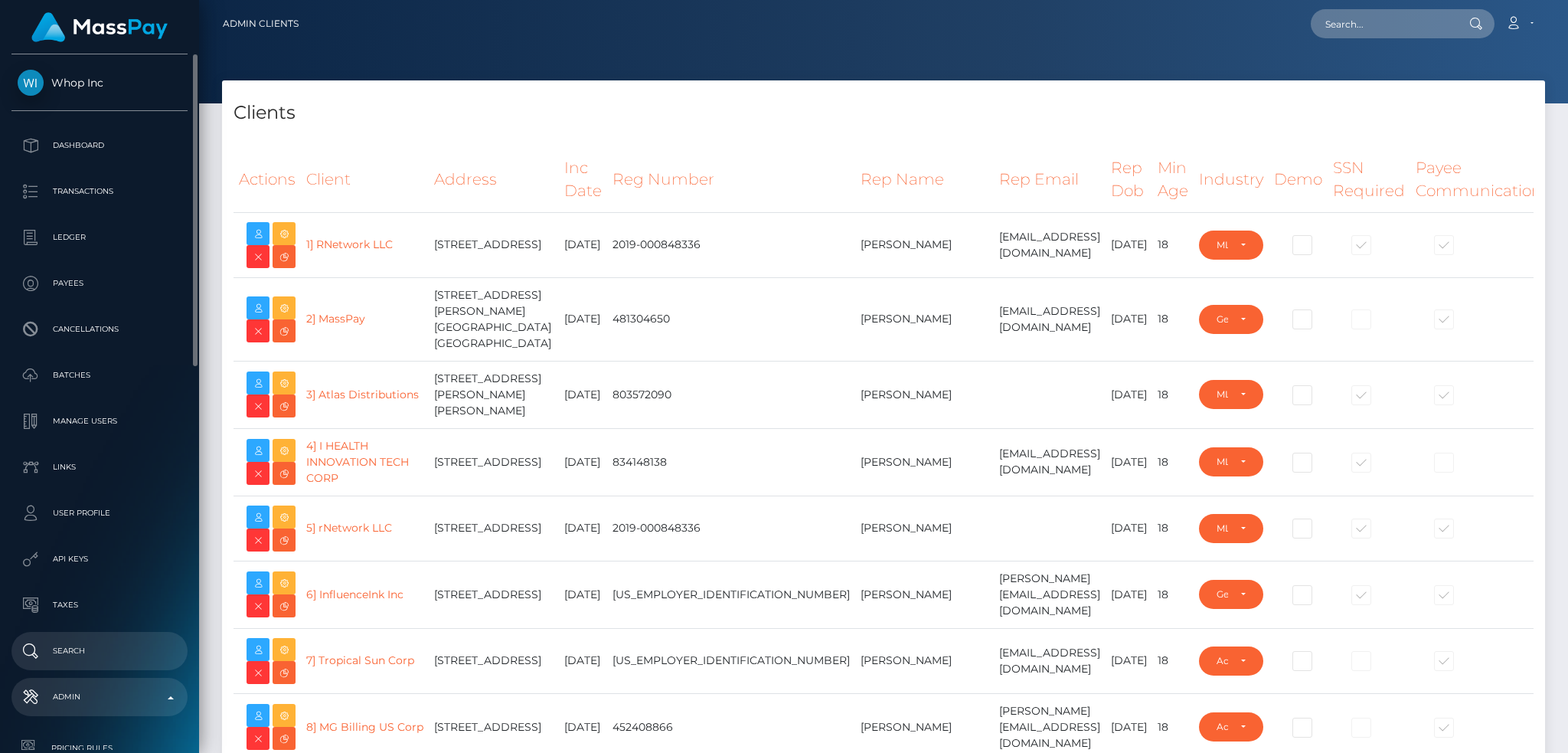
click at [108, 650] on p "Search" at bounding box center [100, 651] width 164 height 23
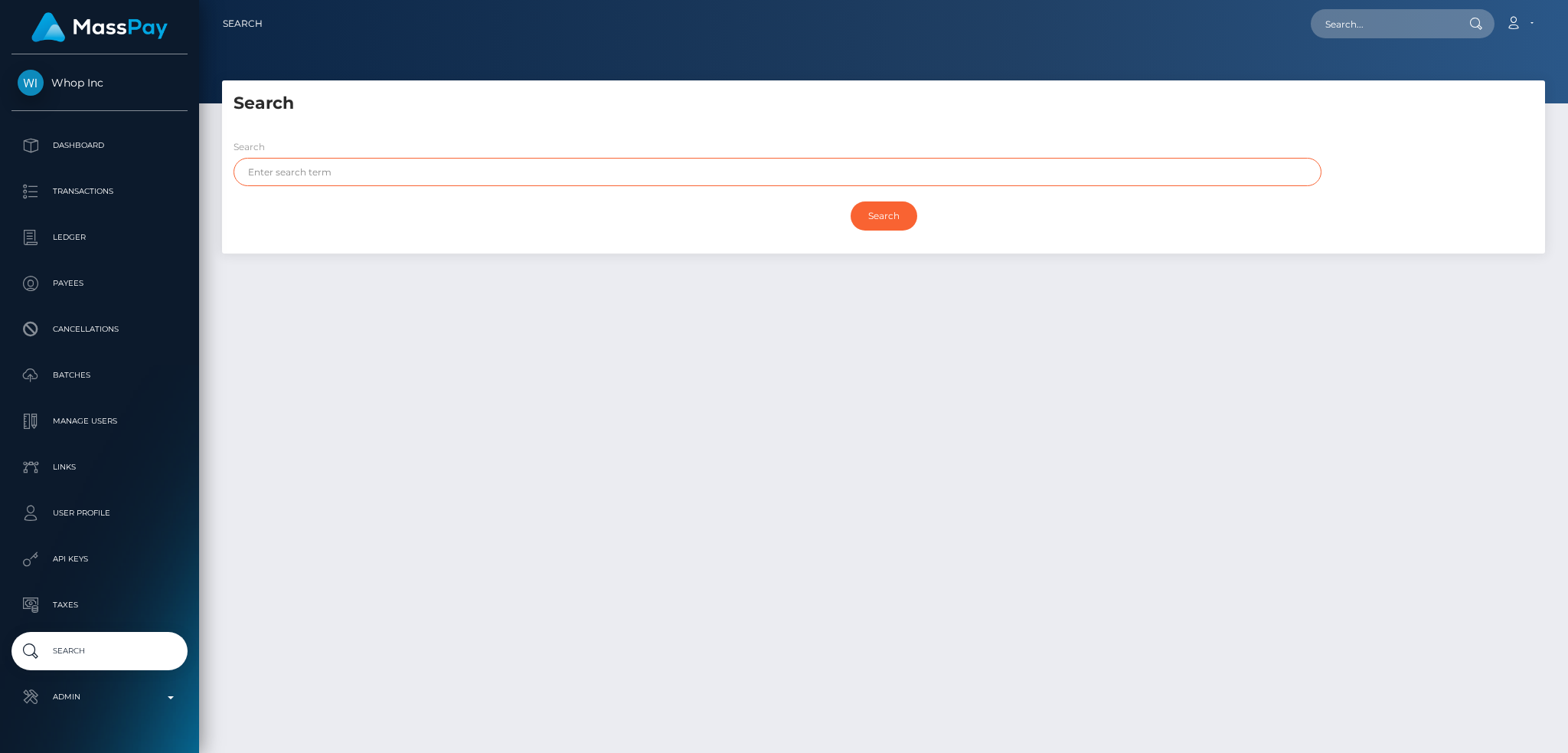
click at [1007, 175] on input "text" at bounding box center [778, 172] width 1088 height 28
paste input "STEVE"
type input "STEVE"
click at [891, 215] on input "Search" at bounding box center [884, 216] width 67 height 29
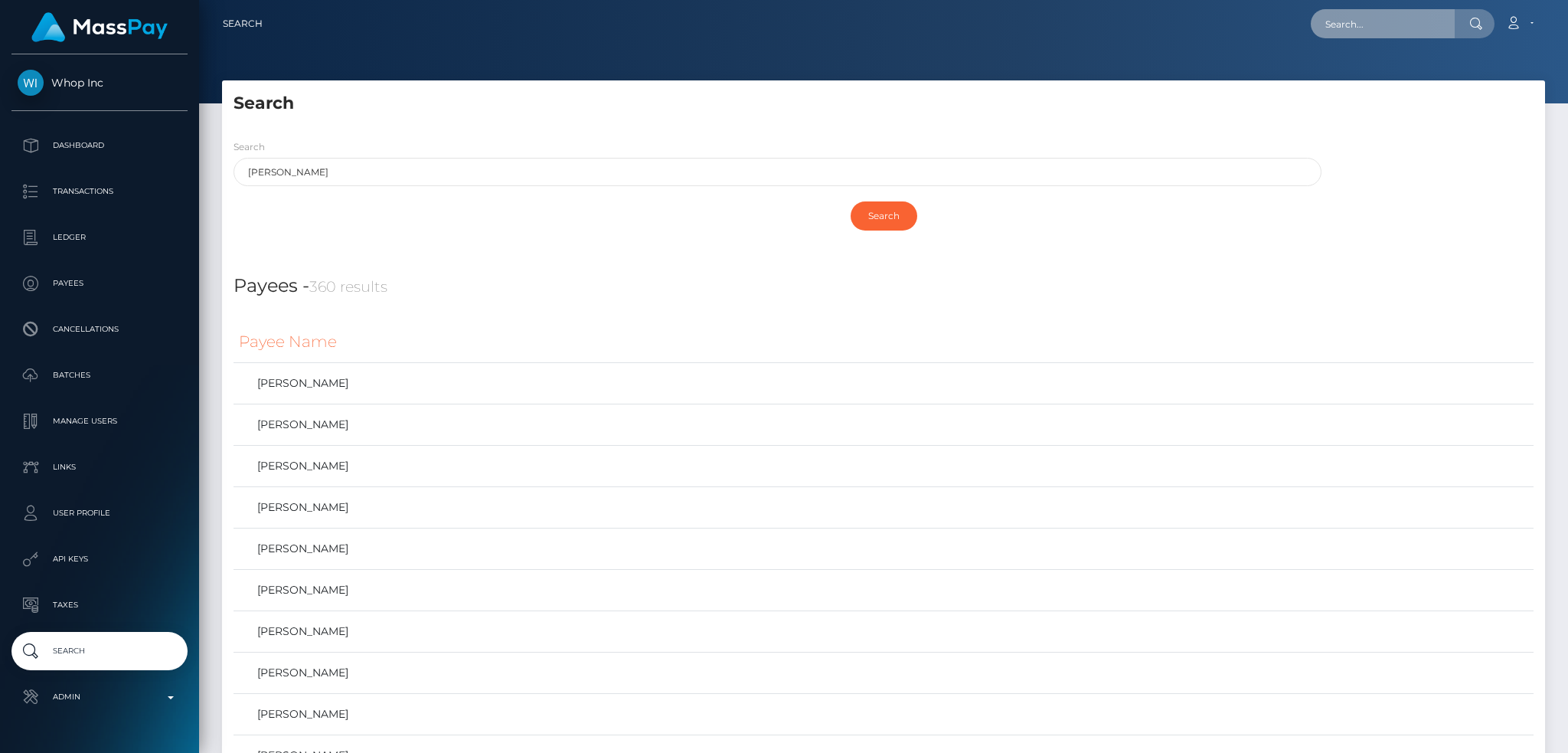
click at [1368, 25] on input "text" at bounding box center [1382, 23] width 144 height 29
paste input "smarconi@micamp.com"
type input "smarconi@micamp.com"
click at [1364, 83] on link "MiCamp Solutions" at bounding box center [1372, 79] width 123 height 28
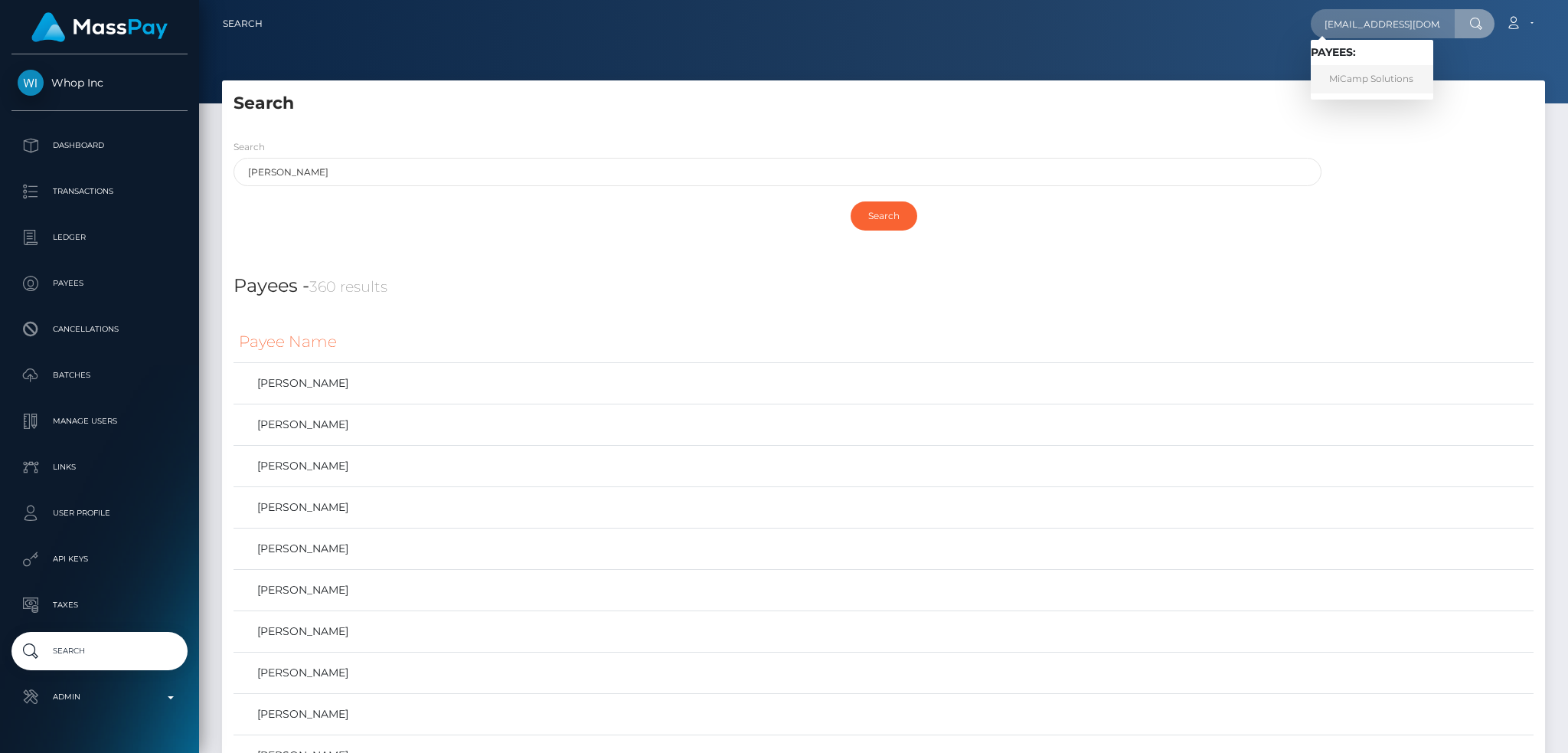
scroll to position [0, 0]
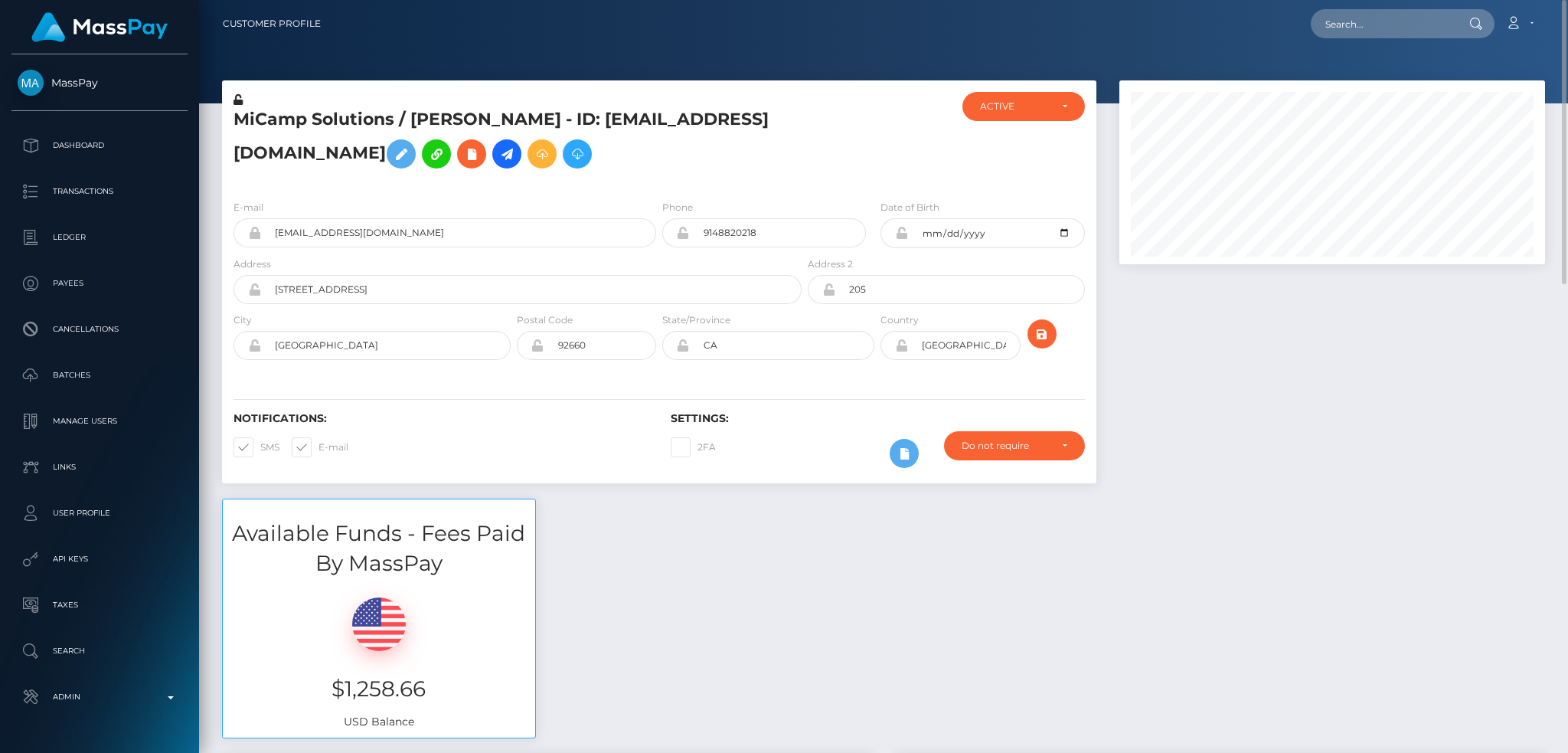
click at [1372, 8] on div "Loading... Loading... Account Edit Profile Logout" at bounding box center [939, 24] width 1211 height 32
click at [1373, 22] on input "text" at bounding box center [1382, 23] width 144 height 29
paste input "bmslut4cin@gmail.com"
type input "bmslut4cin@gmail.com"
click at [1372, 71] on link "N K DESIGNS LTD" at bounding box center [1372, 79] width 123 height 28
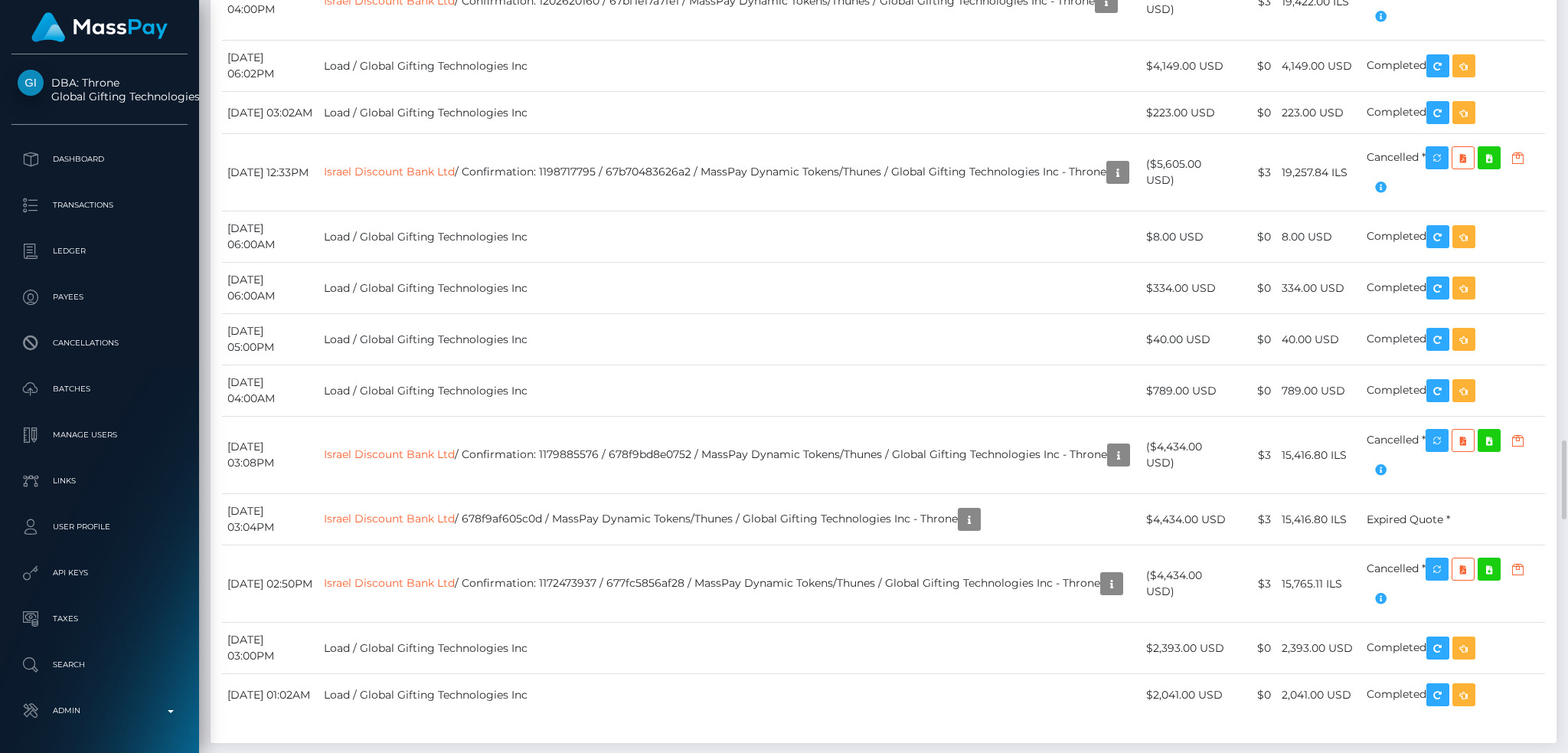
scroll to position [5002, 0]
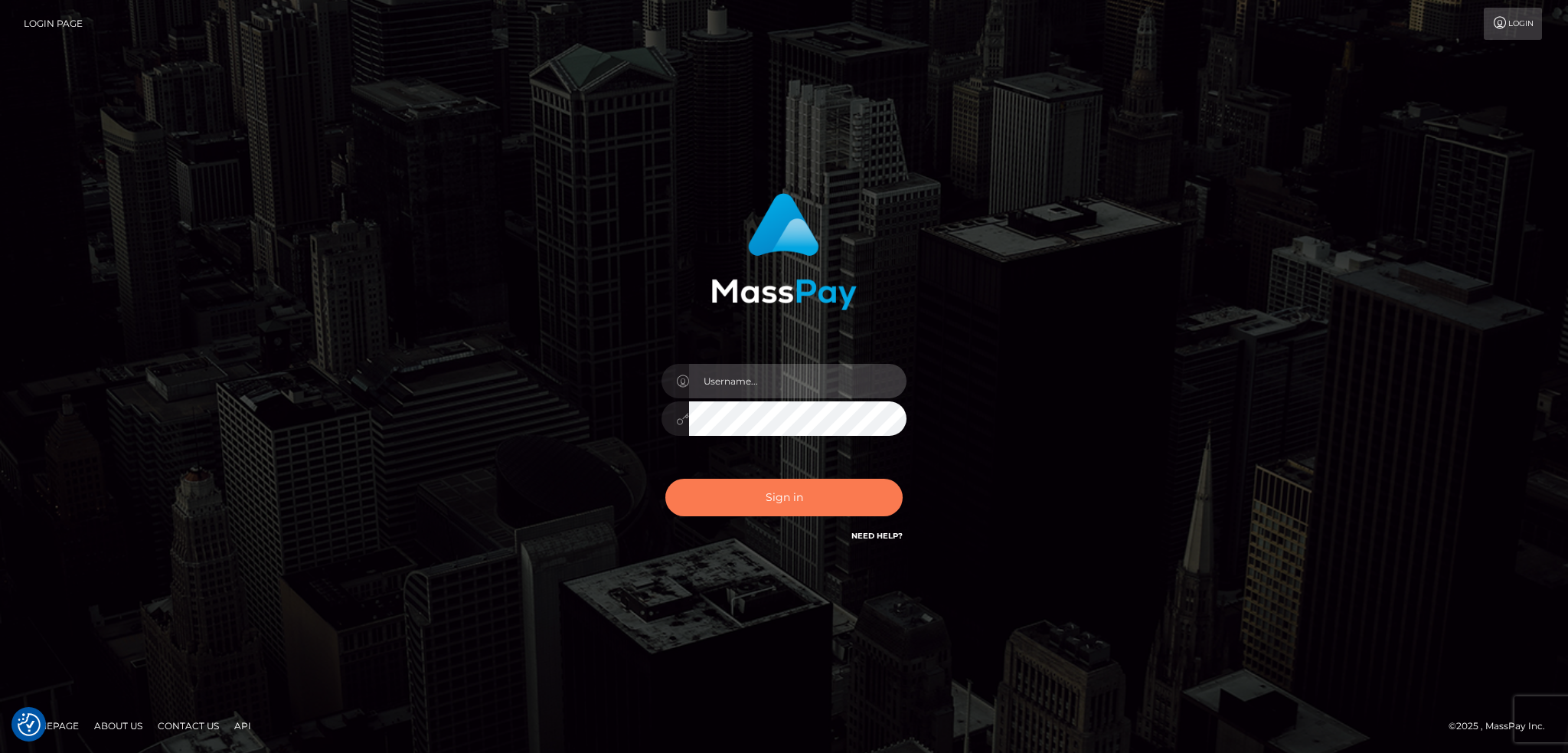
type input "alexstef"
click at [770, 505] on button "Sign in" at bounding box center [783, 497] width 237 height 37
type input "alexstef"
click at [762, 505] on button "Sign in" at bounding box center [783, 497] width 237 height 37
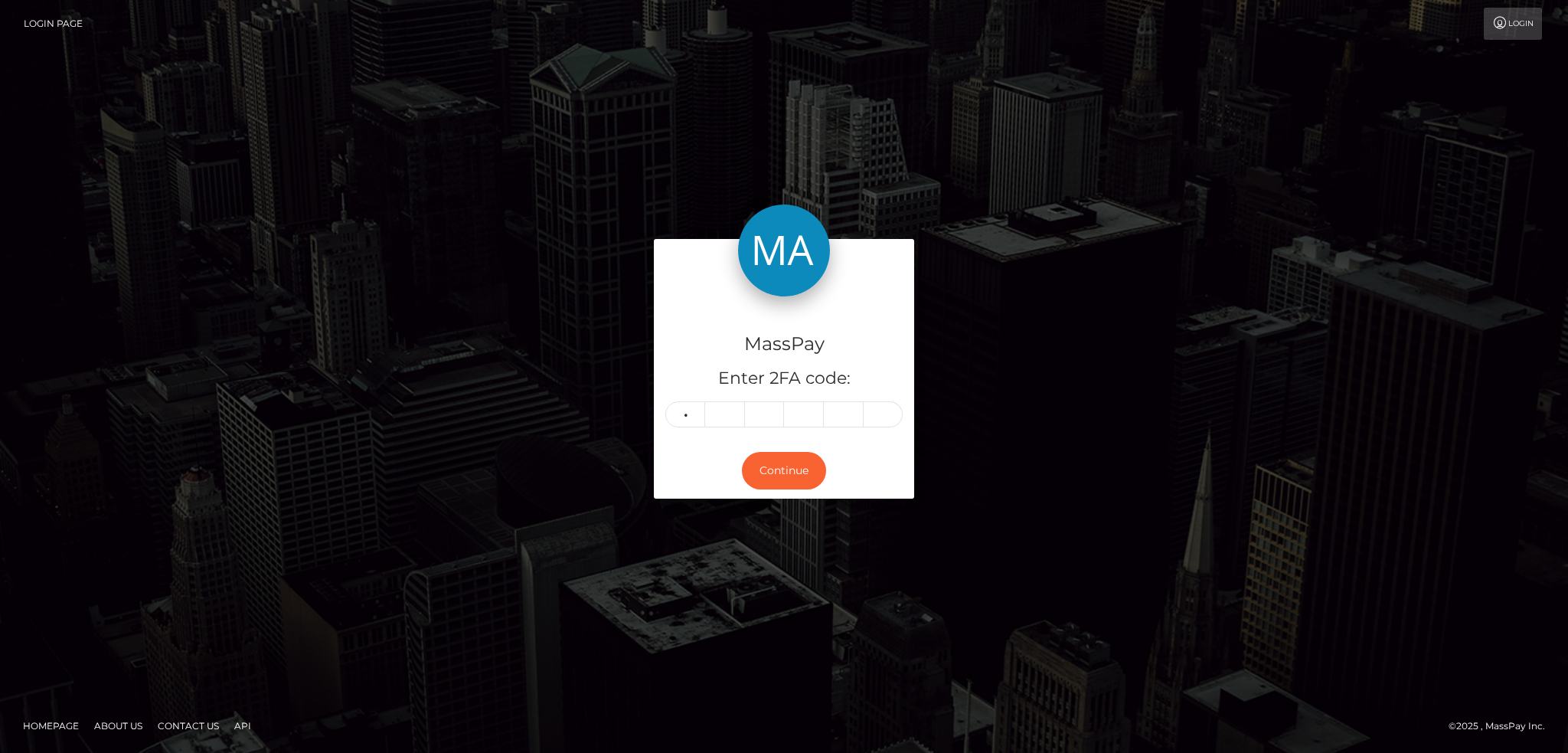
type input "2"
type input "8"
type input "5"
type input "0"
type input "6"
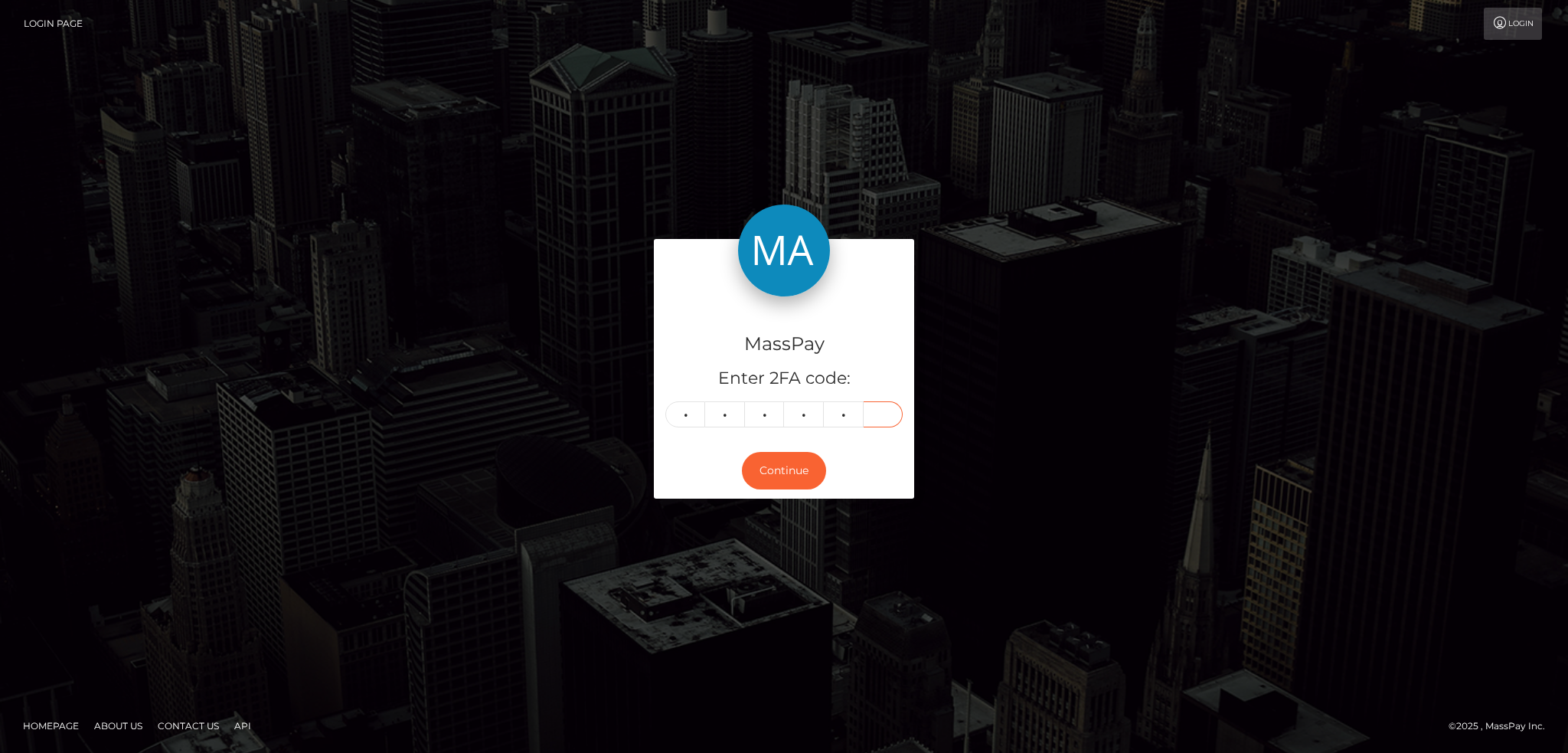
type input "0"
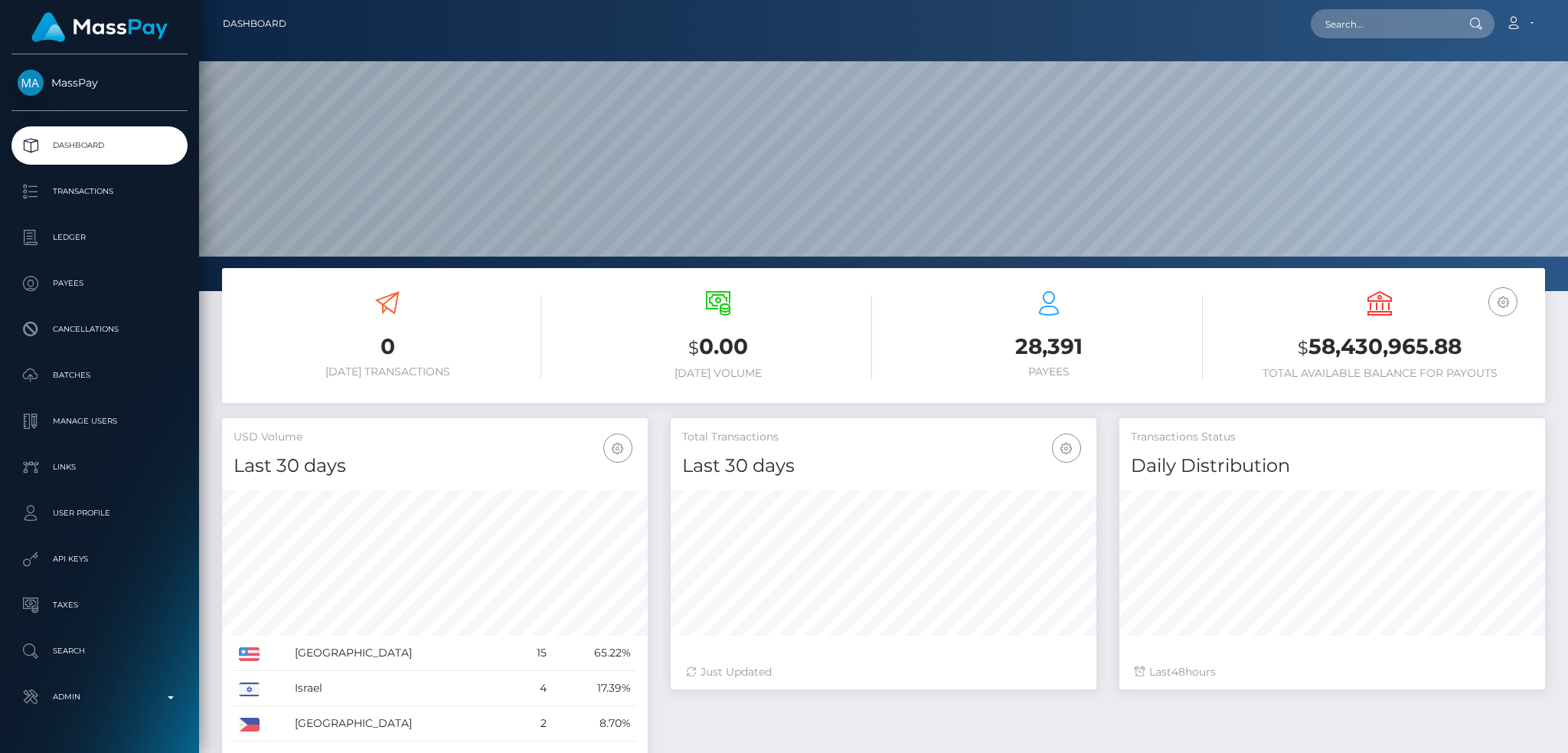
scroll to position [272, 425]
click at [1337, 35] on input "text" at bounding box center [1382, 23] width 144 height 29
paste input "pout_rYFWnTWLZ6Lmr"
type input "pout_rYFWnTWLZ6Lmr"
click at [1388, 77] on link "ClubCloser (Whop Inc - )" at bounding box center [1385, 79] width 149 height 28
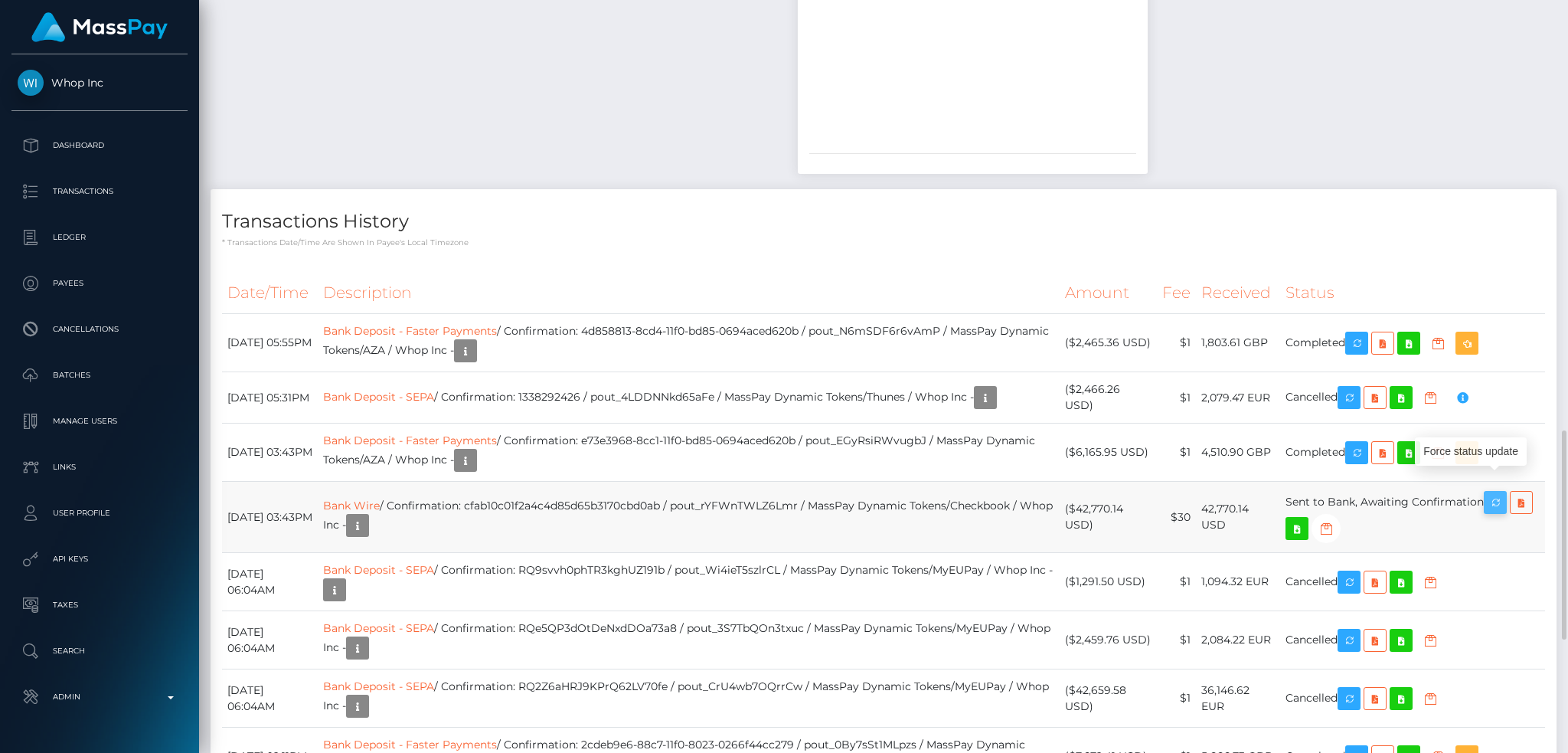
scroll to position [184, 425]
click at [1503, 493] on icon "button" at bounding box center [1495, 503] width 19 height 20
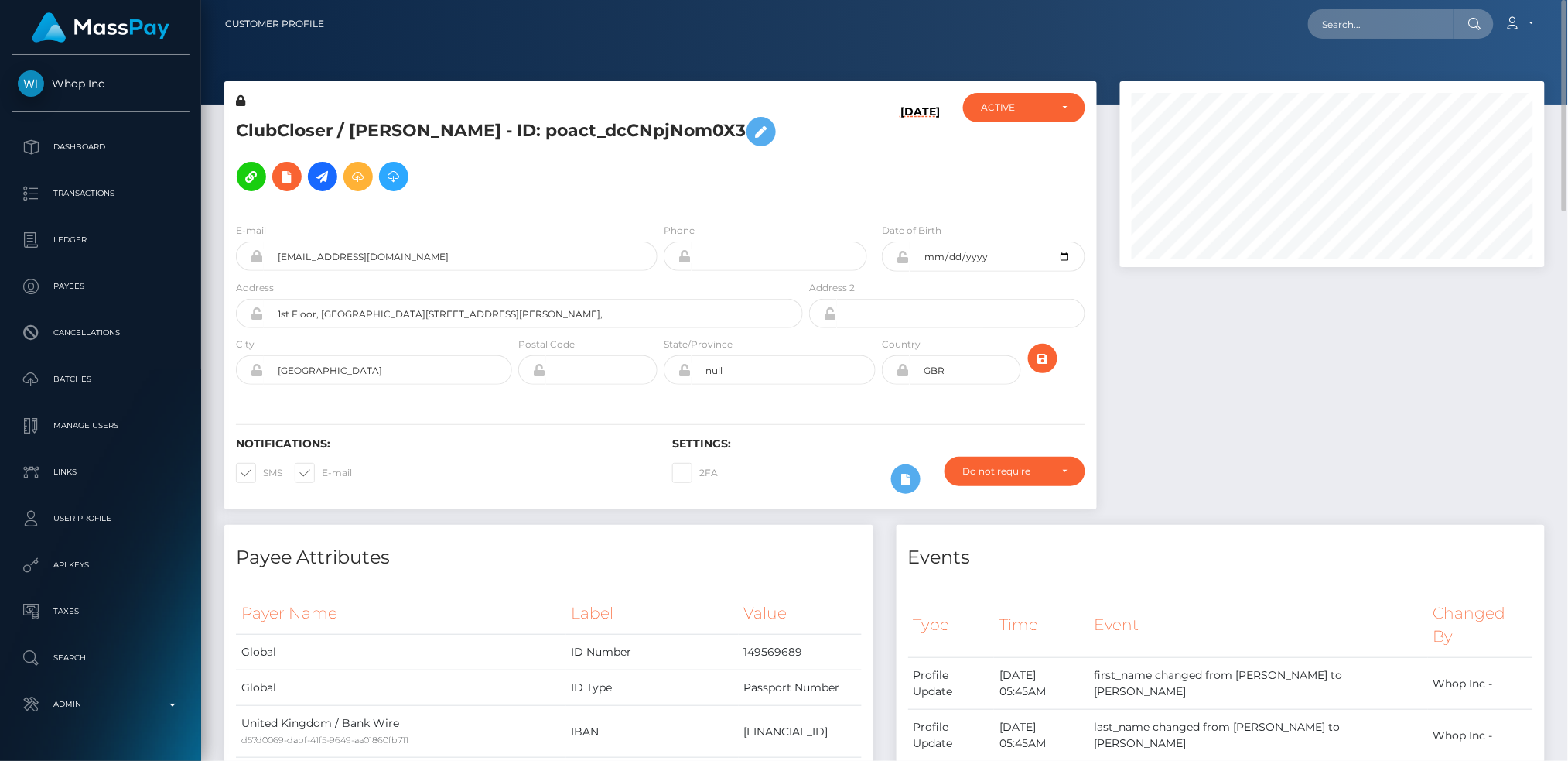
scroll to position [773605, 773011]
